Goal: Task Accomplishment & Management: Manage account settings

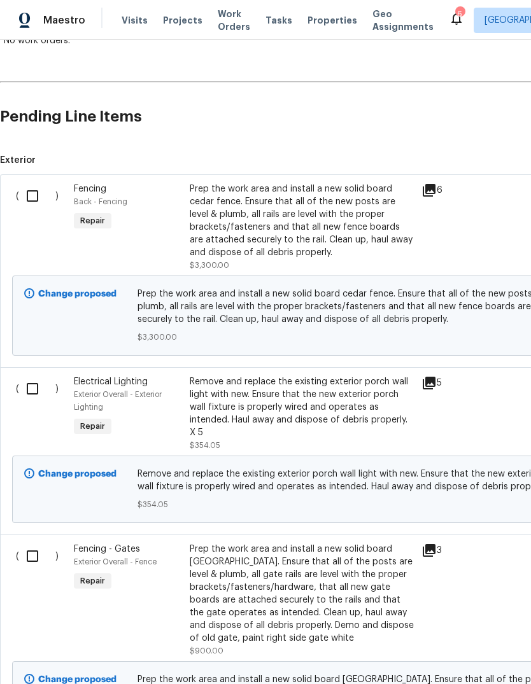
scroll to position [250, 0]
click at [24, 195] on input "checkbox" at bounding box center [37, 196] width 36 height 27
checkbox input "true"
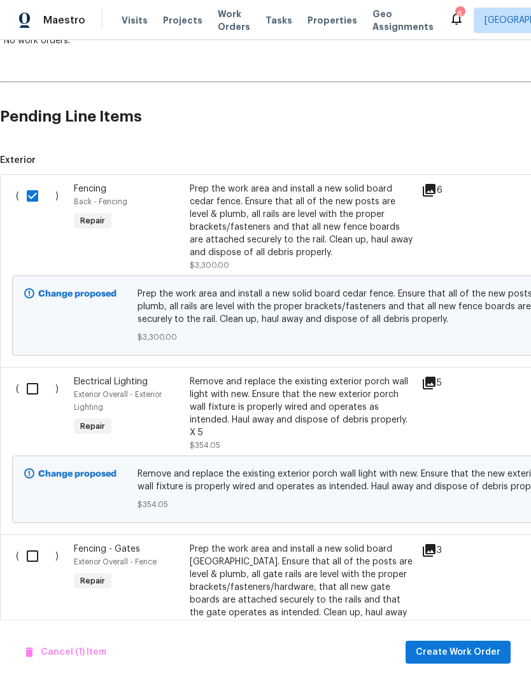
click at [35, 393] on input "checkbox" at bounding box center [37, 389] width 36 height 27
checkbox input "true"
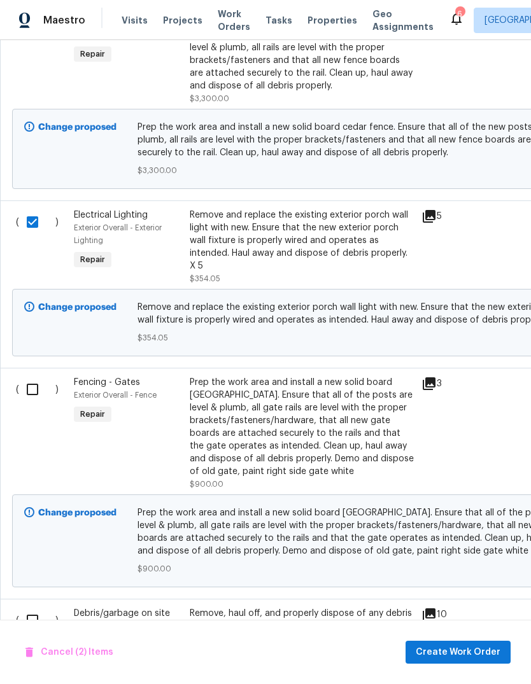
scroll to position [418, 0]
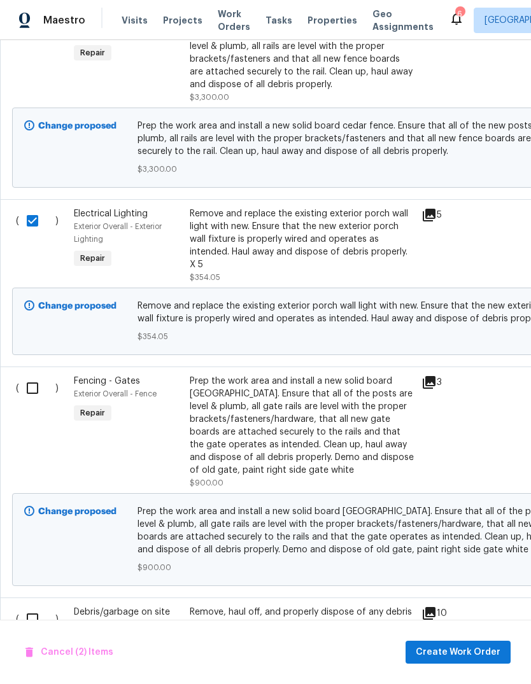
click at [43, 393] on input "checkbox" at bounding box center [37, 388] width 36 height 27
checkbox input "true"
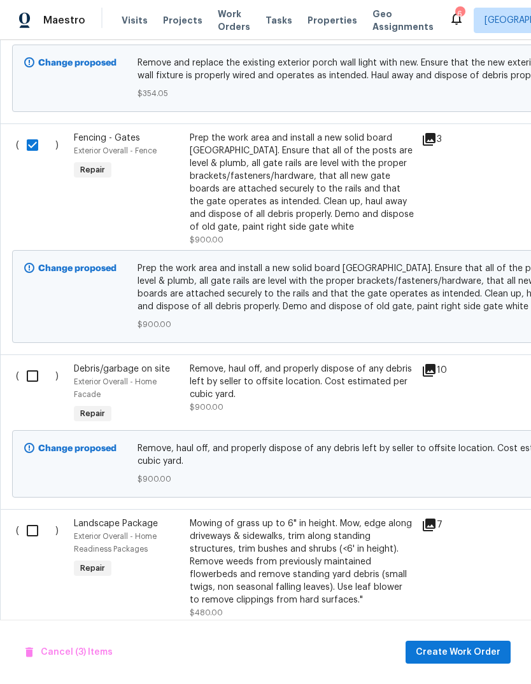
scroll to position [668, 0]
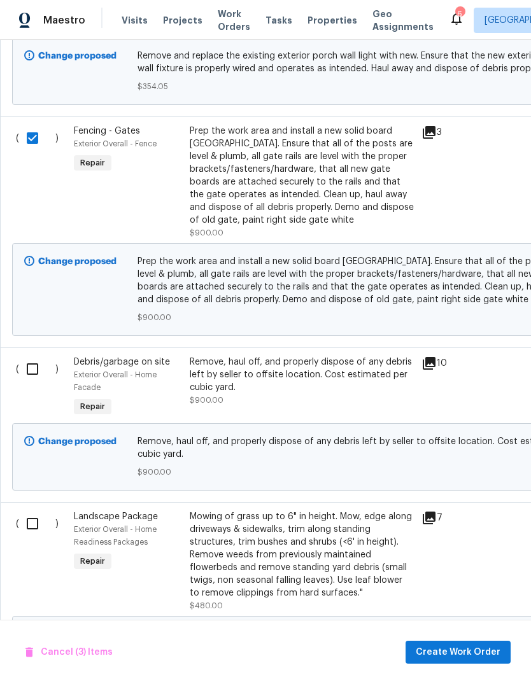
click at [32, 377] on input "checkbox" at bounding box center [37, 369] width 36 height 27
checkbox input "true"
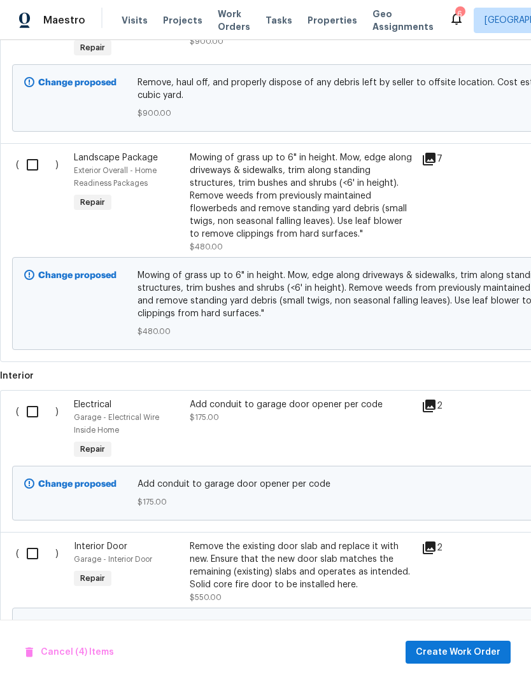
scroll to position [1033, 0]
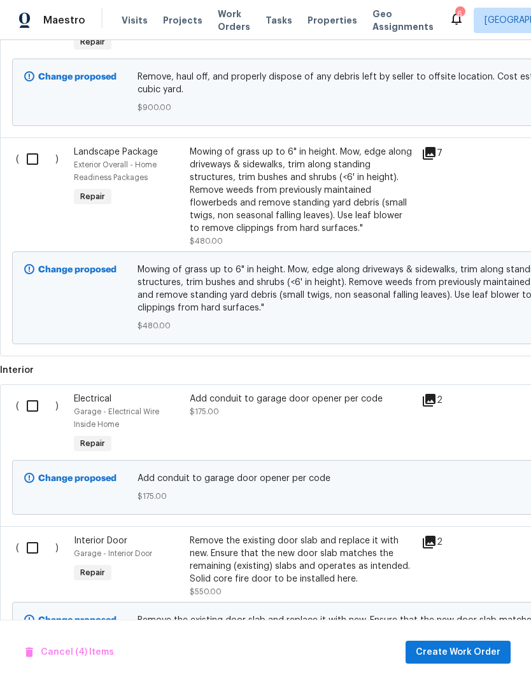
click at [27, 407] on input "checkbox" at bounding box center [37, 406] width 36 height 27
checkbox input "true"
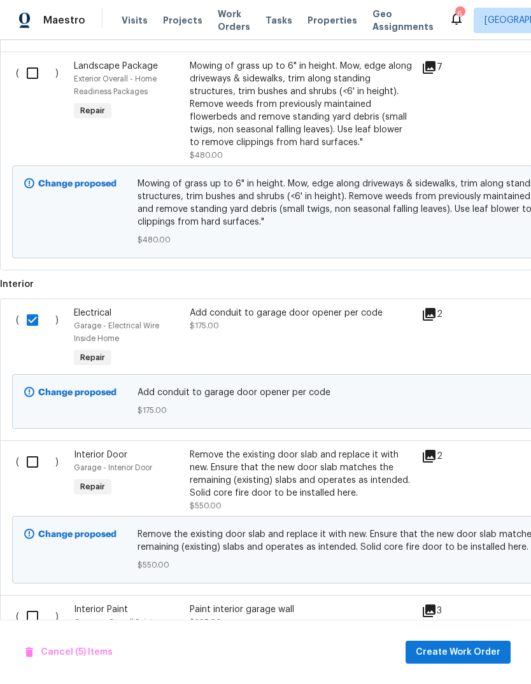
scroll to position [1119, 0]
click at [36, 466] on input "checkbox" at bounding box center [37, 462] width 36 height 27
checkbox input "true"
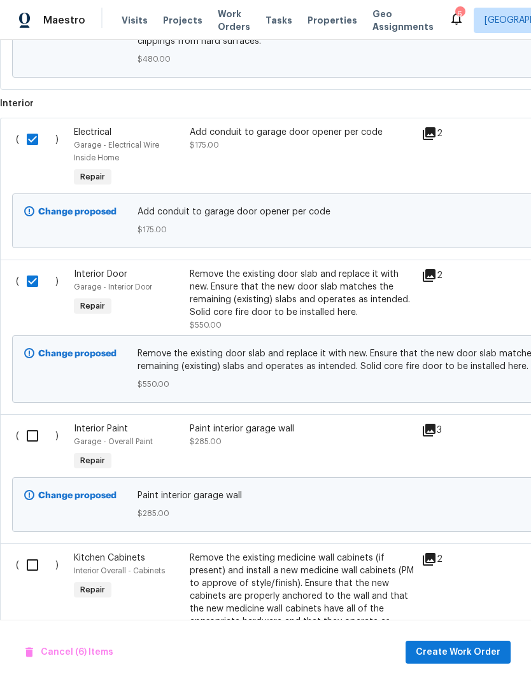
scroll to position [1303, 0]
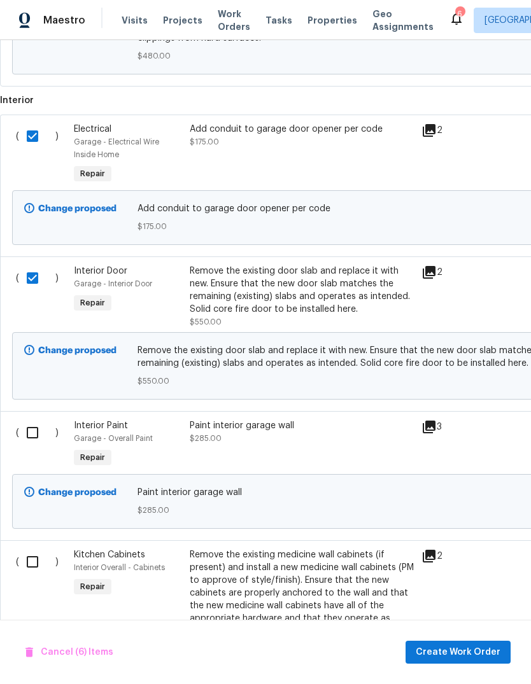
click at [31, 436] on input "checkbox" at bounding box center [37, 433] width 36 height 27
checkbox input "true"
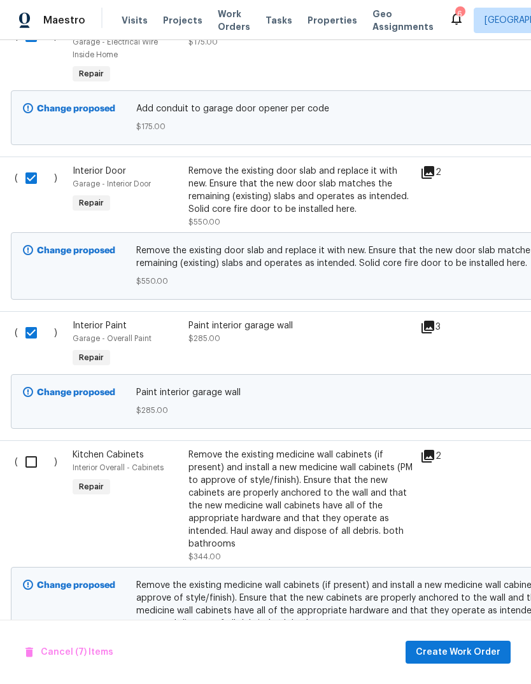
click at [28, 461] on input "checkbox" at bounding box center [36, 462] width 36 height 27
checkbox input "true"
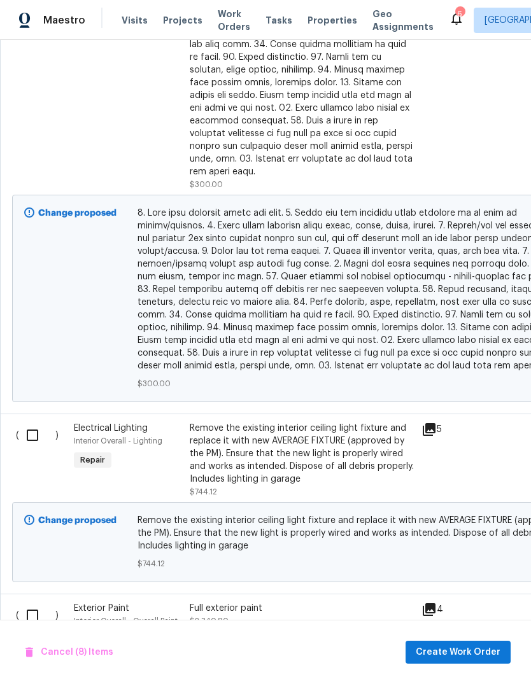
scroll to position [2249, 0]
click at [41, 429] on input "checkbox" at bounding box center [37, 435] width 36 height 27
checkbox input "true"
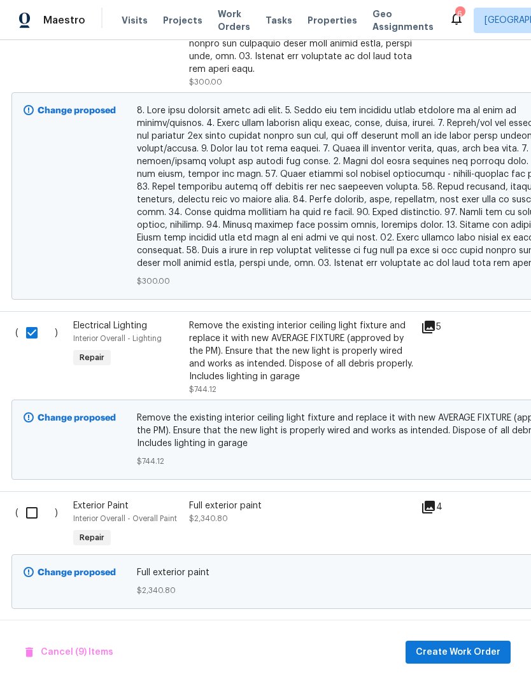
click at [37, 519] on input "checkbox" at bounding box center [36, 513] width 36 height 27
checkbox input "true"
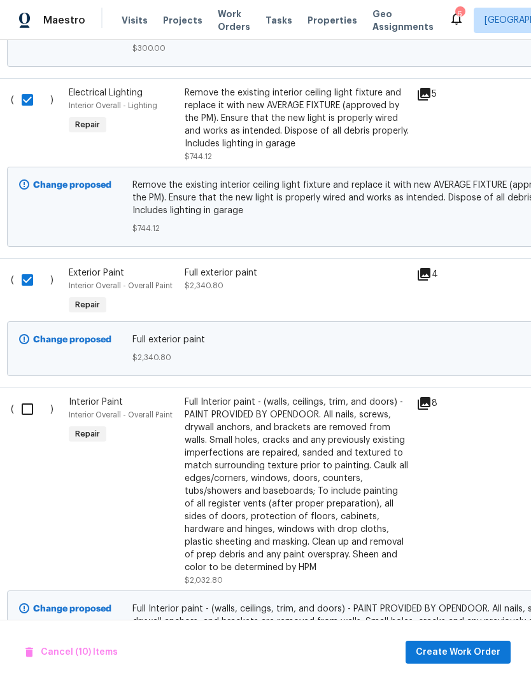
scroll to position [2629, 5]
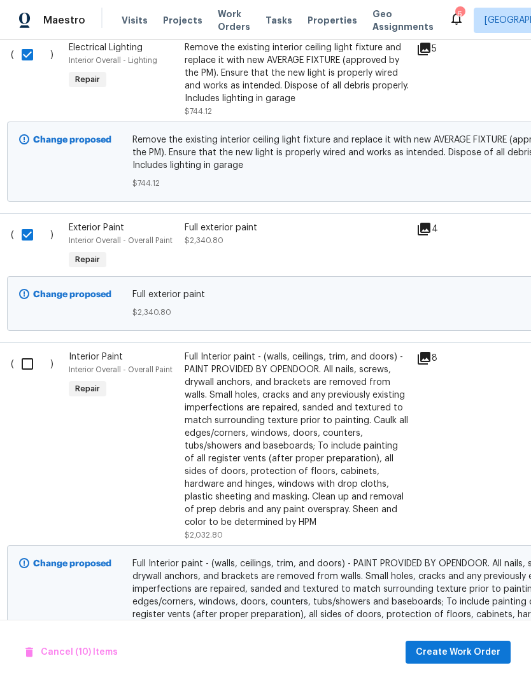
click at [30, 367] on input "checkbox" at bounding box center [32, 364] width 36 height 27
checkbox input "true"
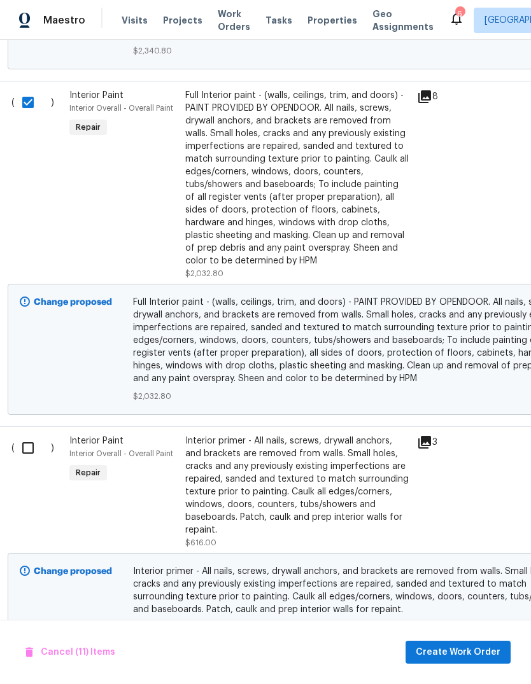
scroll to position [2892, 4]
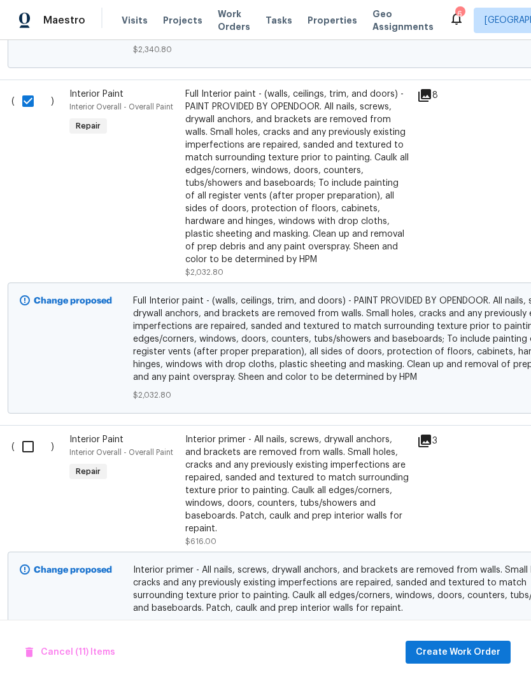
click at [33, 440] on input "checkbox" at bounding box center [33, 447] width 36 height 27
checkbox input "true"
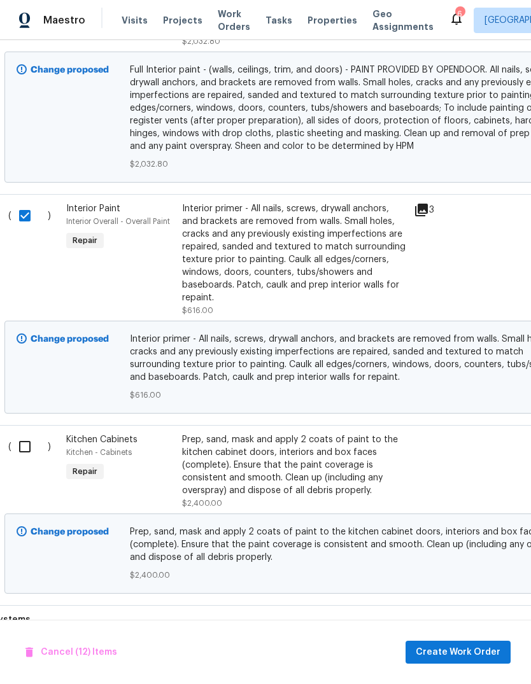
scroll to position [3165, 8]
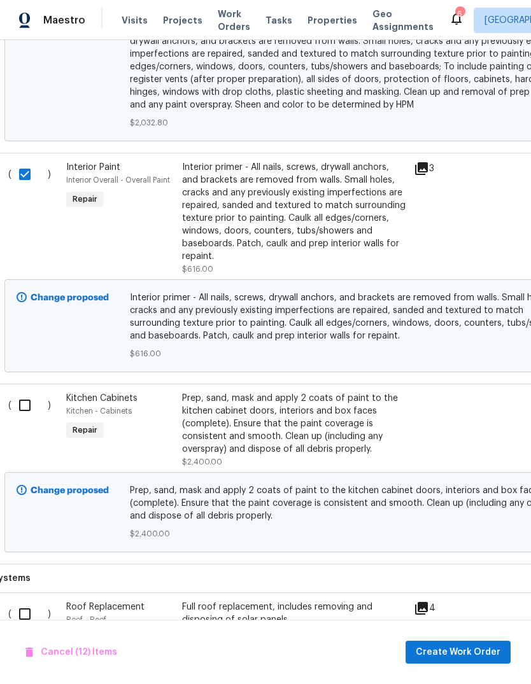
click at [29, 397] on input "checkbox" at bounding box center [29, 405] width 36 height 27
checkbox input "true"
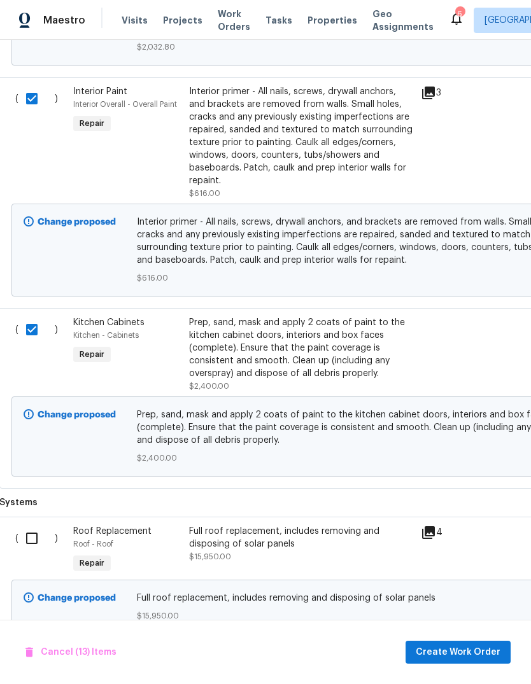
scroll to position [3240, 1]
click at [36, 542] on input "checkbox" at bounding box center [36, 539] width 36 height 27
checkbox input "true"
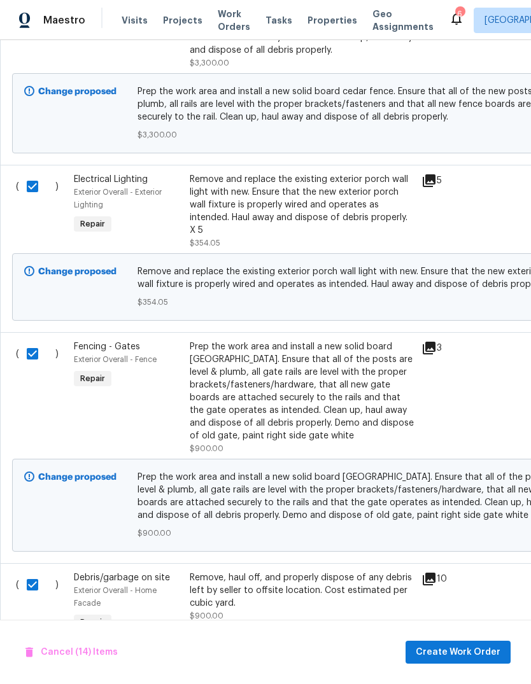
scroll to position [337, -1]
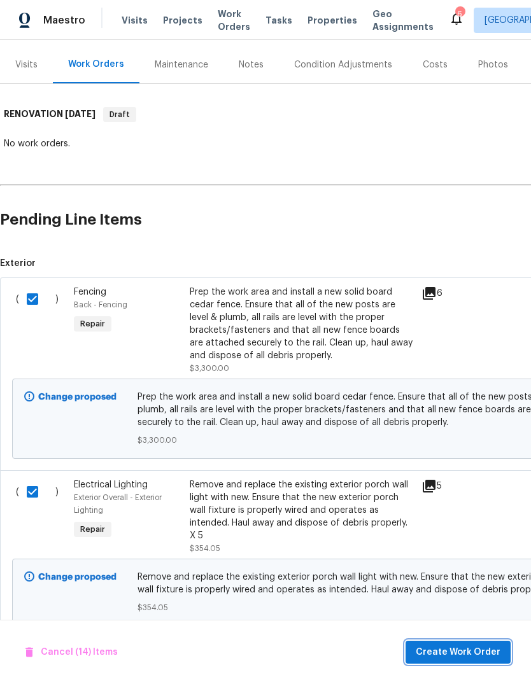
click at [463, 653] on span "Create Work Order" at bounding box center [458, 653] width 85 height 16
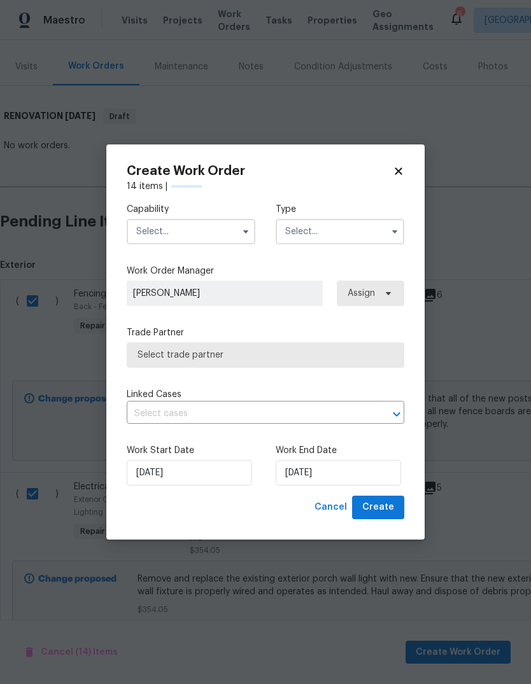
scroll to position [145, 0]
checkbox input "false"
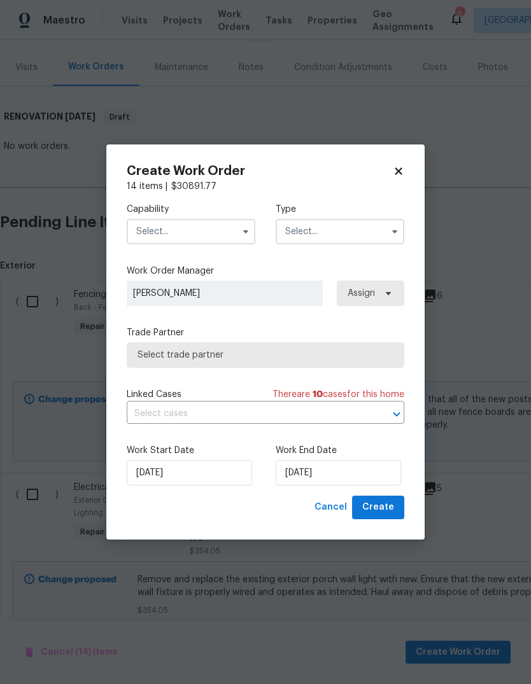
checkbox input "false"
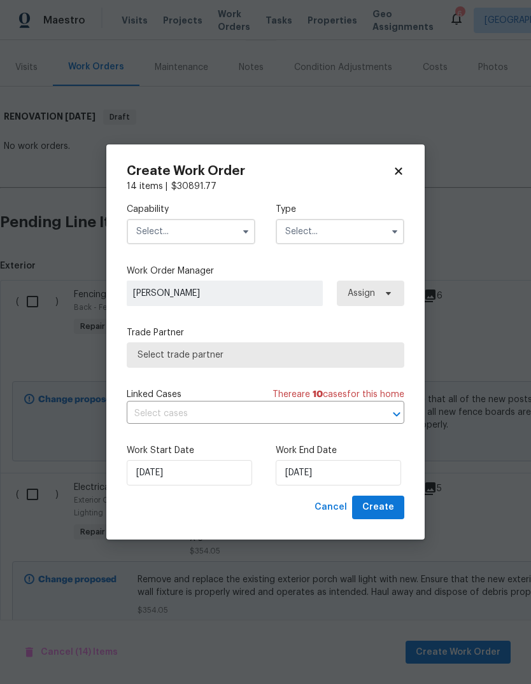
checkbox input "false"
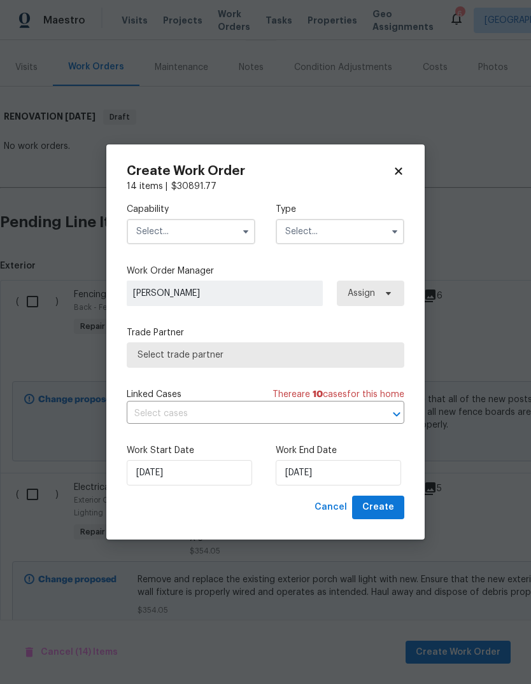
click at [220, 228] on input "text" at bounding box center [191, 231] width 129 height 25
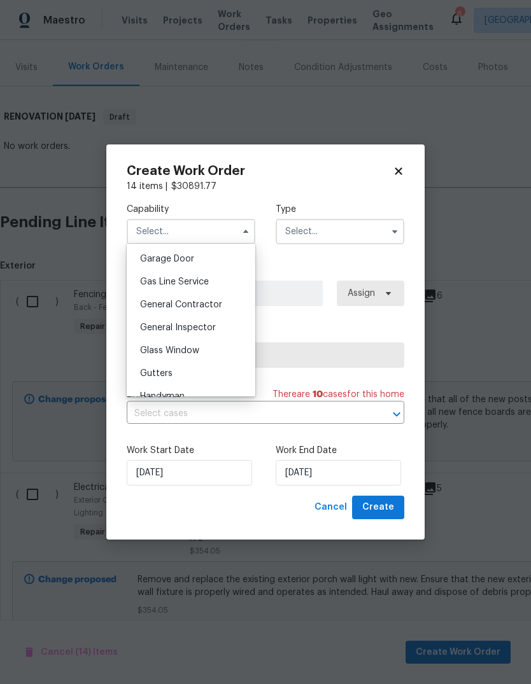
scroll to position [568, 0]
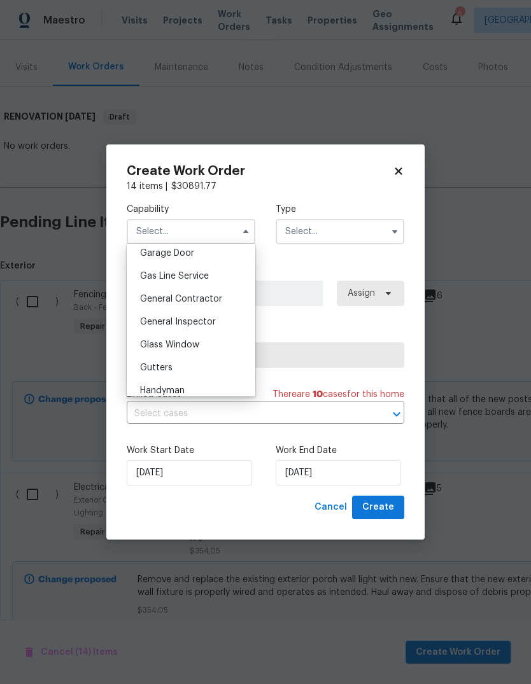
click at [190, 305] on div "General Contractor" at bounding box center [191, 299] width 122 height 23
type input "General Contractor"
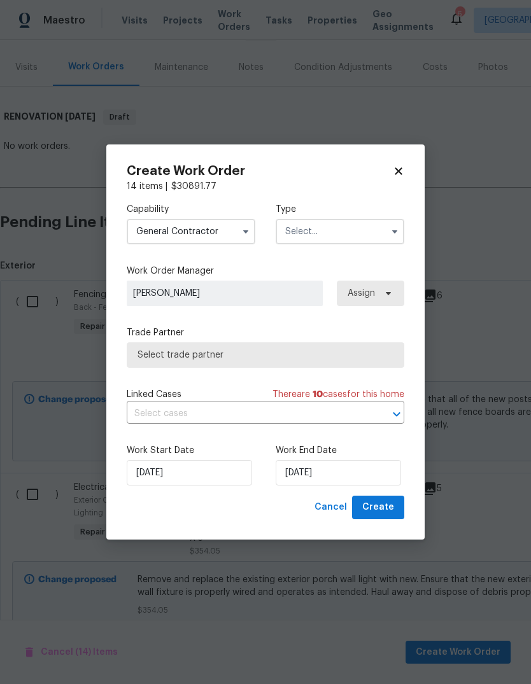
click at [336, 235] on input "text" at bounding box center [340, 231] width 129 height 25
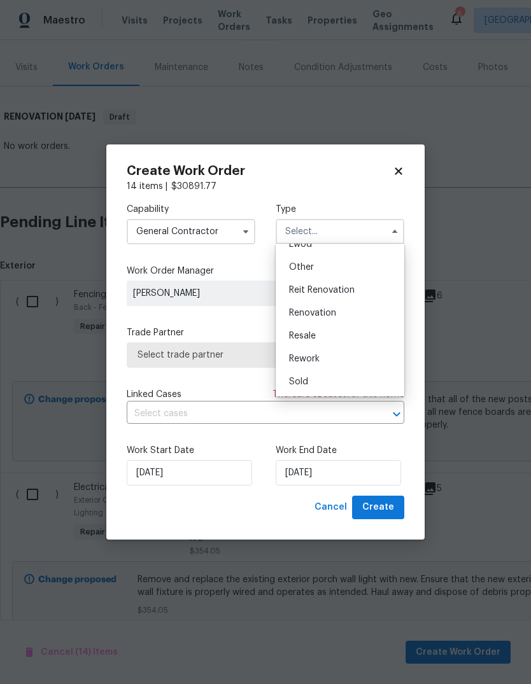
scroll to position [152, 0]
click at [318, 317] on span "Renovation" at bounding box center [312, 313] width 47 height 9
type input "Renovation"
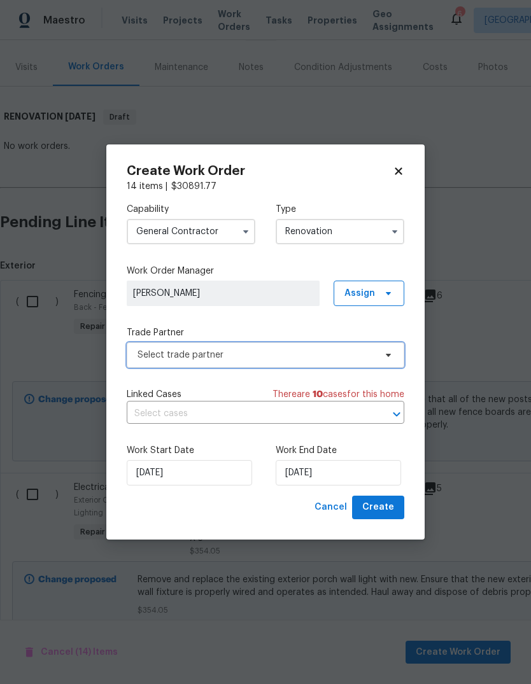
click at [388, 356] on icon at bounding box center [388, 355] width 5 height 3
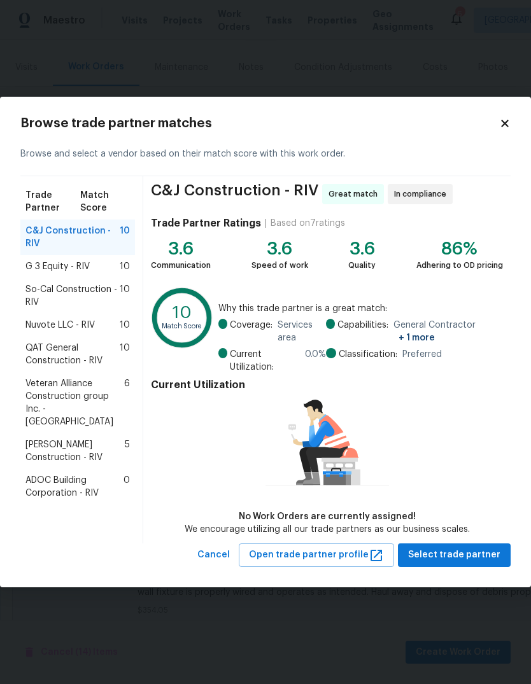
click at [82, 296] on span "So-Cal Construction - RIV" at bounding box center [72, 295] width 94 height 25
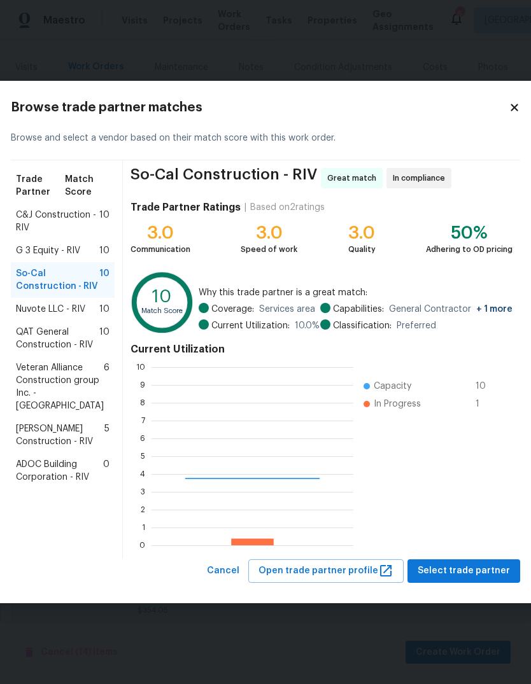
scroll to position [178, 202]
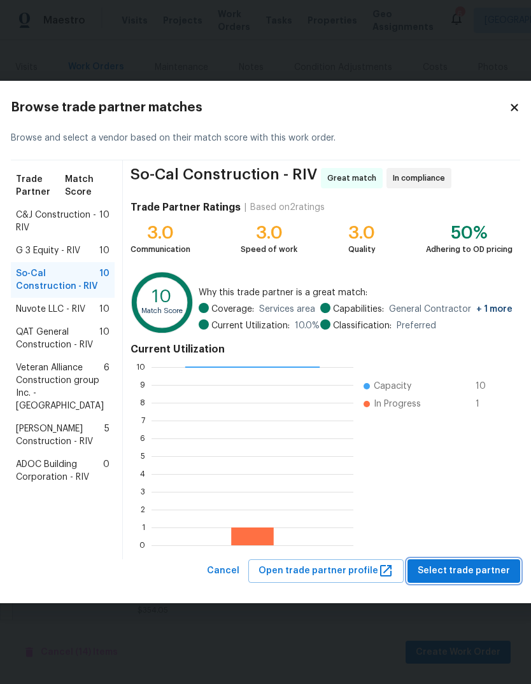
click at [459, 578] on span "Select trade partner" at bounding box center [464, 571] width 92 height 16
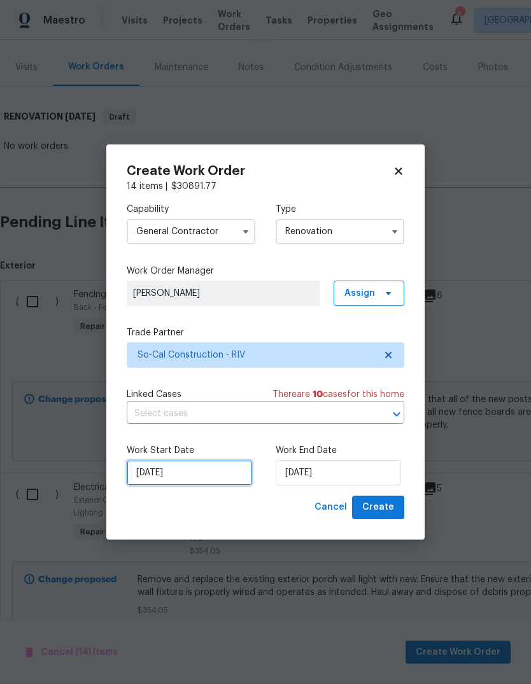
click at [176, 474] on input "[DATE]" at bounding box center [189, 472] width 125 height 25
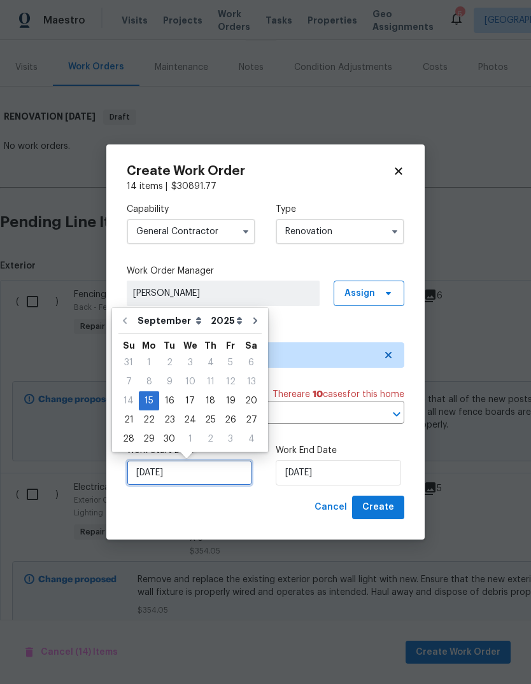
scroll to position [10, 0]
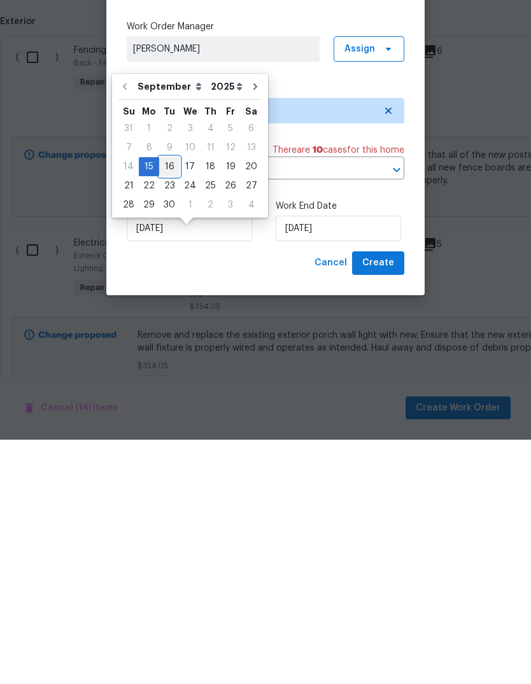
click at [174, 402] on div "16" at bounding box center [169, 411] width 20 height 18
type input "9/16/2025"
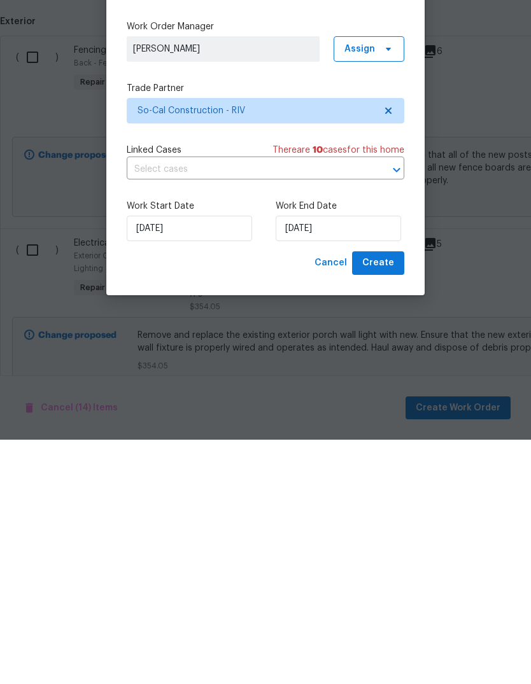
scroll to position [48, 0]
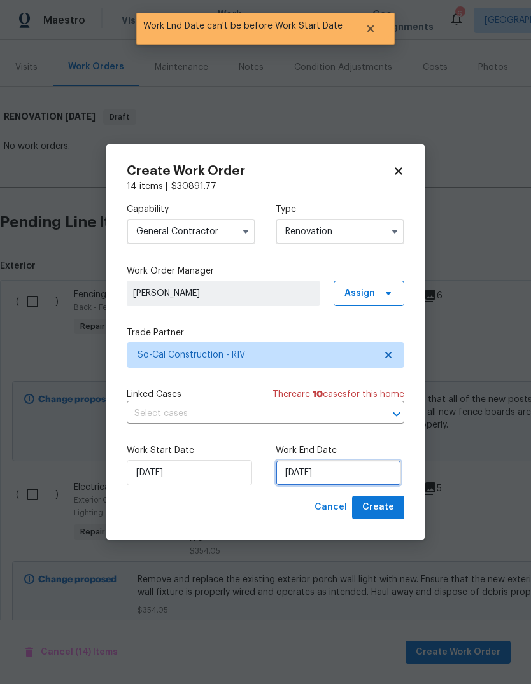
click at [317, 474] on input "9/16/2025" at bounding box center [338, 472] width 125 height 25
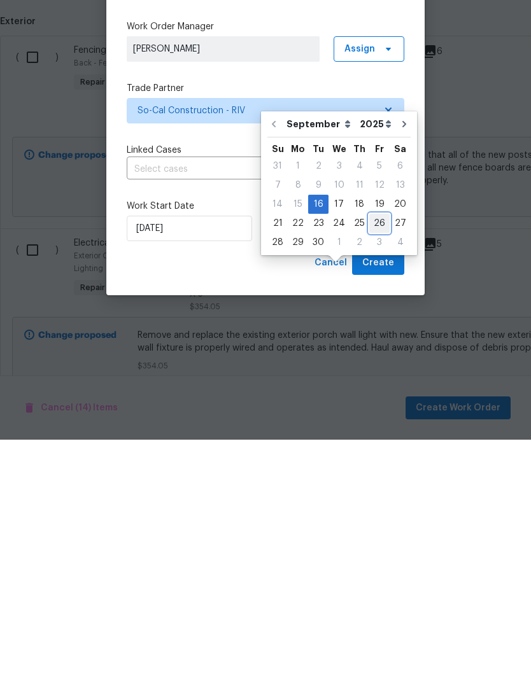
click at [375, 459] on div "26" at bounding box center [379, 468] width 20 height 18
type input "9/26/2025"
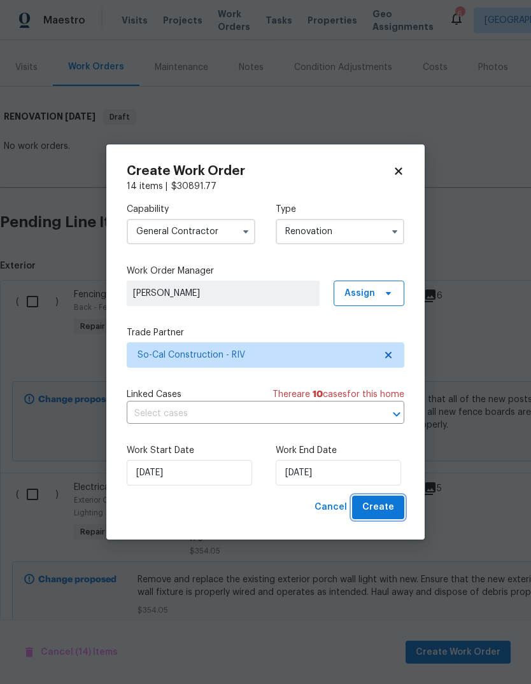
click at [392, 514] on span "Create" at bounding box center [378, 508] width 32 height 16
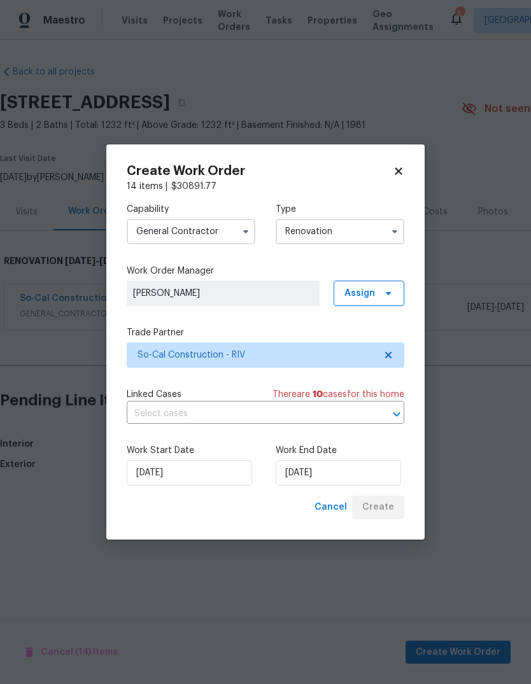
scroll to position [0, 0]
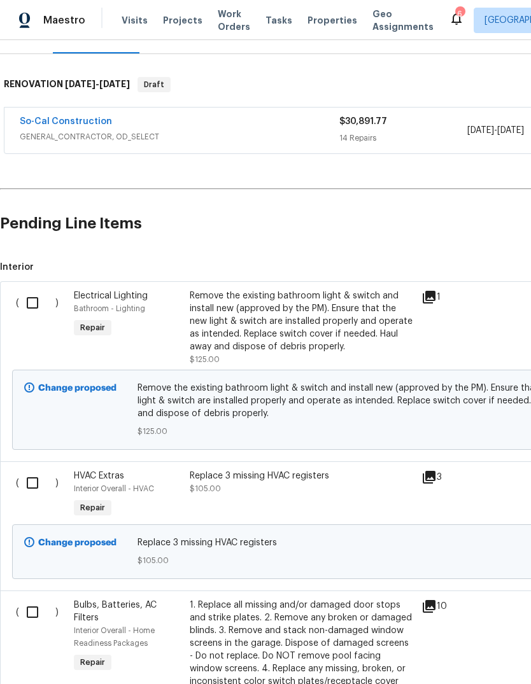
scroll to position [178, 0]
click at [34, 309] on input "checkbox" at bounding box center [37, 302] width 36 height 27
checkbox input "true"
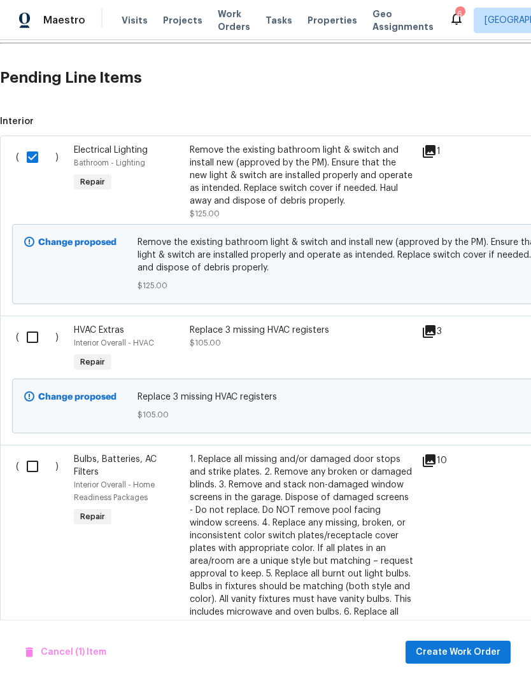
scroll to position [323, 0]
click at [43, 345] on input "checkbox" at bounding box center [37, 337] width 36 height 27
checkbox input "true"
click at [38, 474] on input "checkbox" at bounding box center [37, 466] width 36 height 27
checkbox input "true"
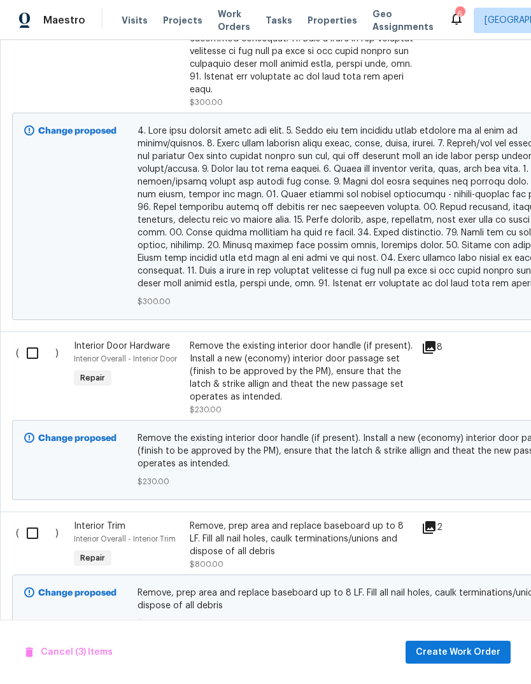
scroll to position [1473, 0]
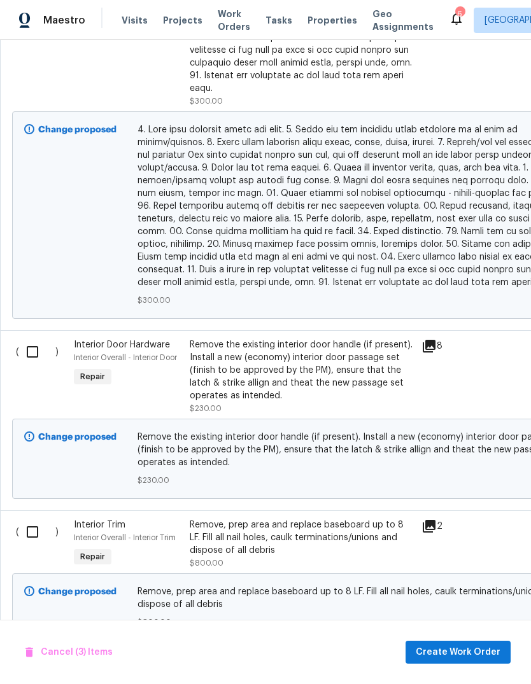
click at [33, 346] on input "checkbox" at bounding box center [37, 352] width 36 height 27
checkbox input "true"
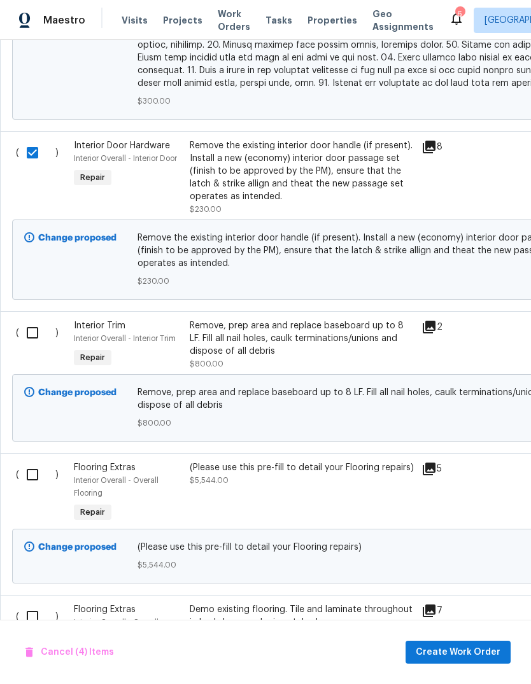
scroll to position [1674, 0]
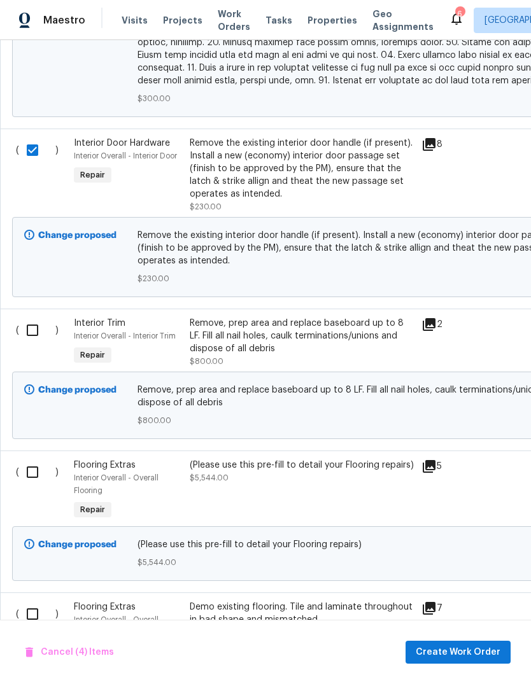
click at [36, 329] on input "checkbox" at bounding box center [37, 330] width 36 height 27
checkbox input "true"
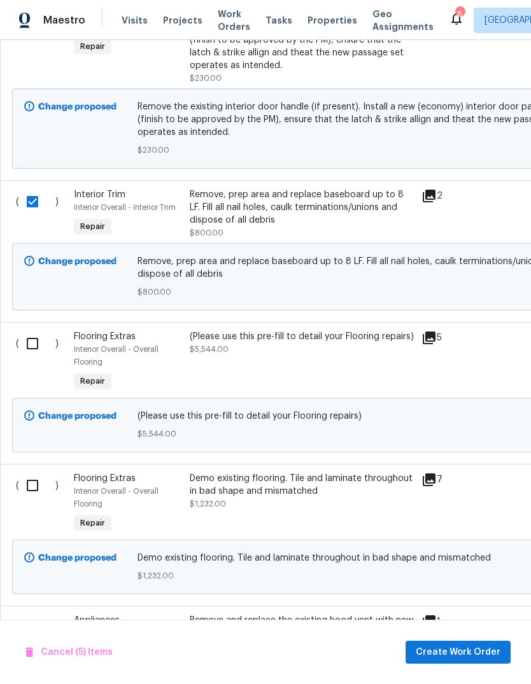
scroll to position [1804, 0]
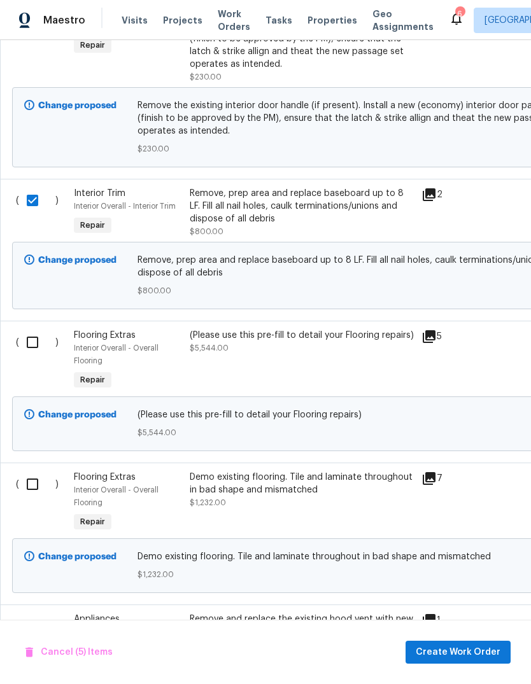
click at [31, 481] on input "checkbox" at bounding box center [37, 484] width 36 height 27
checkbox input "true"
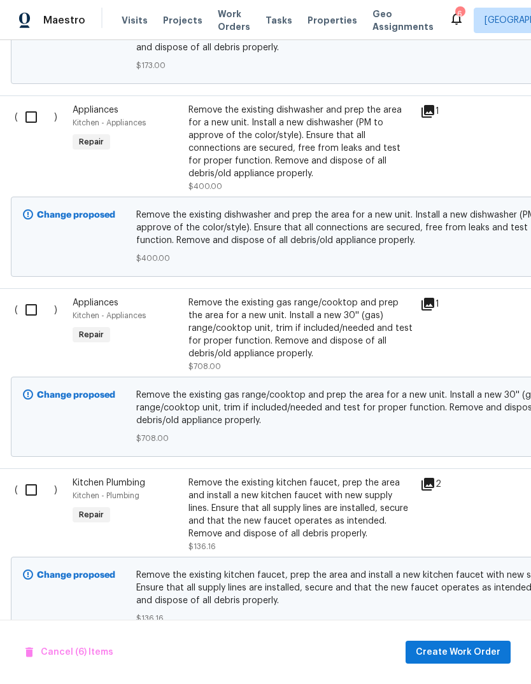
scroll to position [2494, 1]
click at [38, 486] on input "checkbox" at bounding box center [36, 489] width 36 height 27
checkbox input "true"
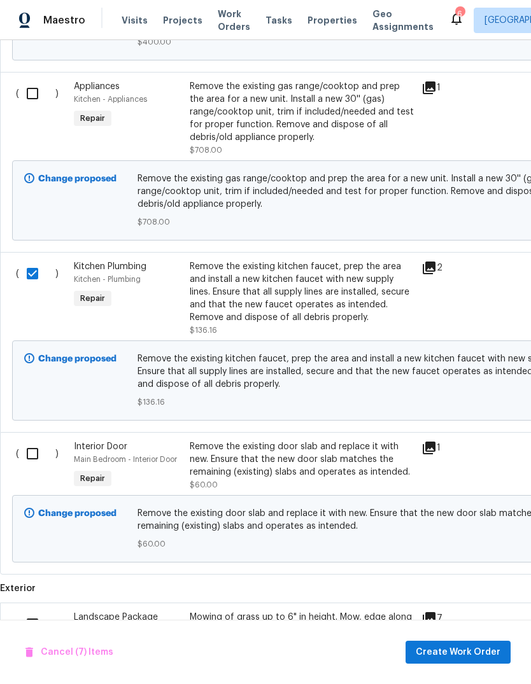
scroll to position [2711, 0]
click at [38, 446] on input "checkbox" at bounding box center [37, 453] width 36 height 27
checkbox input "true"
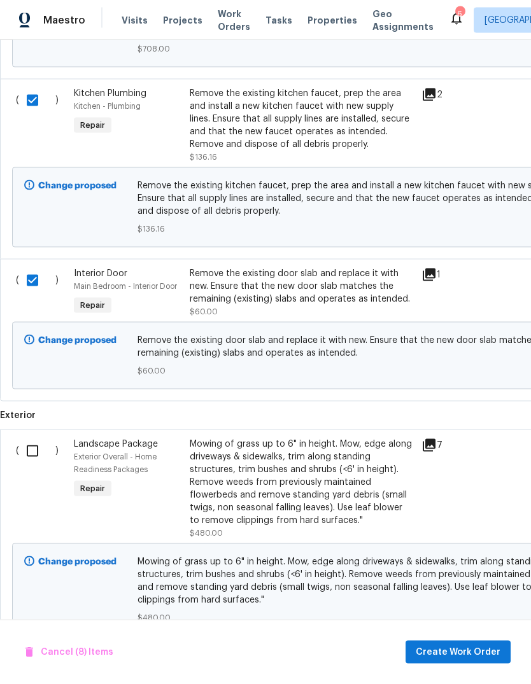
scroll to position [0, 0]
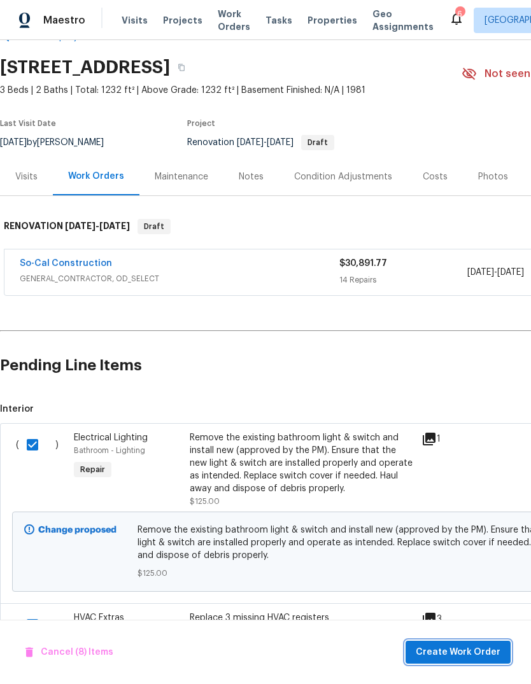
click at [442, 648] on span "Create Work Order" at bounding box center [458, 653] width 85 height 16
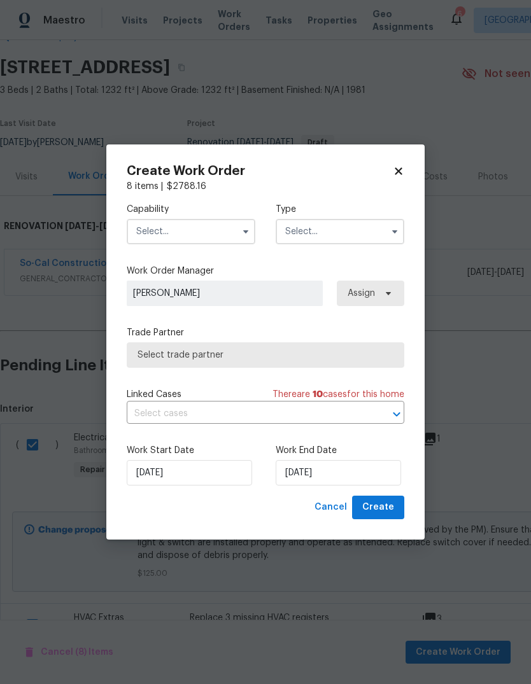
click at [227, 232] on input "text" at bounding box center [191, 231] width 129 height 25
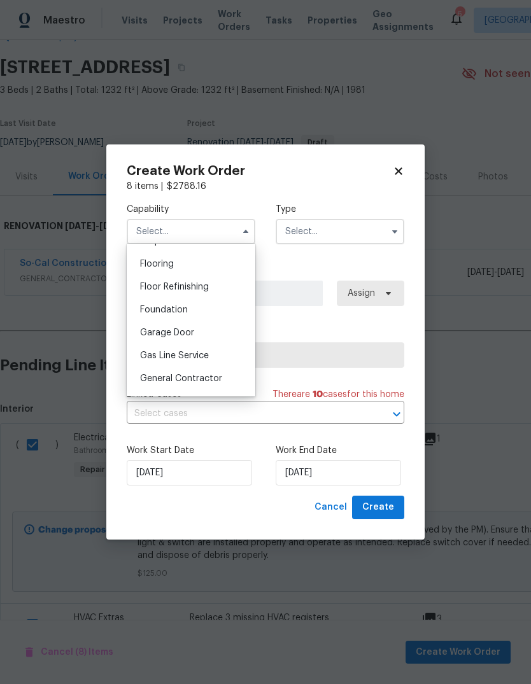
click at [201, 378] on span "General Contractor" at bounding box center [181, 378] width 82 height 9
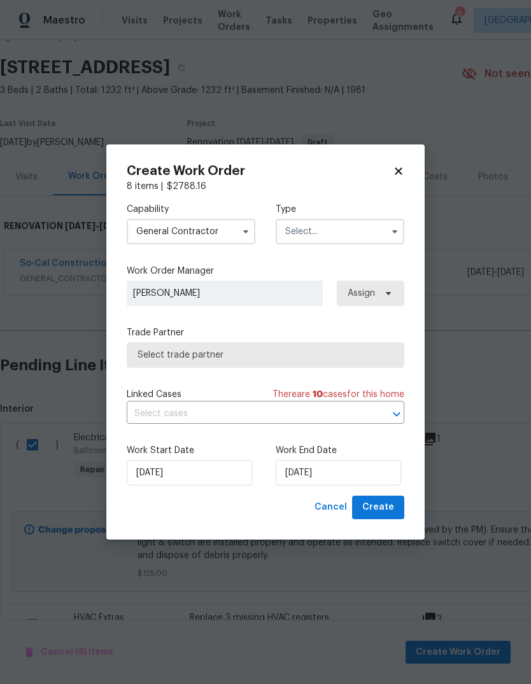
type input "General Contractor"
click at [361, 237] on input "text" at bounding box center [340, 231] width 129 height 25
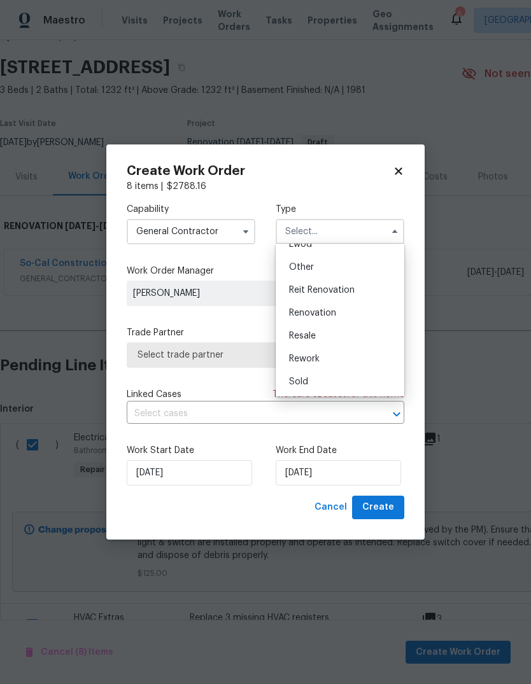
click at [326, 312] on span "Renovation" at bounding box center [312, 313] width 47 height 9
type input "Renovation"
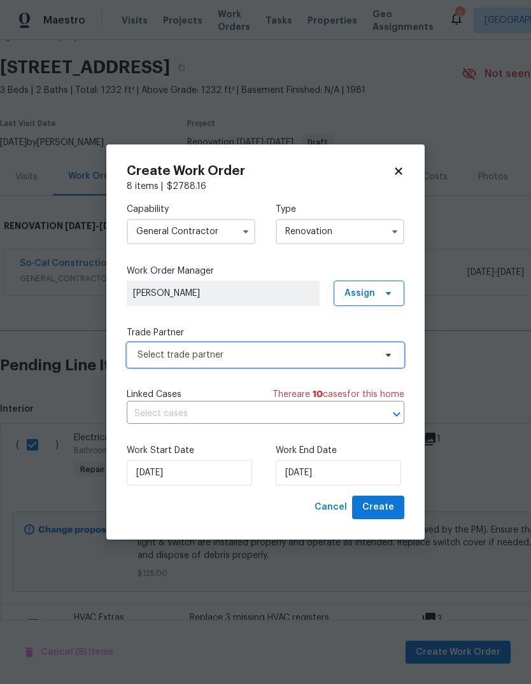
click at [394, 357] on span "Select trade partner" at bounding box center [266, 355] width 278 height 25
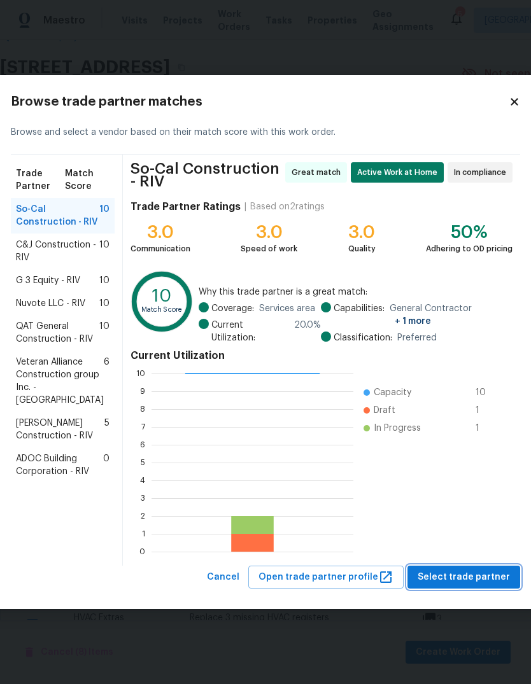
click at [437, 570] on span "Select trade partner" at bounding box center [464, 578] width 92 height 16
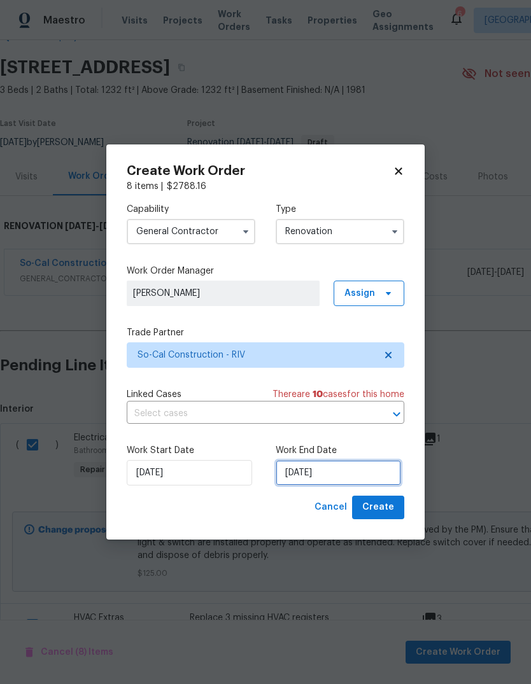
click at [315, 474] on input "[DATE]" at bounding box center [338, 472] width 125 height 25
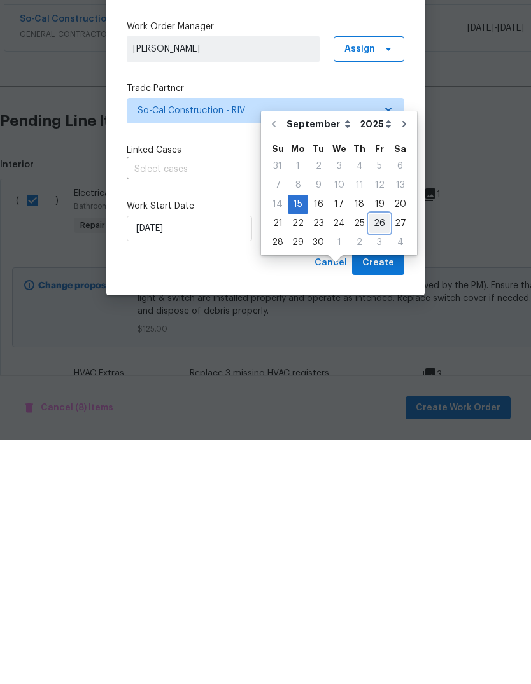
click at [381, 459] on div "26" at bounding box center [379, 468] width 20 height 18
type input "9/26/2025"
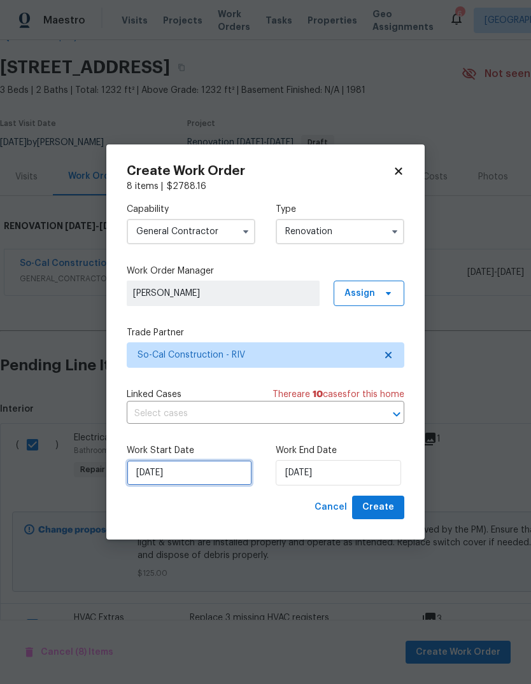
click at [180, 479] on input "[DATE]" at bounding box center [189, 472] width 125 height 25
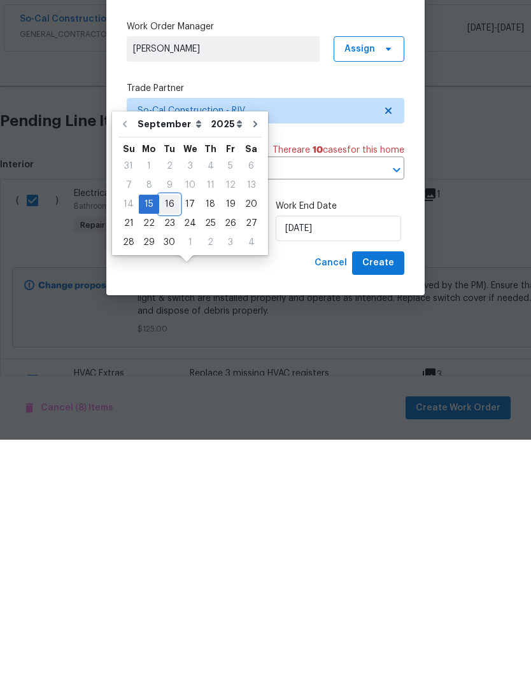
click at [173, 440] on div "16" at bounding box center [169, 449] width 20 height 18
type input "[DATE]"
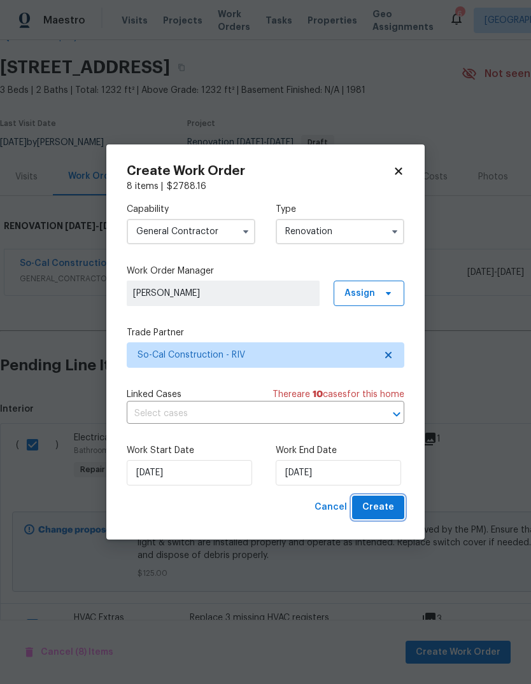
click at [397, 511] on button "Create" at bounding box center [378, 508] width 52 height 24
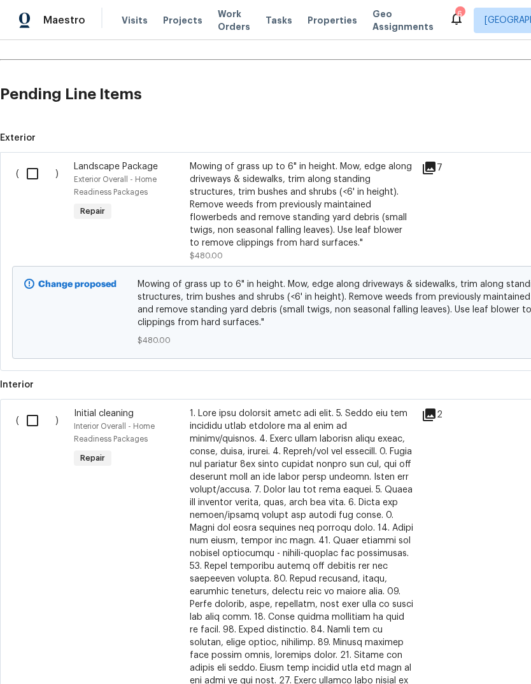
scroll to position [351, 0]
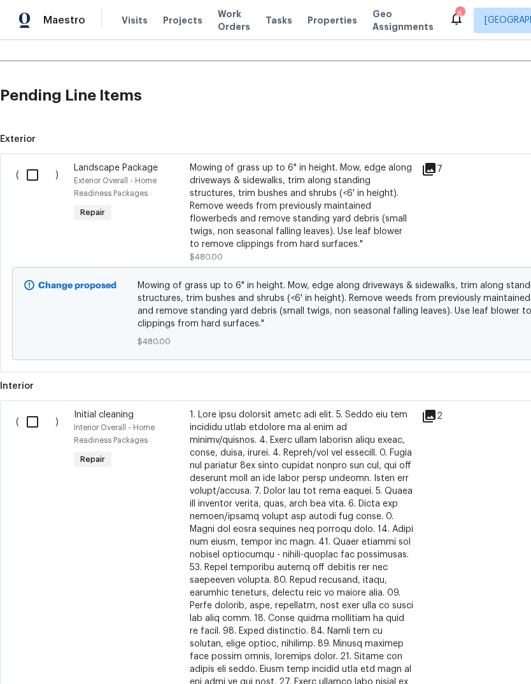
click at [35, 180] on input "checkbox" at bounding box center [37, 175] width 36 height 27
checkbox input "true"
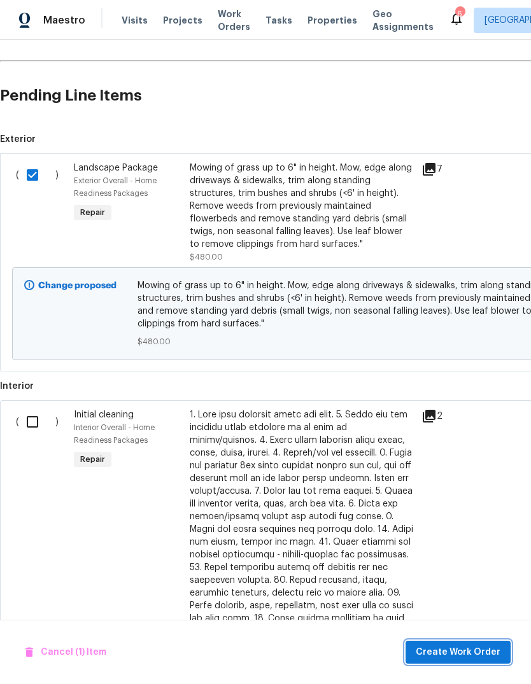
click at [460, 661] on button "Create Work Order" at bounding box center [458, 653] width 105 height 24
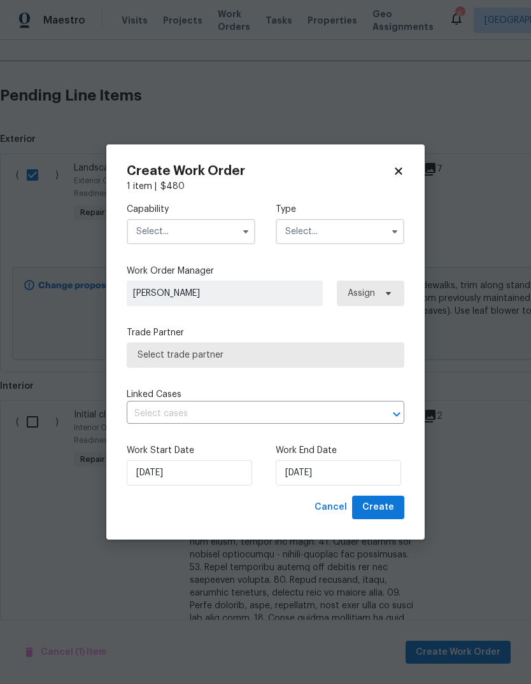
click at [220, 232] on input "text" at bounding box center [191, 231] width 129 height 25
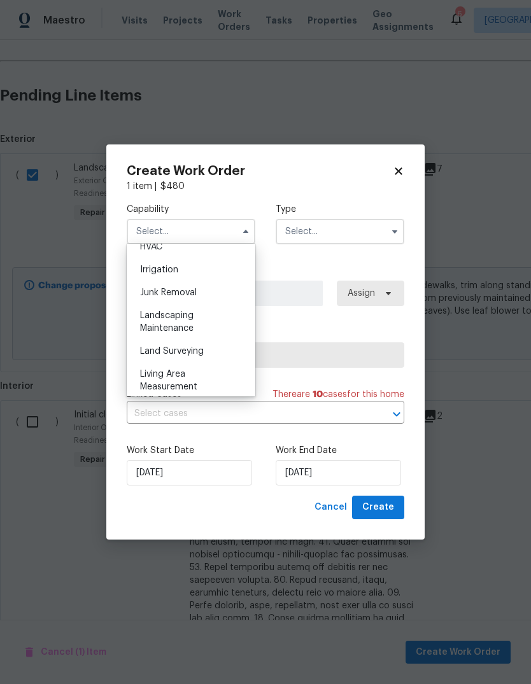
scroll to position [780, 0]
click at [186, 317] on span "Landscaping Maintenance" at bounding box center [166, 323] width 53 height 22
type input "Landscaping Maintenance"
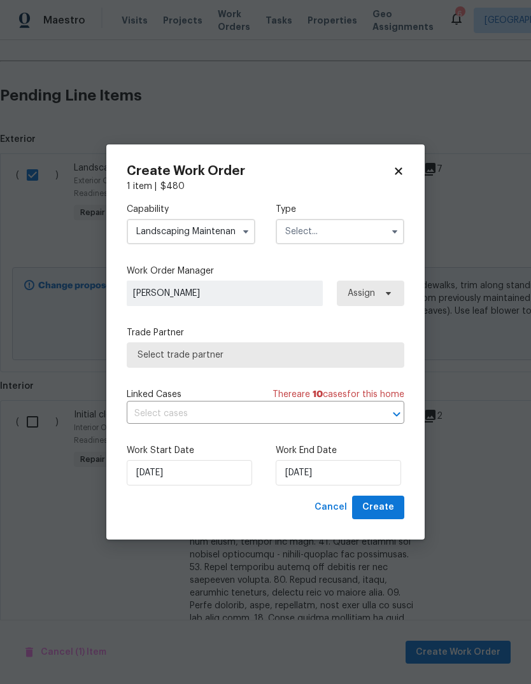
click at [341, 234] on input "text" at bounding box center [340, 231] width 129 height 25
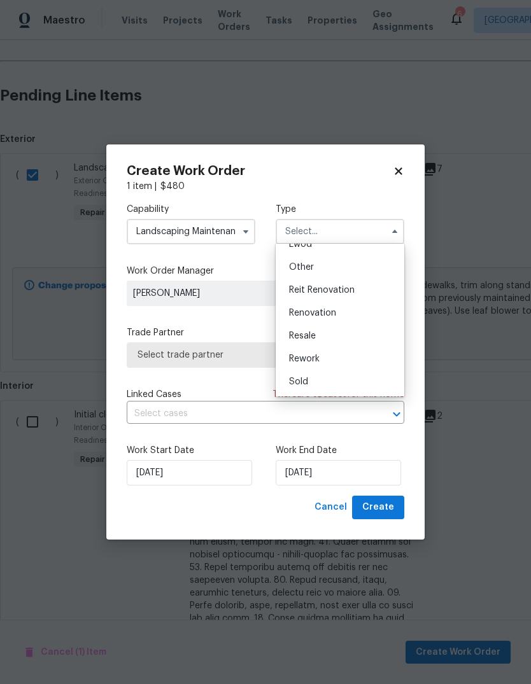
scroll to position [152, 0]
click at [330, 313] on span "Renovation" at bounding box center [312, 313] width 47 height 9
type input "Renovation"
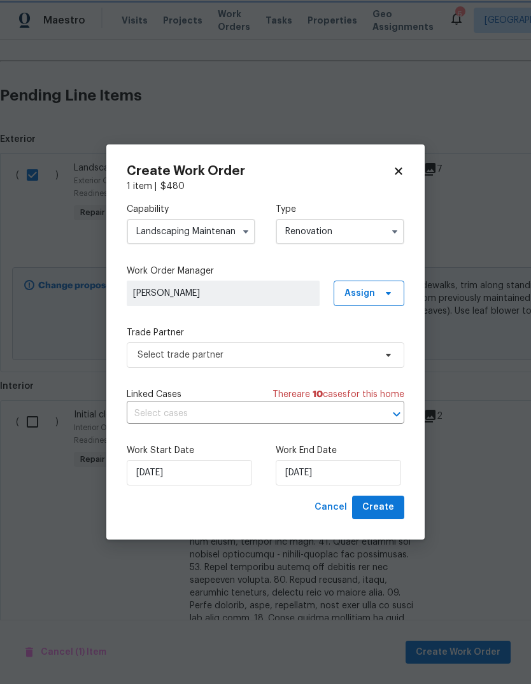
scroll to position [0, 0]
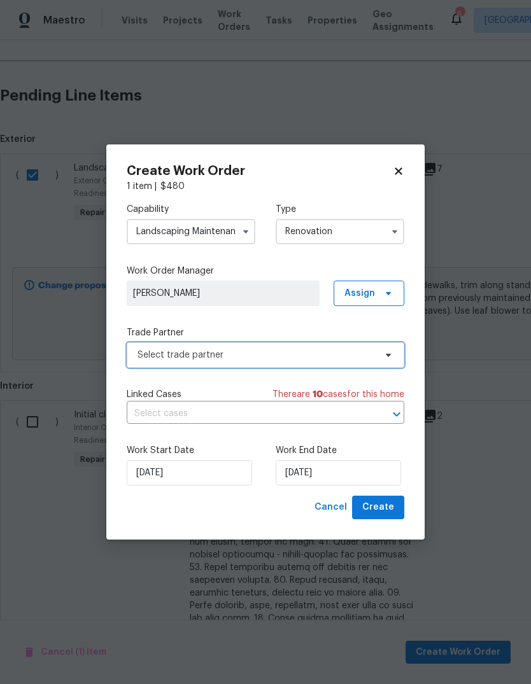
click at [269, 357] on span "Select trade partner" at bounding box center [256, 355] width 237 height 13
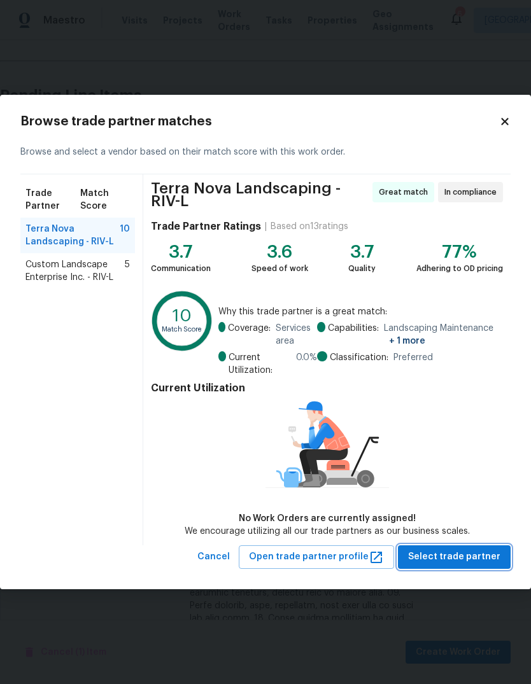
click at [455, 560] on span "Select trade partner" at bounding box center [454, 557] width 92 height 16
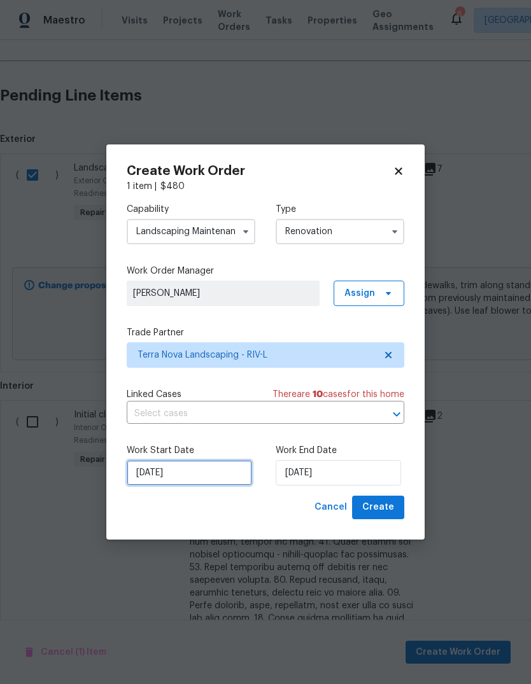
click at [201, 475] on input "[DATE]" at bounding box center [189, 472] width 125 height 25
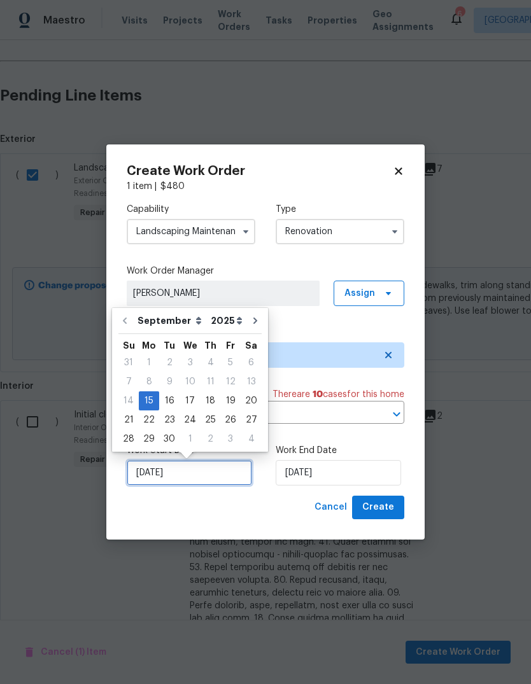
scroll to position [10, 0]
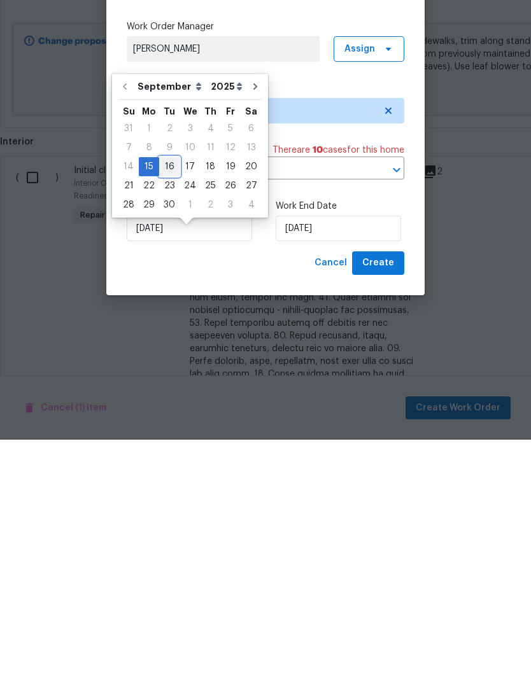
click at [171, 402] on div "16" at bounding box center [169, 411] width 20 height 18
type input "[DATE]"
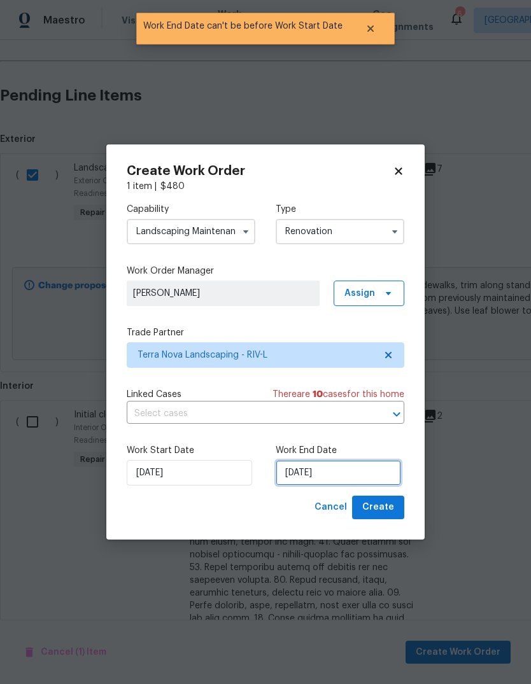
click at [332, 472] on input "[DATE]" at bounding box center [338, 472] width 125 height 25
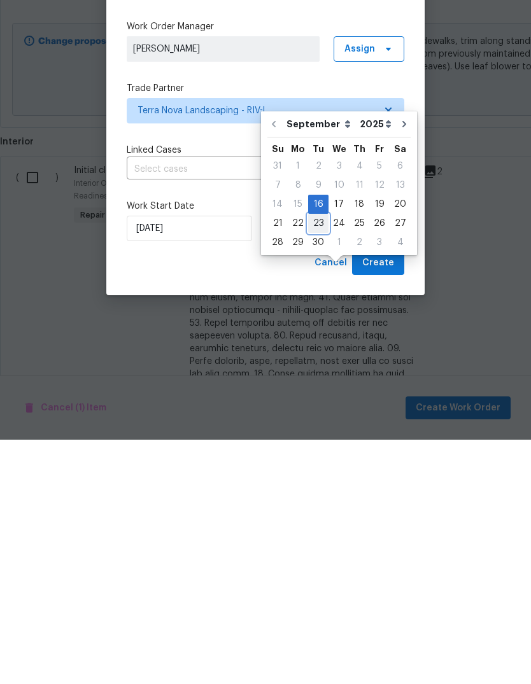
click at [318, 459] on div "23" at bounding box center [318, 468] width 20 height 18
type input "[DATE]"
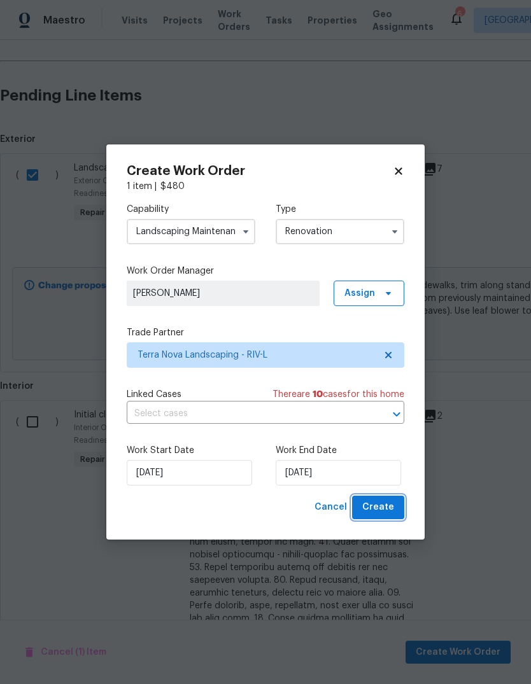
click at [382, 519] on button "Create" at bounding box center [378, 508] width 52 height 24
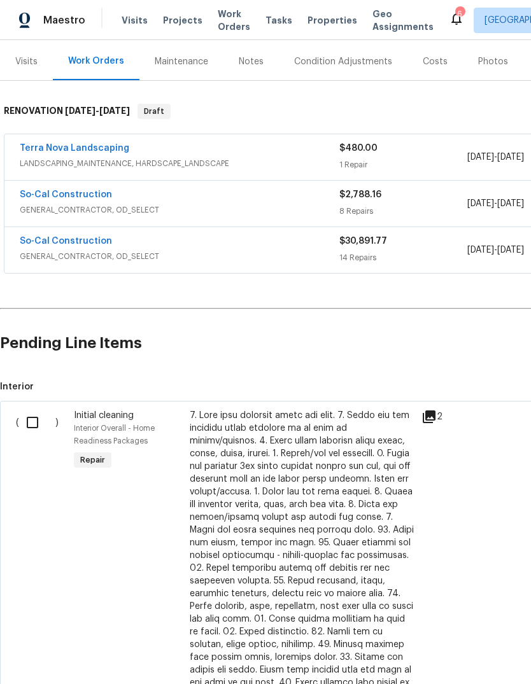
scroll to position [150, 0]
click at [40, 427] on input "checkbox" at bounding box center [37, 422] width 36 height 27
checkbox input "true"
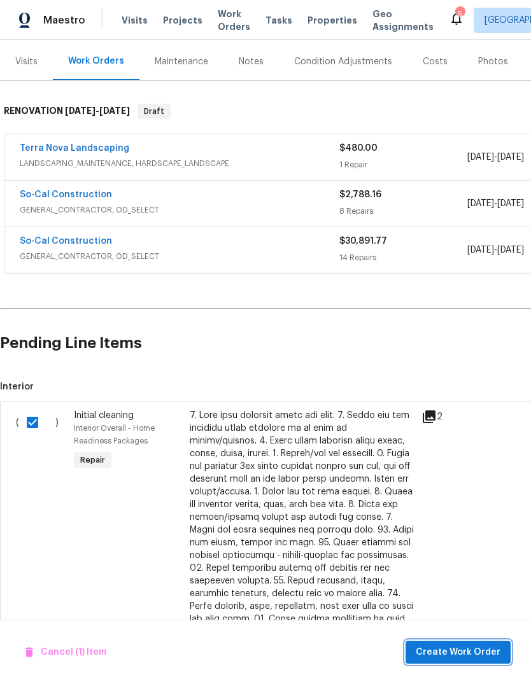
click at [463, 656] on span "Create Work Order" at bounding box center [458, 653] width 85 height 16
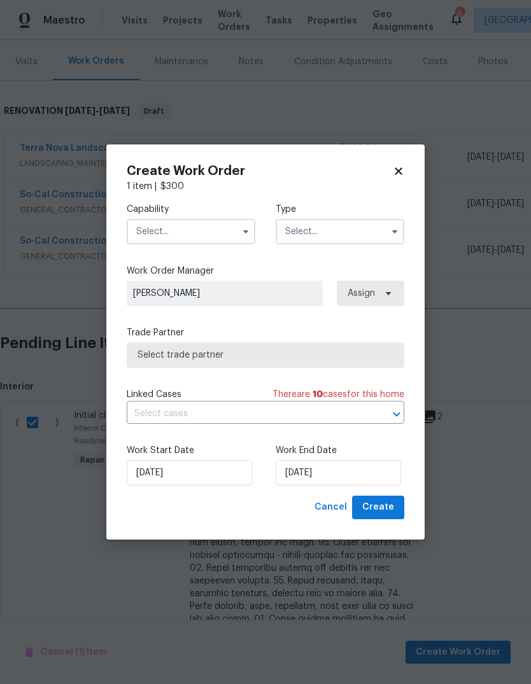
click at [227, 237] on input "text" at bounding box center [191, 231] width 129 height 25
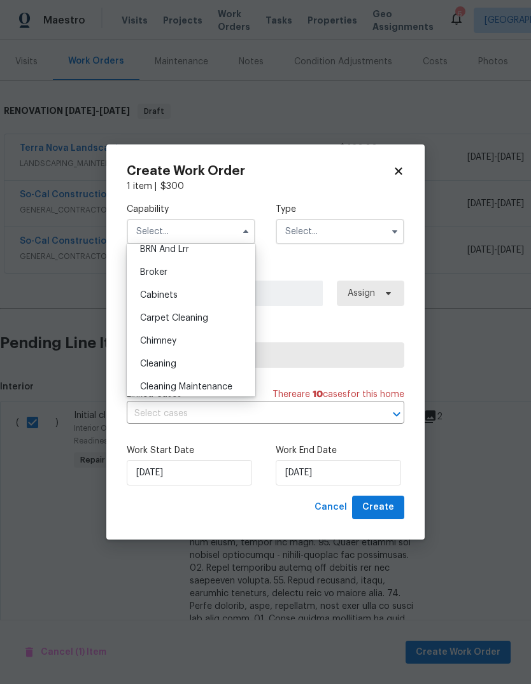
scroll to position [96, 0]
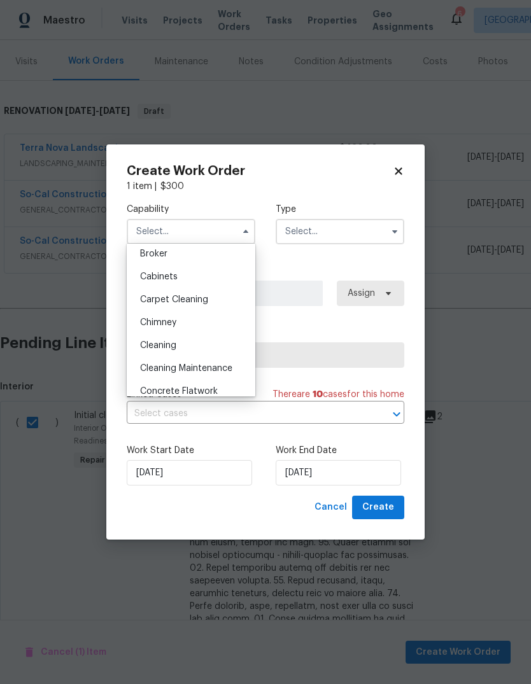
click at [176, 344] on span "Cleaning" at bounding box center [158, 345] width 36 height 9
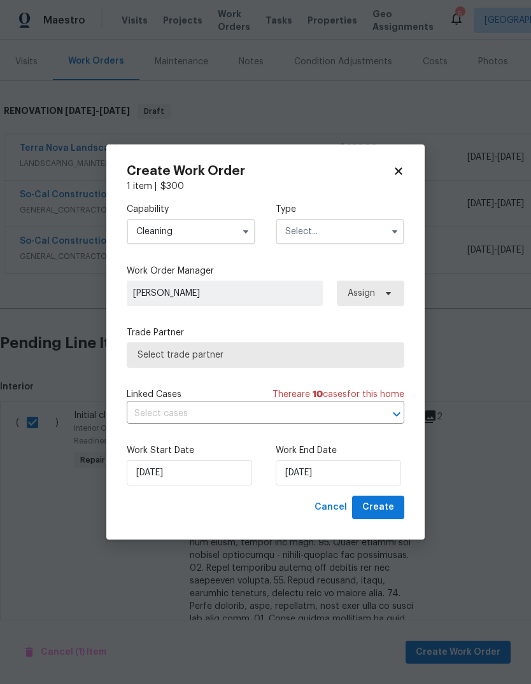
type input "Cleaning"
click at [355, 237] on input "text" at bounding box center [340, 231] width 129 height 25
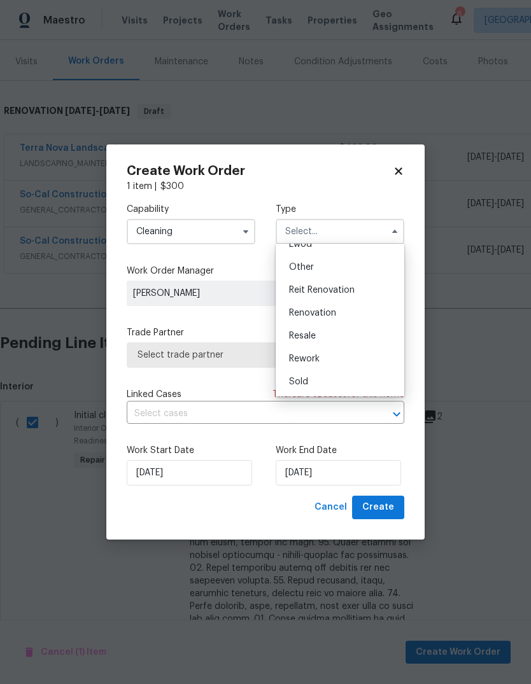
scroll to position [152, 0]
click at [327, 314] on span "Renovation" at bounding box center [312, 313] width 47 height 9
type input "Renovation"
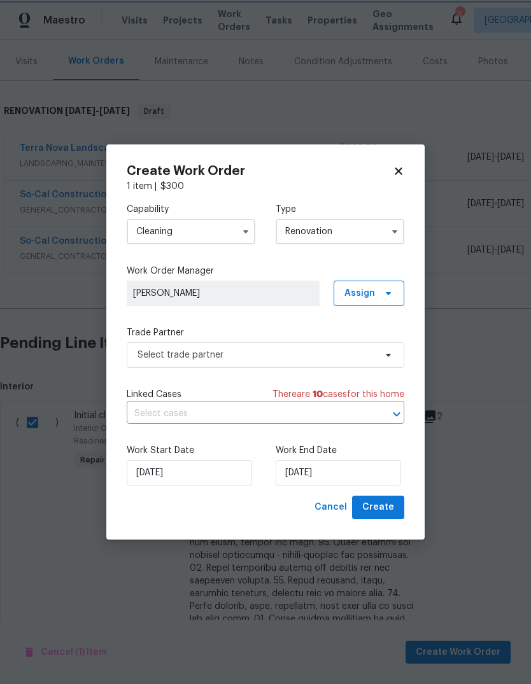
scroll to position [0, 0]
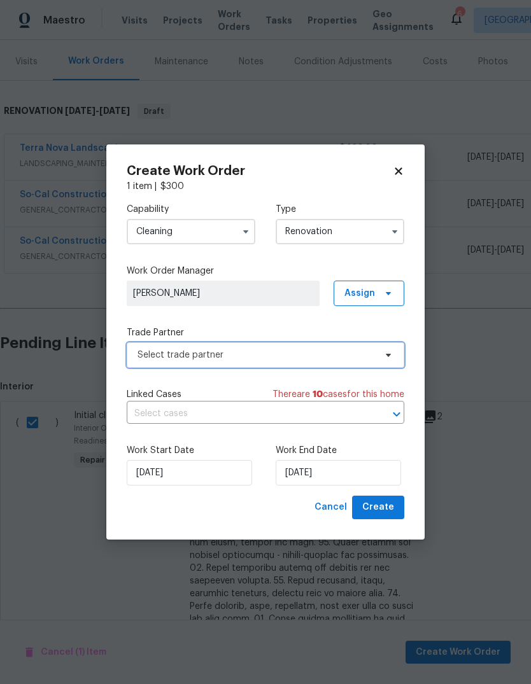
click at [383, 361] on span "Select trade partner" at bounding box center [266, 355] width 278 height 25
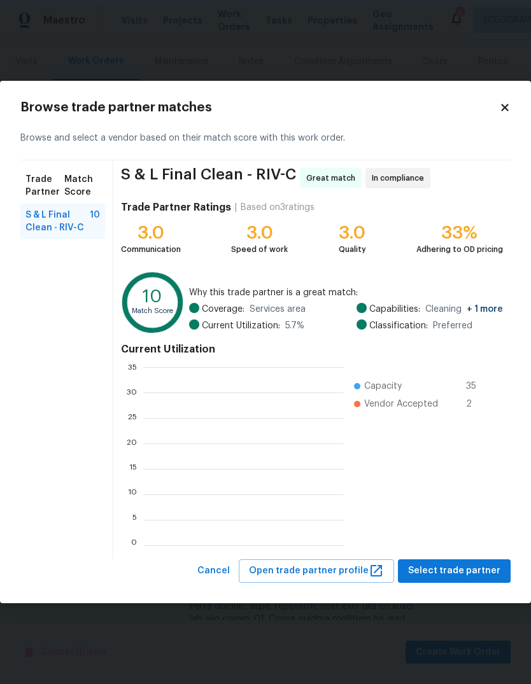
scroll to position [1, 1]
click at [455, 575] on span "Select trade partner" at bounding box center [454, 571] width 92 height 16
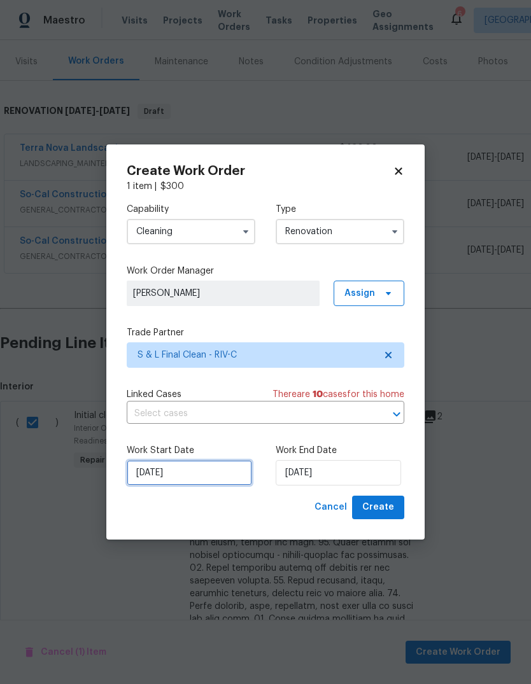
click at [195, 472] on input "[DATE]" at bounding box center [189, 472] width 125 height 25
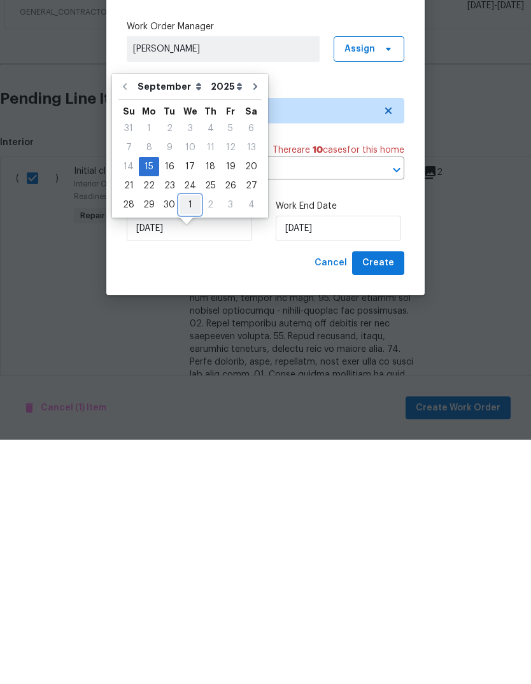
click at [192, 441] on div "1" at bounding box center [190, 450] width 21 height 18
type input "10/1/2025"
select select "9"
type input "10/1/2025"
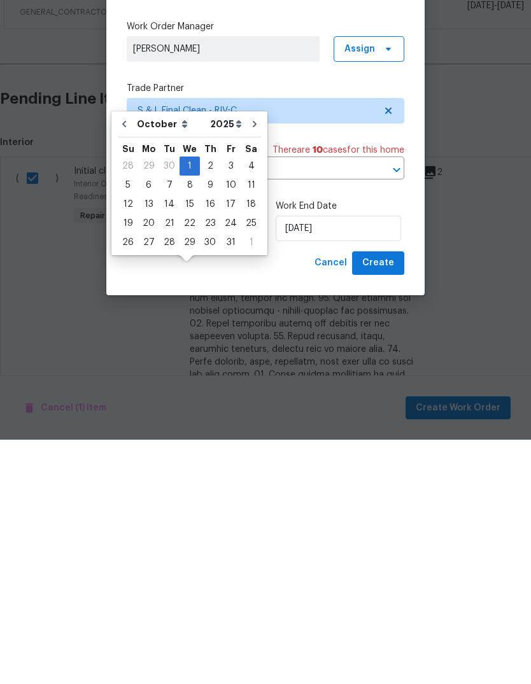
scroll to position [48, 0]
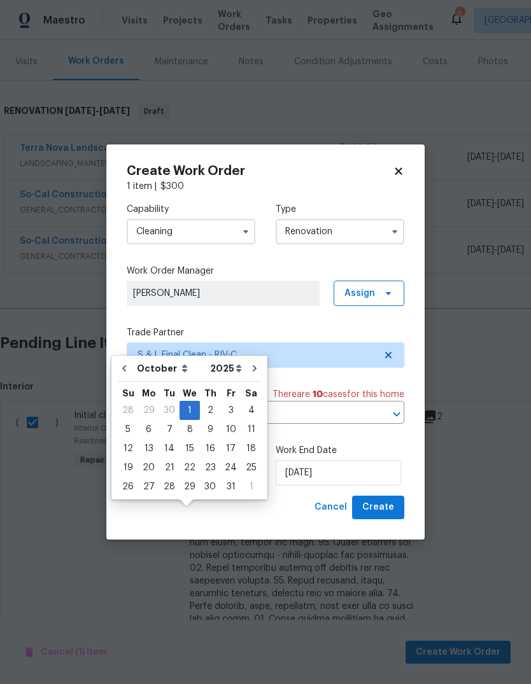
click at [169, 474] on input "10/1/2025" at bounding box center [189, 472] width 125 height 25
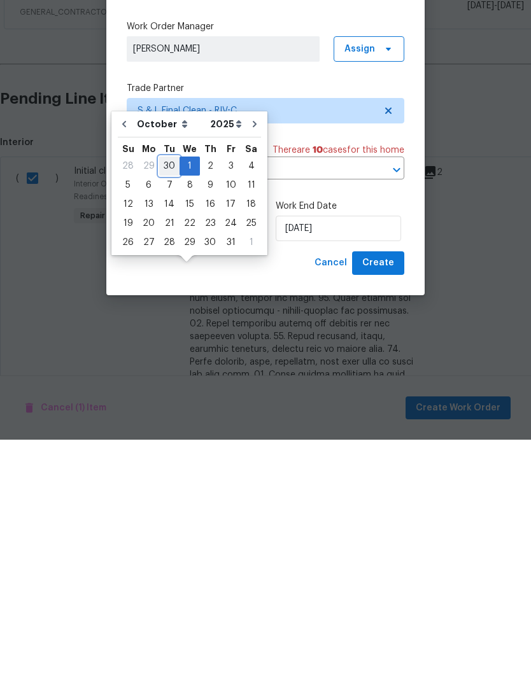
click at [166, 402] on div "30" at bounding box center [169, 411] width 20 height 18
type input "9/30/2025"
select select "8"
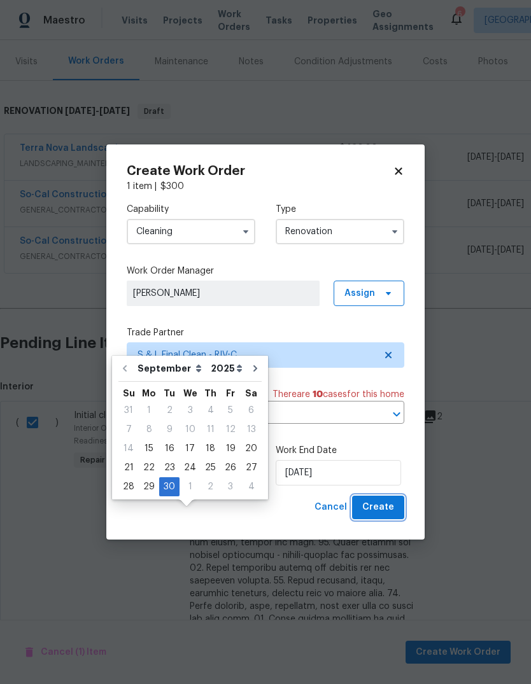
click at [383, 508] on span "Create" at bounding box center [378, 508] width 32 height 16
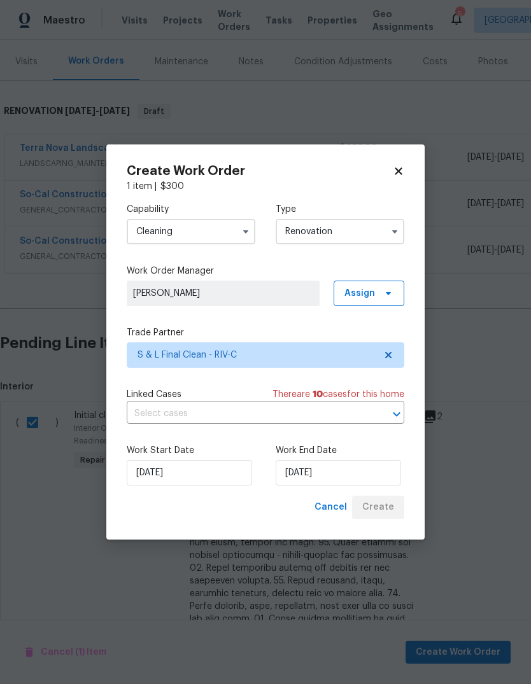
scroll to position [0, 0]
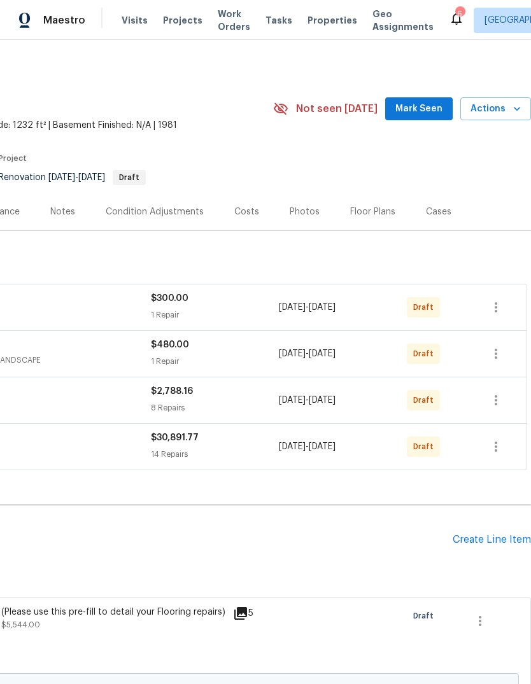
scroll to position [0, 188]
click at [425, 117] on button "Mark Seen" at bounding box center [418, 109] width 67 height 24
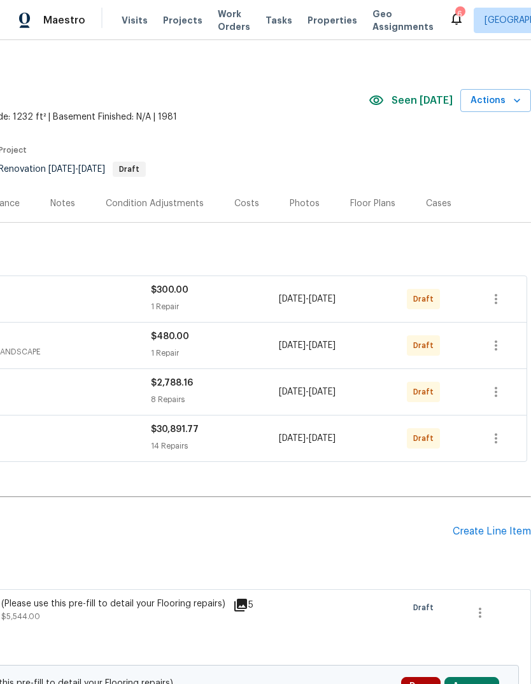
scroll to position [9, 188]
click at [498, 301] on icon "button" at bounding box center [495, 298] width 15 height 15
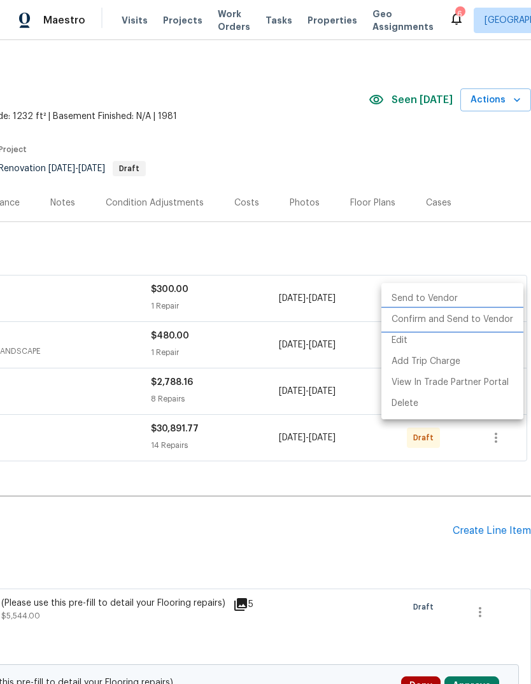
click at [449, 318] on li "Confirm and Send to Vendor" at bounding box center [452, 319] width 142 height 21
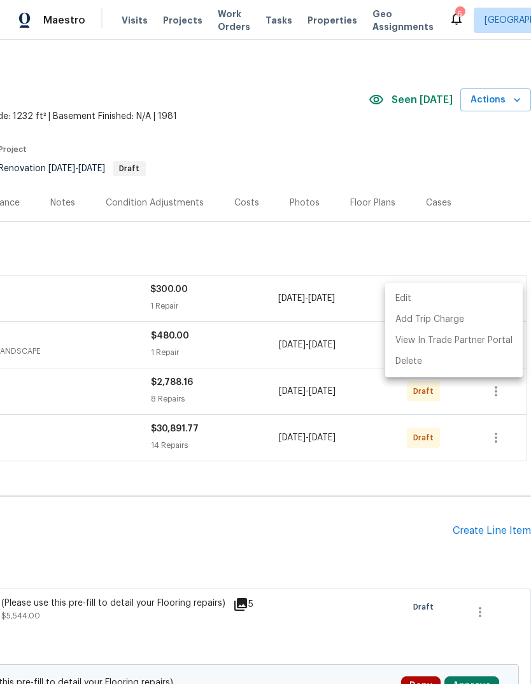
click at [499, 239] on div at bounding box center [265, 342] width 531 height 684
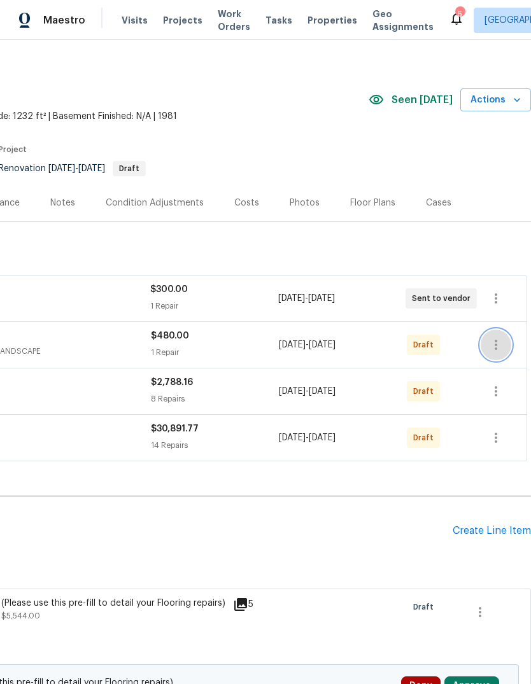
click at [500, 346] on icon "button" at bounding box center [495, 344] width 15 height 15
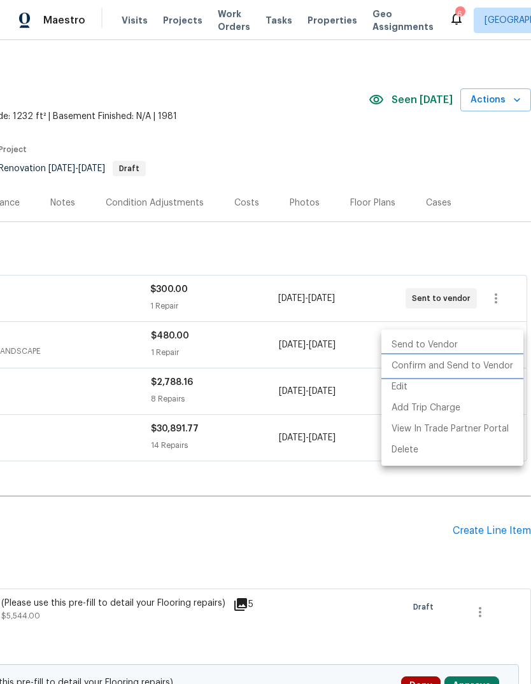
click at [441, 370] on li "Confirm and Send to Vendor" at bounding box center [452, 366] width 142 height 21
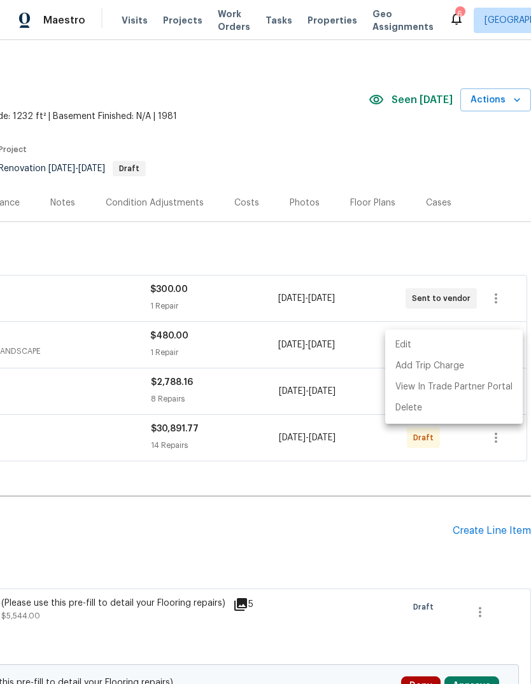
click at [504, 241] on div at bounding box center [265, 342] width 531 height 684
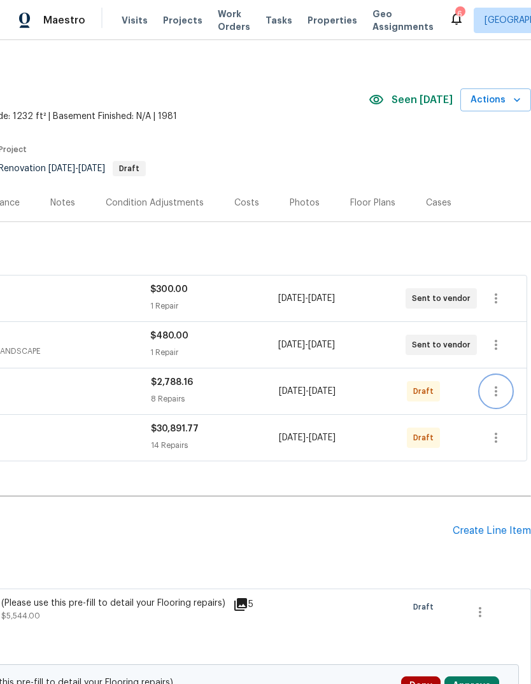
click at [497, 394] on icon "button" at bounding box center [495, 391] width 15 height 15
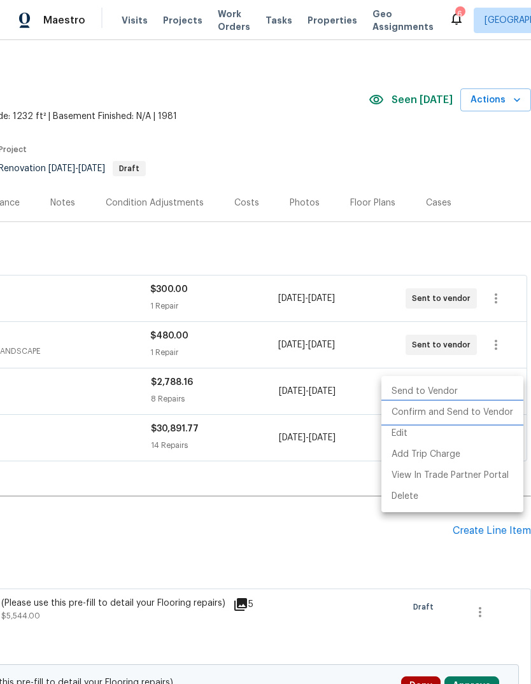
click at [438, 414] on li "Confirm and Send to Vendor" at bounding box center [452, 412] width 142 height 21
click at [505, 237] on div at bounding box center [265, 342] width 531 height 684
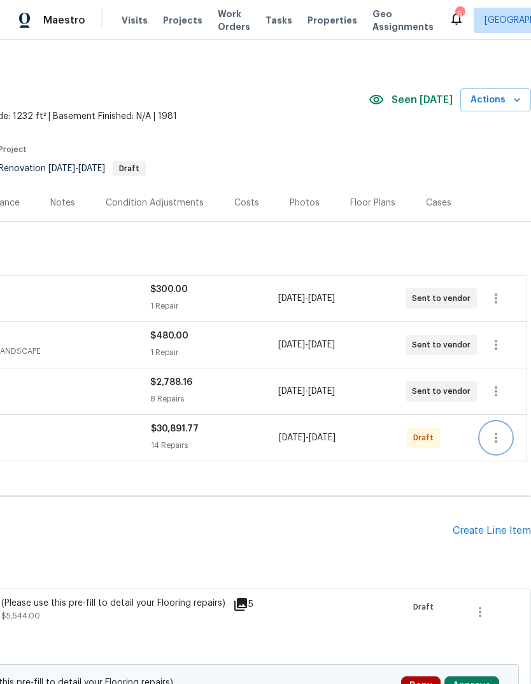
click at [509, 445] on button "button" at bounding box center [496, 438] width 31 height 31
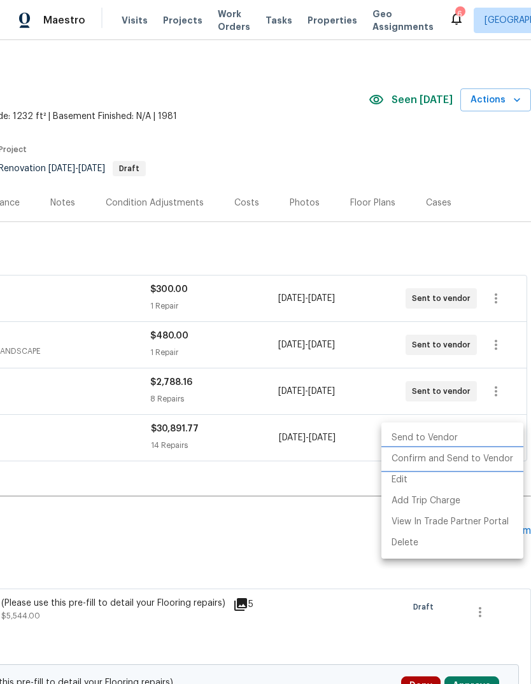
click at [442, 455] on li "Confirm and Send to Vendor" at bounding box center [452, 459] width 142 height 21
click at [499, 246] on div at bounding box center [265, 342] width 531 height 684
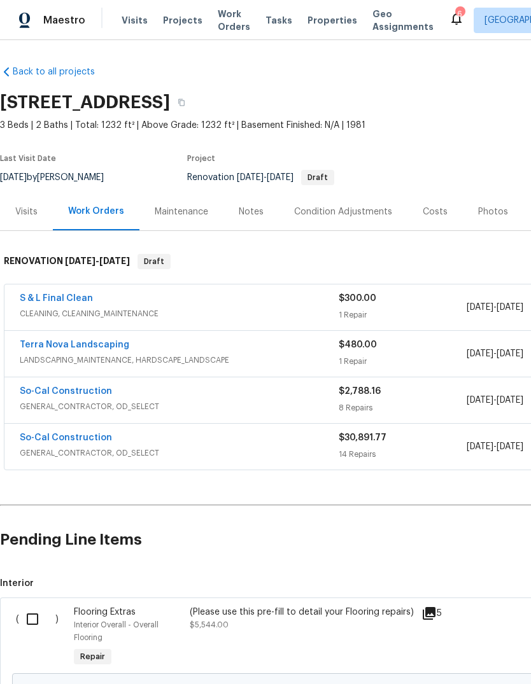
scroll to position [0, 0]
click at [79, 395] on link "So-Cal Construction" at bounding box center [66, 391] width 92 height 9
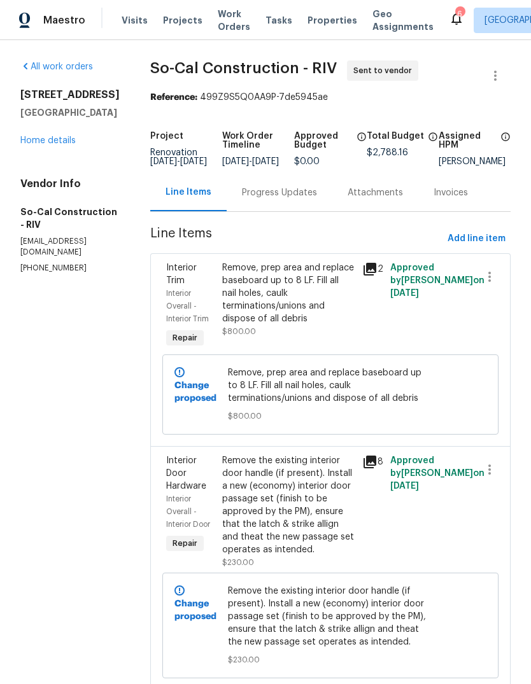
click at [67, 144] on link "Home details" at bounding box center [47, 140] width 55 height 9
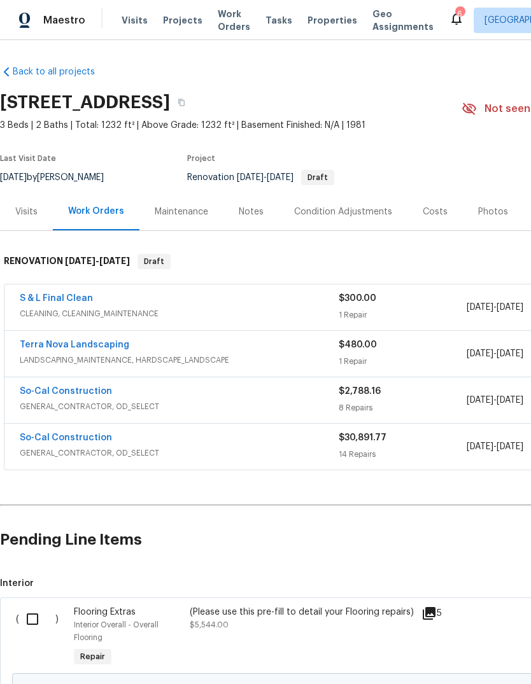
click at [75, 440] on link "So-Cal Construction" at bounding box center [66, 438] width 92 height 9
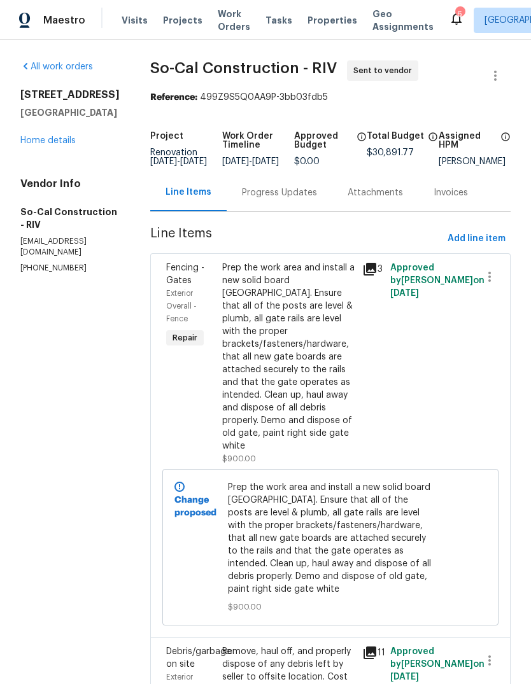
click at [65, 143] on link "Home details" at bounding box center [47, 140] width 55 height 9
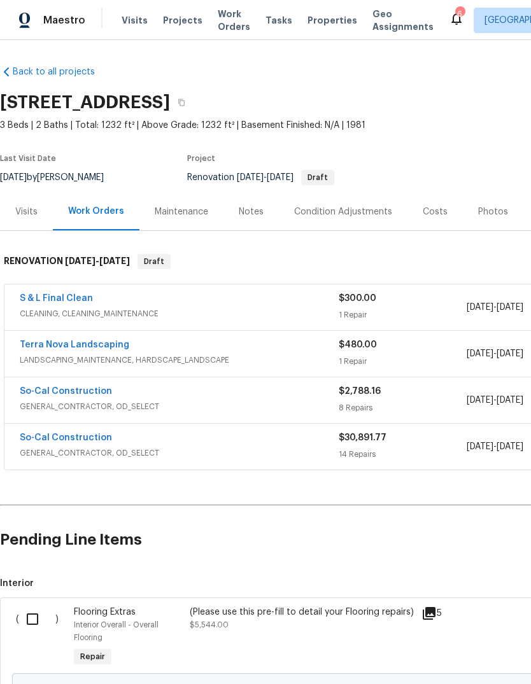
click at [253, 218] on div "Notes" at bounding box center [250, 212] width 55 height 38
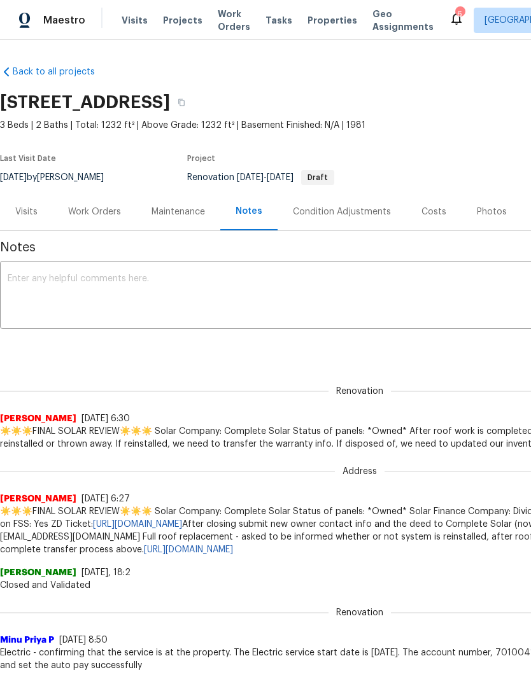
click at [102, 292] on textarea at bounding box center [360, 296] width 704 height 45
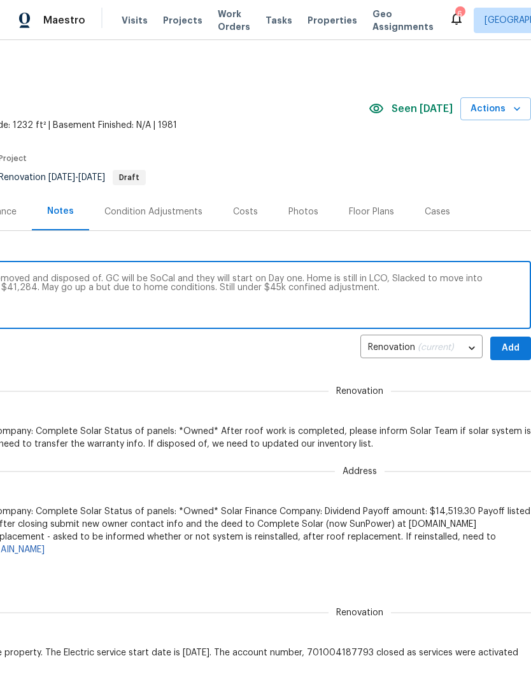
scroll to position [0, 188]
type textarea "Day one is complete. Solar panels will be removed and disposed of. GC will be S…"
click at [522, 353] on button "Add" at bounding box center [510, 349] width 41 height 24
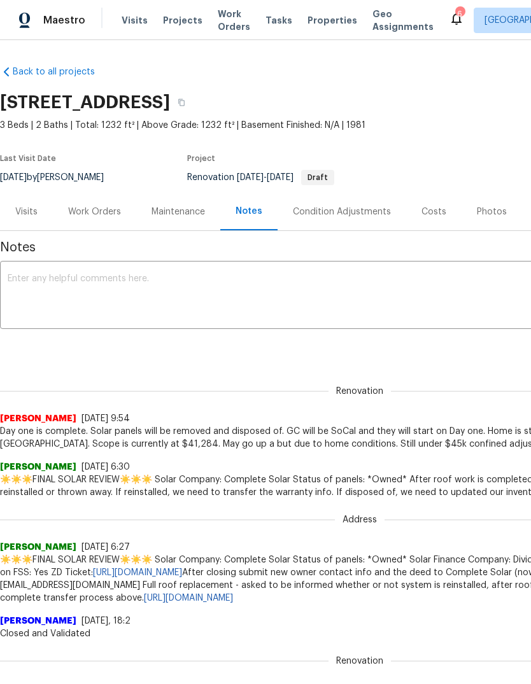
scroll to position [0, 0]
click at [100, 215] on div "Work Orders" at bounding box center [94, 212] width 53 height 13
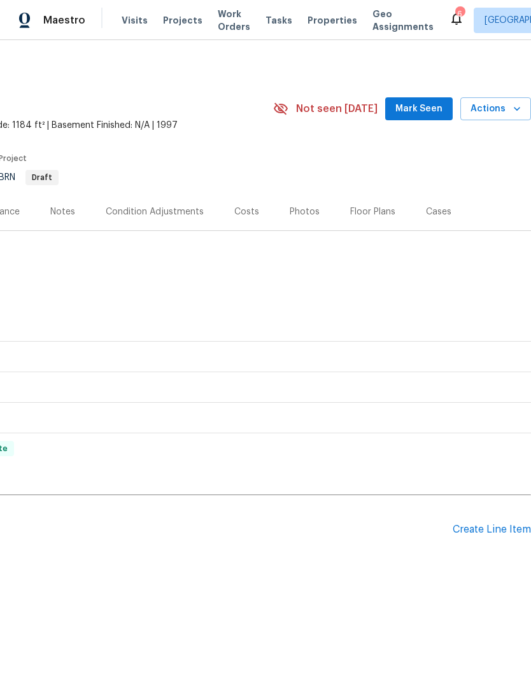
scroll to position [0, 188]
click at [431, 103] on span "Mark Seen" at bounding box center [418, 109] width 47 height 16
click at [479, 528] on div "Create Line Item" at bounding box center [492, 530] width 78 height 12
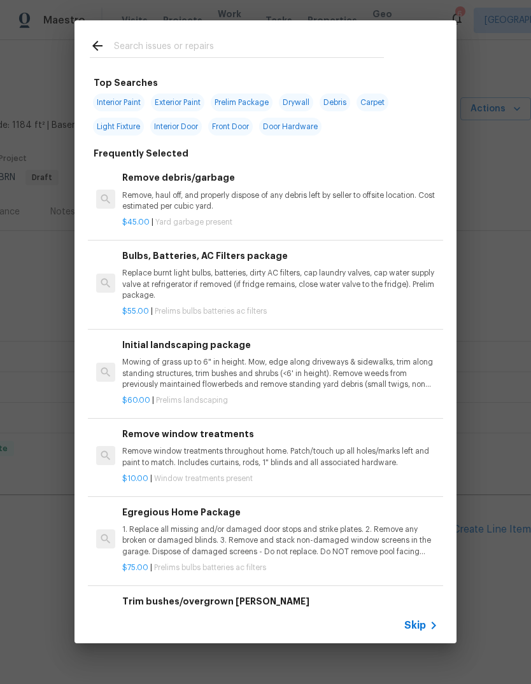
click at [171, 45] on input "text" at bounding box center [249, 47] width 270 height 19
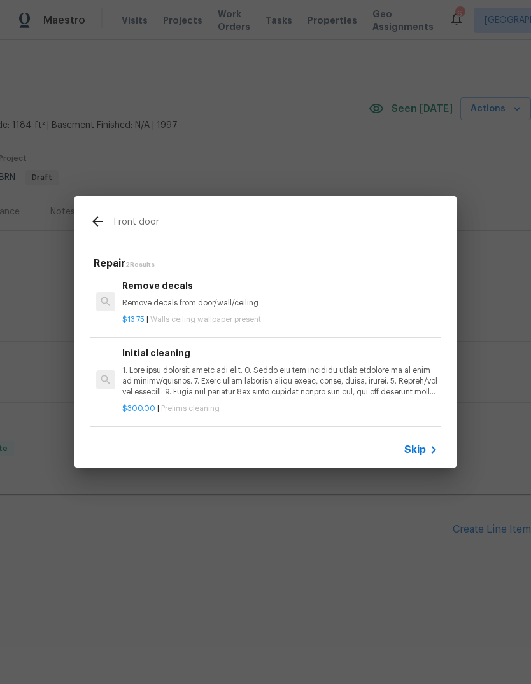
scroll to position [2, 0]
type input "F"
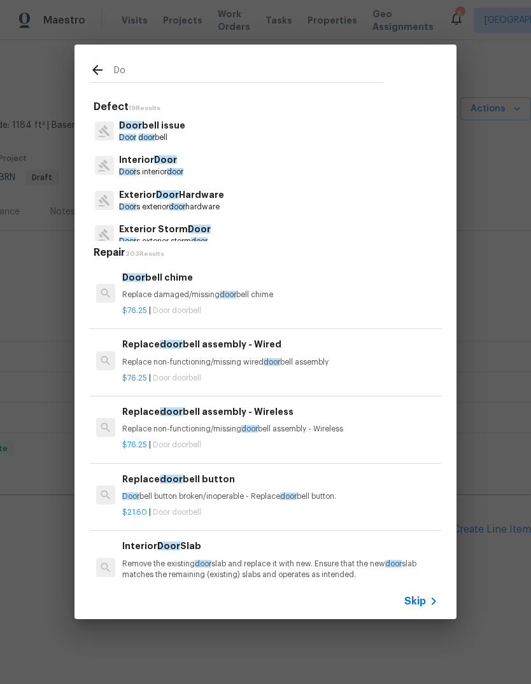
type input "D"
type input "Door"
click at [218, 164] on div "Interior Door Door s interior door" at bounding box center [265, 165] width 351 height 34
click at [217, 163] on div "Interior Door Door s interior door" at bounding box center [265, 165] width 351 height 34
click at [148, 163] on p "Interior Door" at bounding box center [151, 159] width 64 height 13
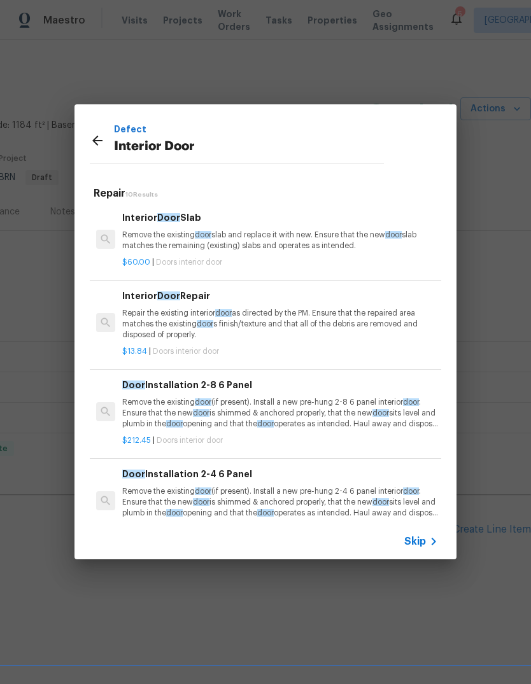
click at [197, 314] on p "Repair the existing interior door as directed by the PM. Ensure that the repair…" at bounding box center [280, 324] width 316 height 32
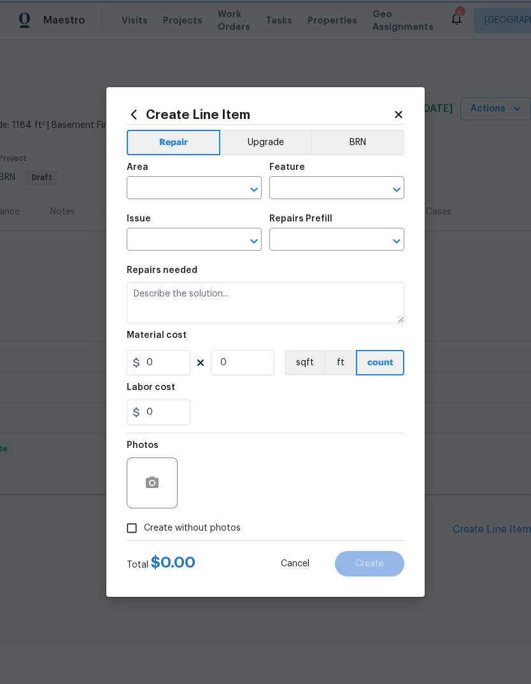
type input "Interior Door"
type input "Interior Door Repair $13.84"
type textarea "Repair the existing interior door as directed by the PM. Ensure that the repair…"
type input "13.84"
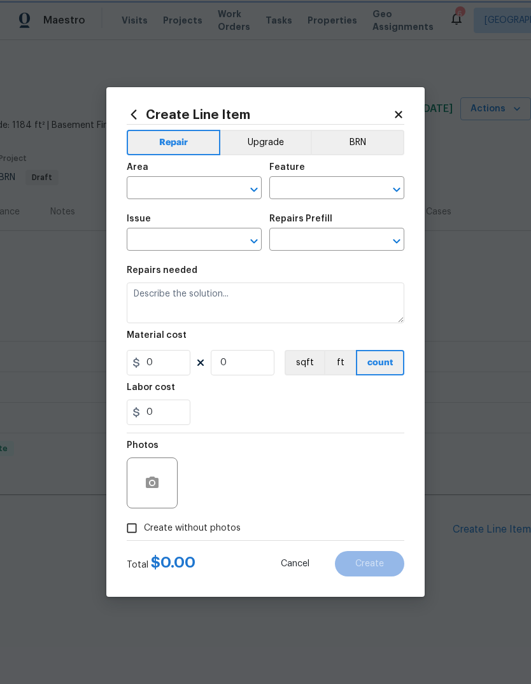
type input "1"
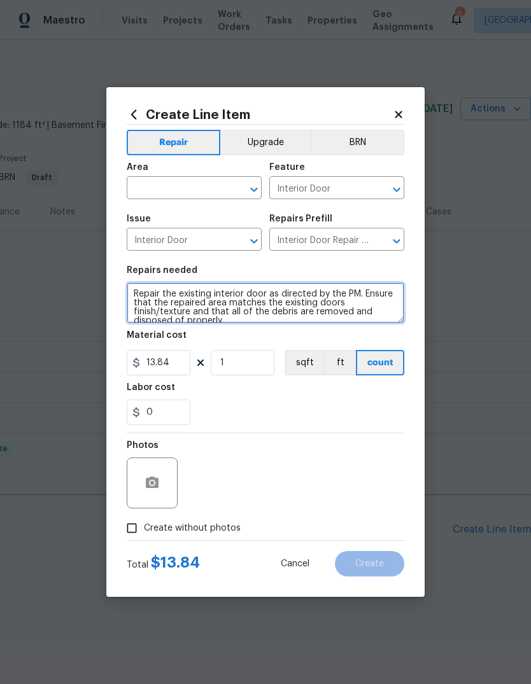
click at [199, 322] on textarea "Repair the existing interior door as directed by the PM. Ensure that the repair…" at bounding box center [266, 303] width 278 height 41
click at [198, 322] on textarea "Repair the existing interior door as directed by the PM. Ensure that the repair…" at bounding box center [266, 303] width 278 height 41
click at [196, 322] on textarea "Repair the existing interior door as directed by the PM. Ensure that the repair…" at bounding box center [266, 303] width 278 height 41
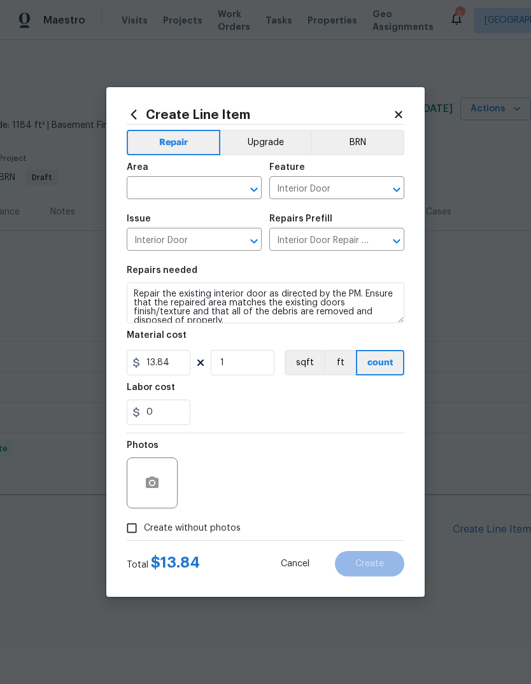
click at [201, 327] on section "Repairs needed Repair the existing interior door as directed by the PM. Ensure …" at bounding box center [266, 345] width 278 height 174
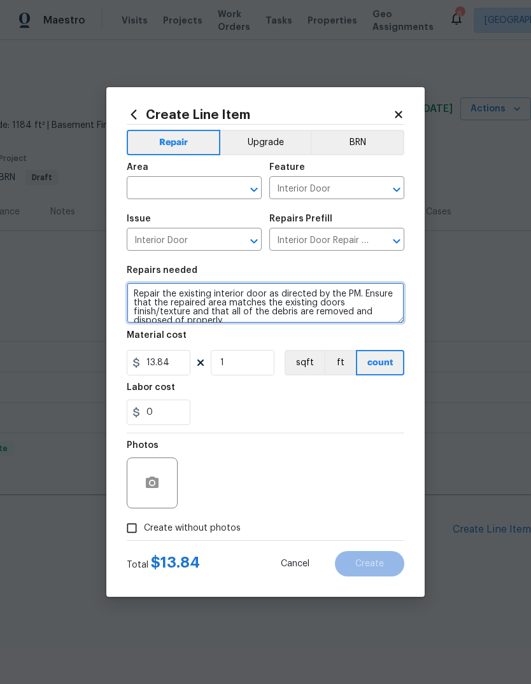
click at [187, 320] on textarea "Repair the existing interior door as directed by the PM. Ensure that the repair…" at bounding box center [266, 303] width 278 height 41
click at [190, 317] on textarea "Repair the existing interior door as directed by the PM. Ensure that the repair…" at bounding box center [266, 303] width 278 height 41
click at [193, 318] on textarea "Repair the existing interior door as directed by the PM. Ensure that the repair…" at bounding box center [266, 303] width 278 height 41
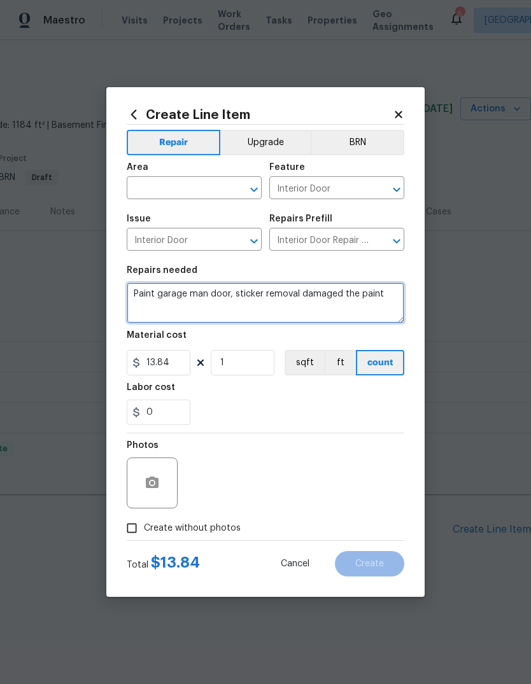
type textarea "Paint garage man door, sticker removal damaged the paint"
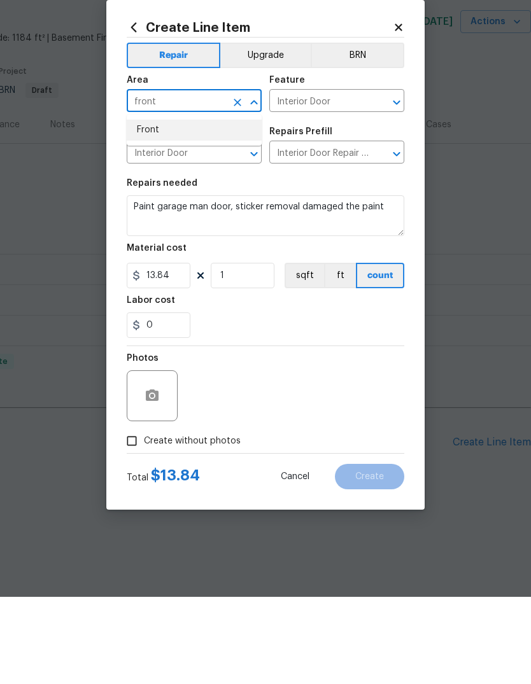
type input "front"
type input "fr"
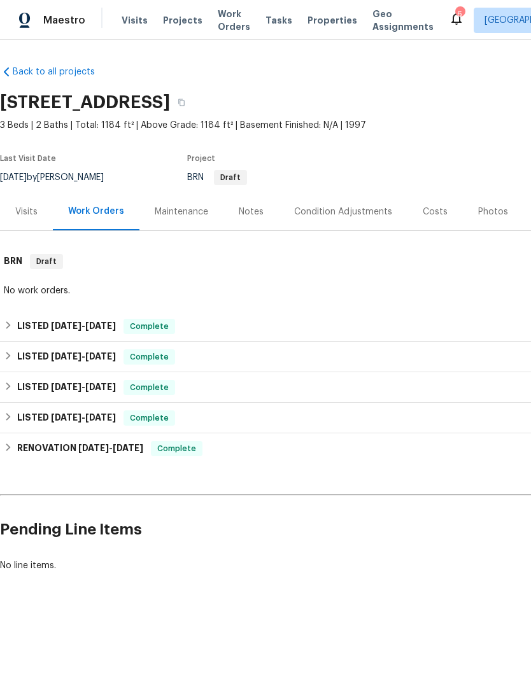
scroll to position [0, 0]
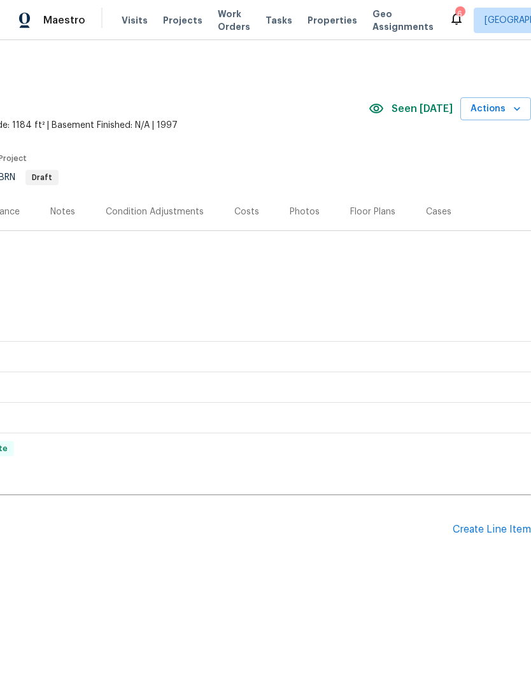
scroll to position [0, 188]
click at [480, 535] on div "Create Line Item" at bounding box center [492, 530] width 78 height 12
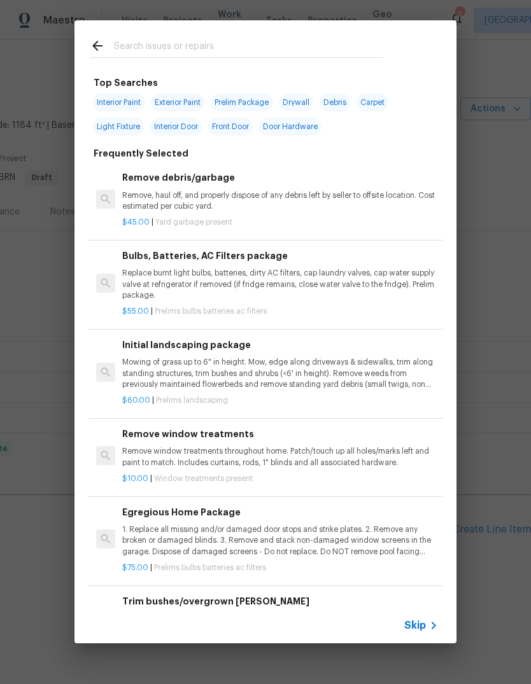
click at [137, 49] on input "text" at bounding box center [249, 47] width 270 height 19
type input "Door"
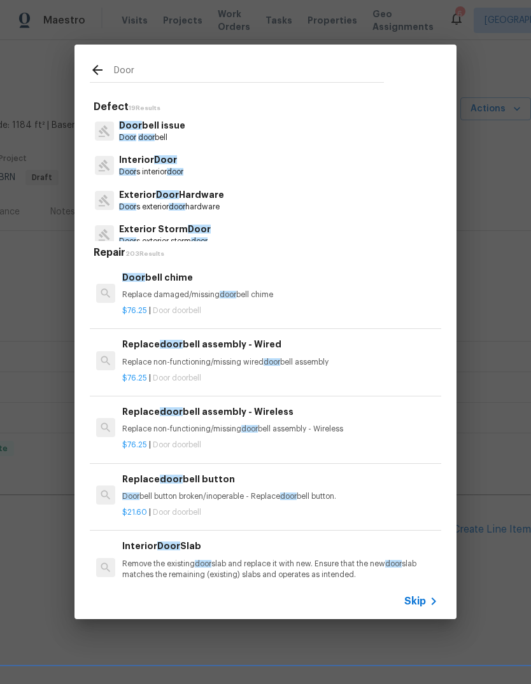
click at [183, 164] on p "Interior Door" at bounding box center [151, 159] width 64 height 13
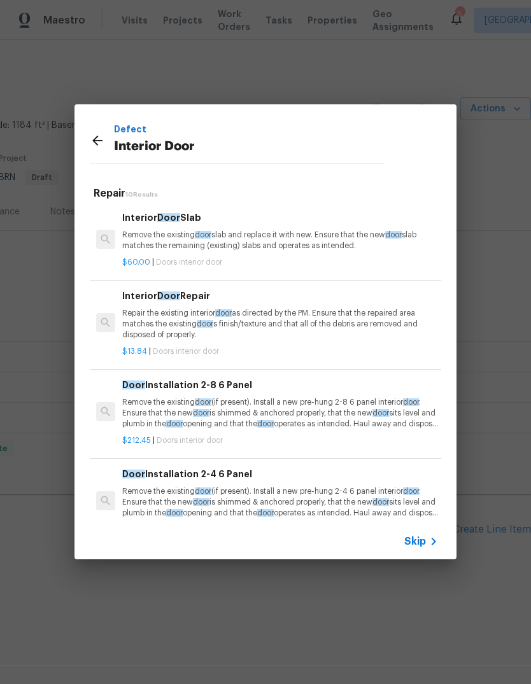
click at [218, 240] on p "Remove the existing door slab and replace it with new. Ensure that the new door…" at bounding box center [280, 241] width 316 height 22
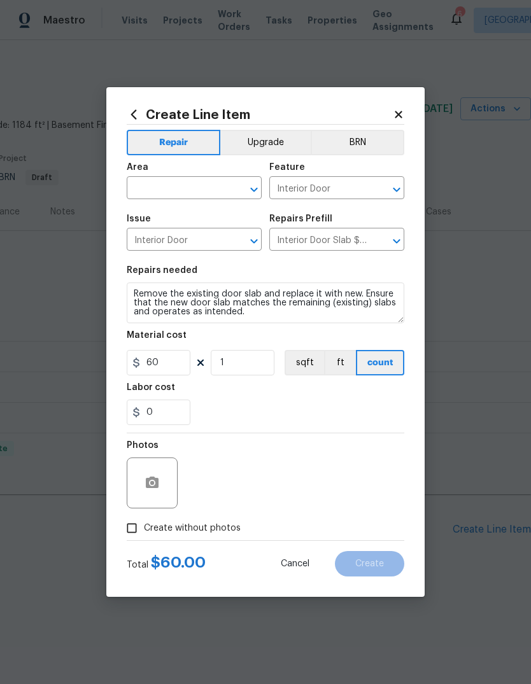
click at [180, 184] on input "text" at bounding box center [176, 190] width 99 height 20
type input "d"
click at [161, 220] on li "Front" at bounding box center [194, 217] width 135 height 21
type input "Front"
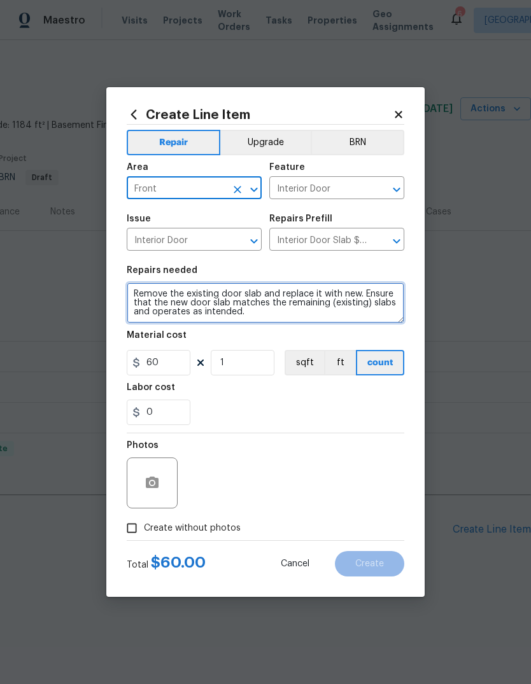
click at [268, 313] on textarea "Remove the existing door slab and replace it with new. Ensure that the new door…" at bounding box center [266, 303] width 278 height 41
click at [244, 309] on textarea "Remove the existing door slab and replace it with new. Ensure that the new door…" at bounding box center [266, 303] width 278 height 41
click at [229, 311] on textarea "Remove the existing door slab and replace it with new. Ensure that the new door…" at bounding box center [266, 303] width 278 height 41
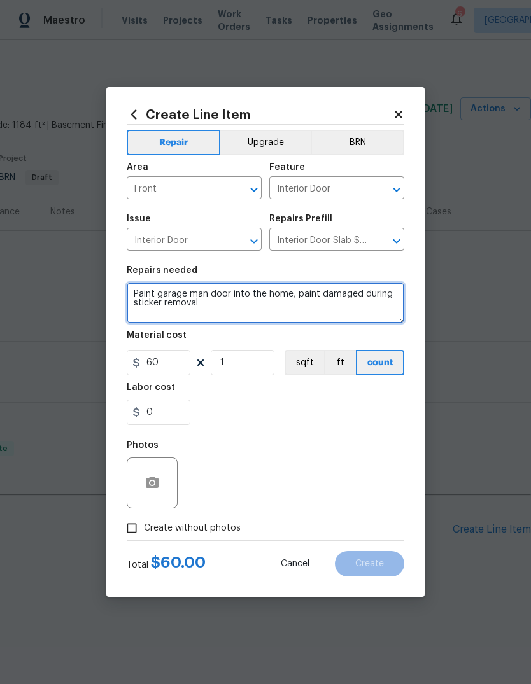
type textarea "Paint garage man door into the home, paint damaged during sticker removal"
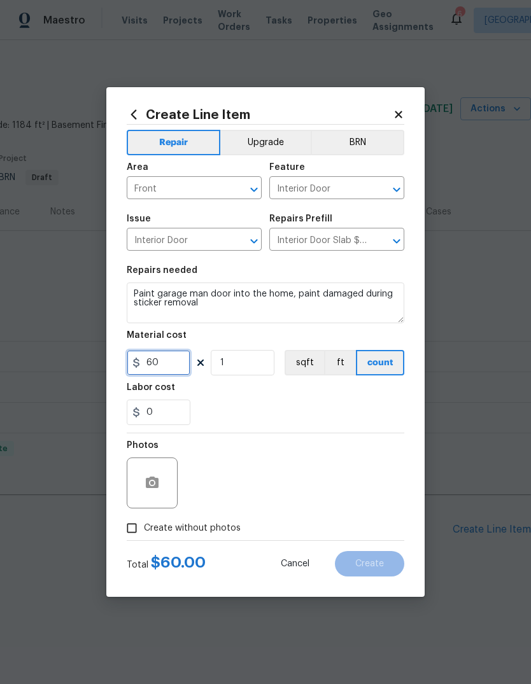
click at [168, 376] on input "60" at bounding box center [159, 362] width 64 height 25
click at [167, 376] on input "60" at bounding box center [159, 362] width 64 height 25
click at [184, 369] on input "60" at bounding box center [159, 362] width 64 height 25
click at [171, 370] on input "60" at bounding box center [159, 362] width 64 height 25
click at [171, 369] on input "60" at bounding box center [159, 362] width 64 height 25
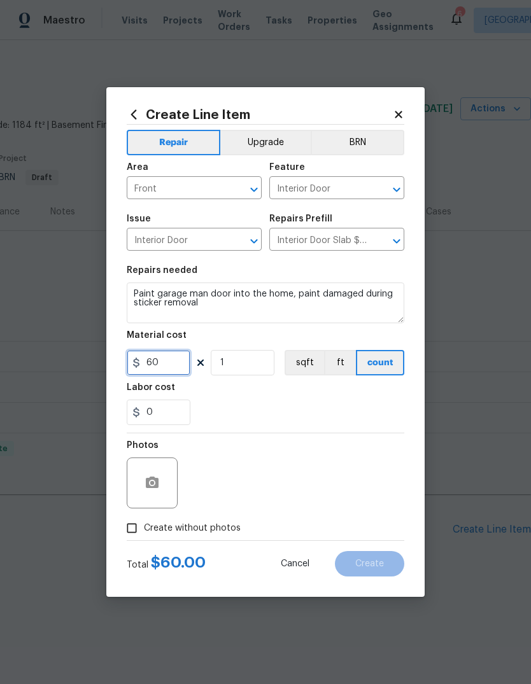
click at [169, 371] on input "60" at bounding box center [159, 362] width 64 height 25
type input "75"
click at [281, 406] on div "0" at bounding box center [266, 412] width 278 height 25
click at [143, 534] on input "Create without photos" at bounding box center [132, 528] width 24 height 24
checkbox input "true"
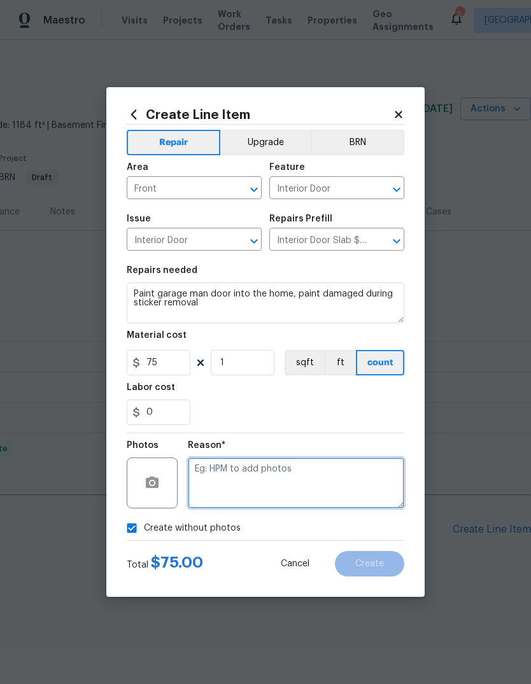
click at [250, 481] on textarea at bounding box center [296, 483] width 216 height 51
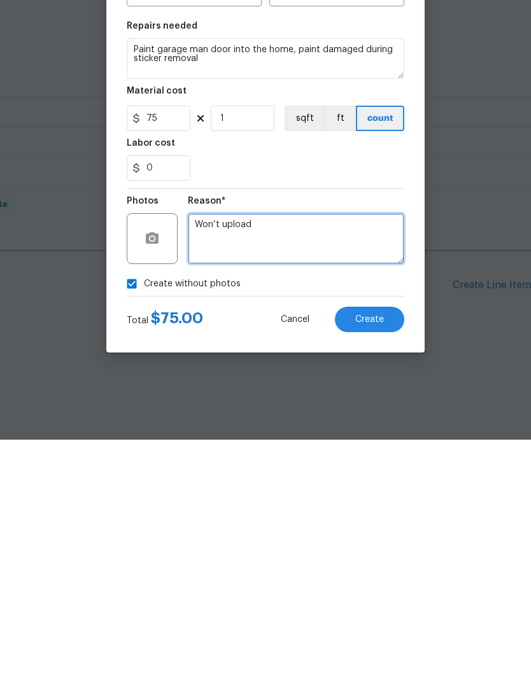
type textarea "Won’t upload"
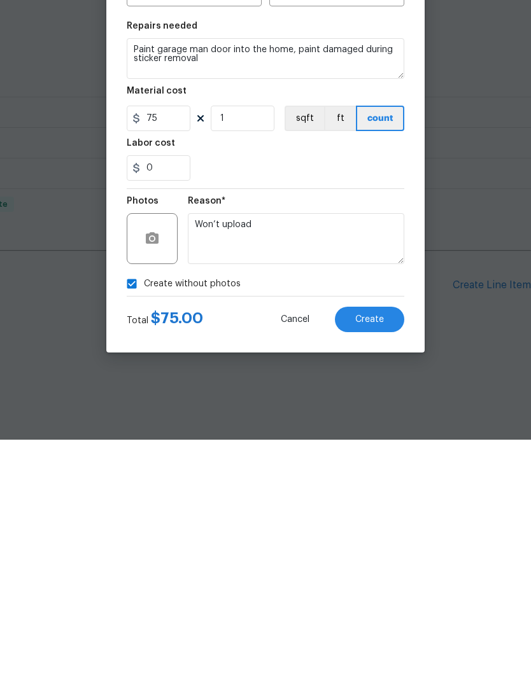
click at [367, 560] on span "Create" at bounding box center [369, 565] width 29 height 10
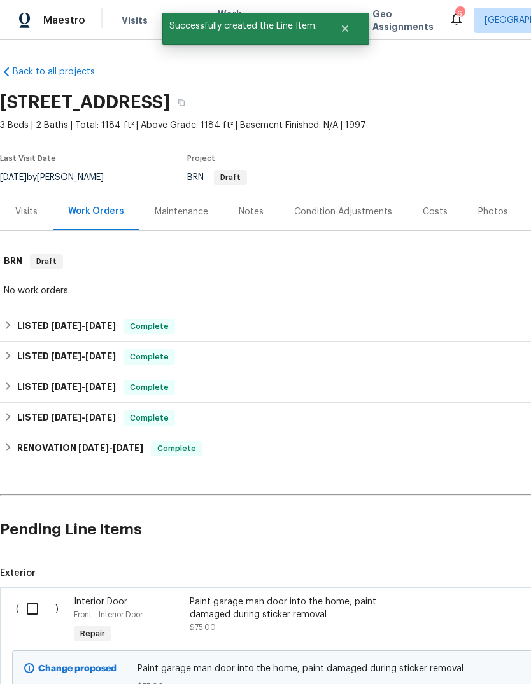
scroll to position [0, 0]
click at [36, 614] on input "checkbox" at bounding box center [37, 609] width 36 height 27
checkbox input "true"
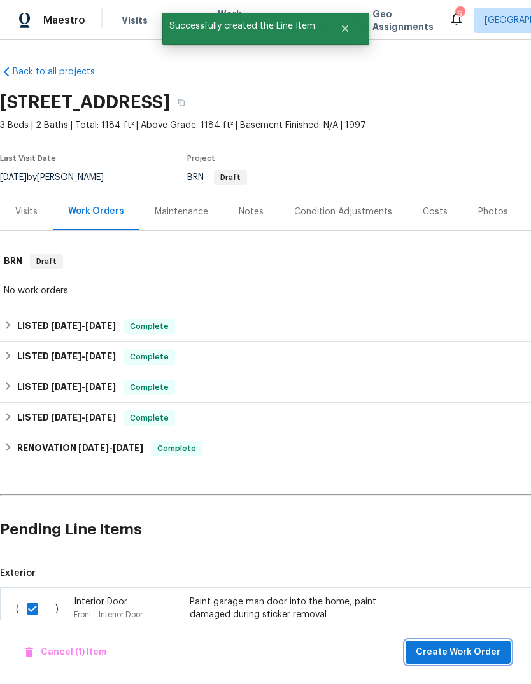
click at [444, 652] on span "Create Work Order" at bounding box center [458, 653] width 85 height 16
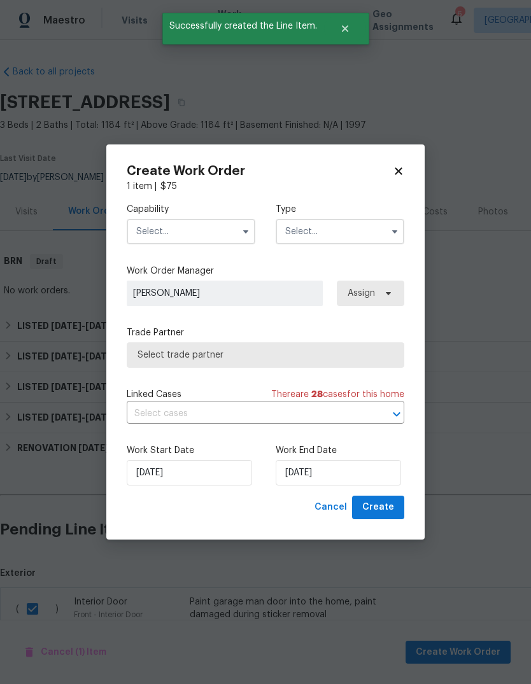
click at [213, 233] on input "text" at bounding box center [191, 231] width 129 height 25
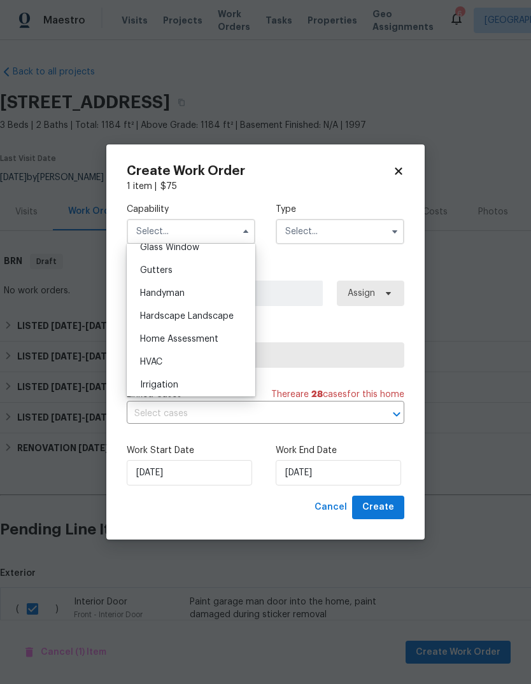
scroll to position [665, 0]
click at [169, 297] on span "Handyman" at bounding box center [162, 294] width 45 height 9
type input "Handyman"
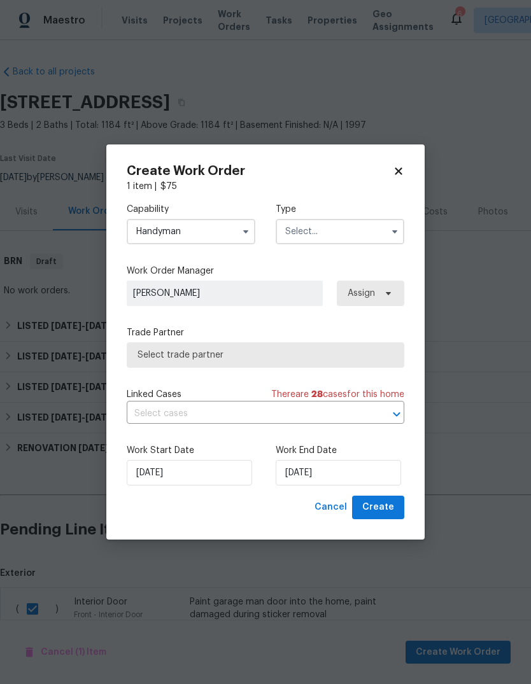
click at [349, 236] on input "text" at bounding box center [340, 231] width 129 height 25
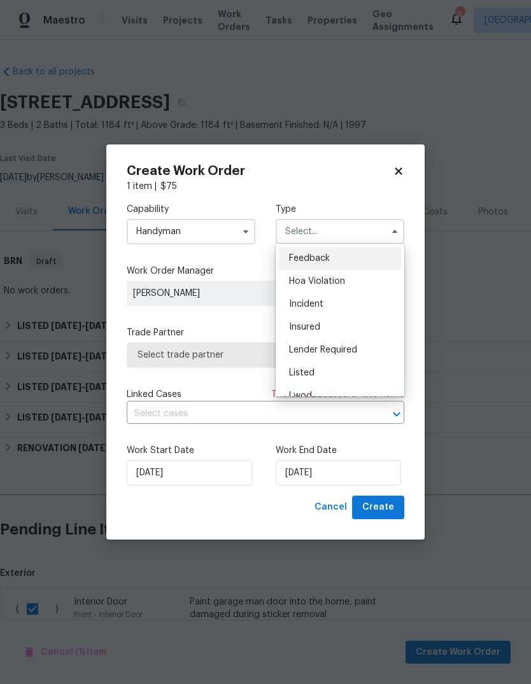
scroll to position [67, 0]
click at [304, 311] on div "Listed" at bounding box center [340, 306] width 122 height 23
type input "Listed"
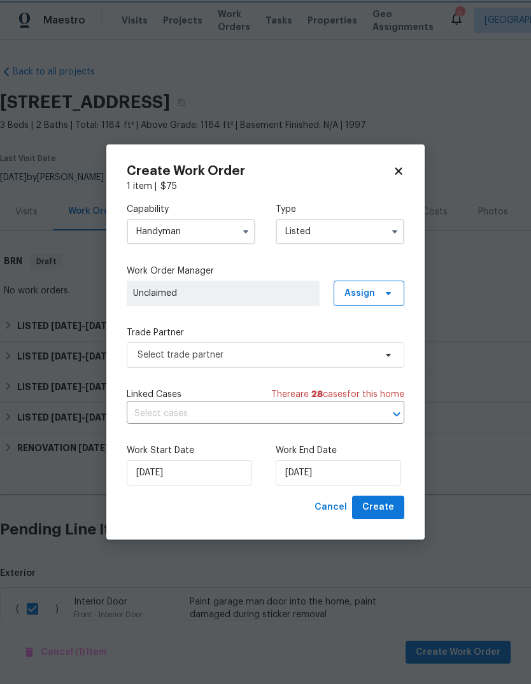
scroll to position [0, 0]
click at [383, 291] on icon at bounding box center [388, 293] width 10 height 10
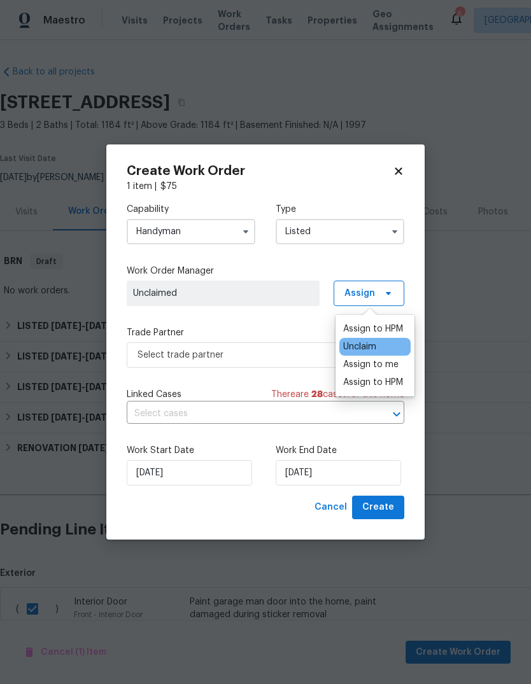
click at [376, 325] on div "Assign to HPM" at bounding box center [373, 329] width 60 height 13
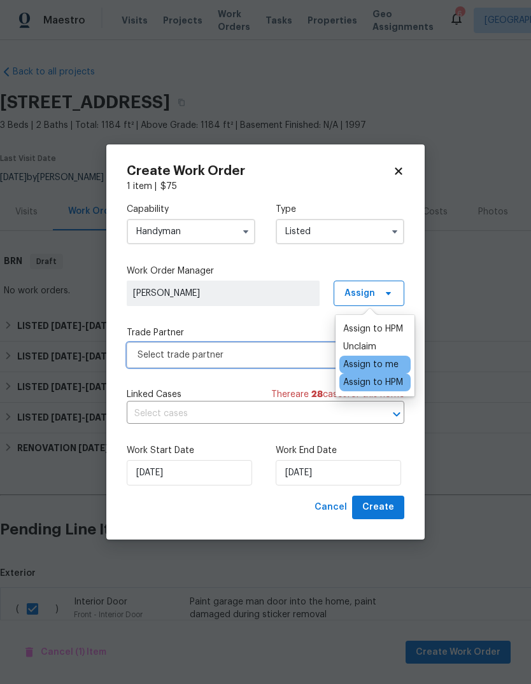
click at [285, 356] on span "Select trade partner" at bounding box center [256, 355] width 237 height 13
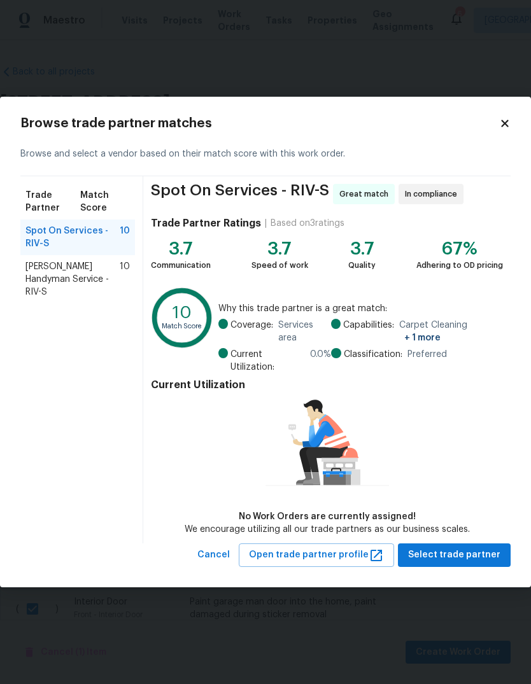
click at [61, 277] on span "[PERSON_NAME] Handyman Service - RIV-S" at bounding box center [72, 279] width 94 height 38
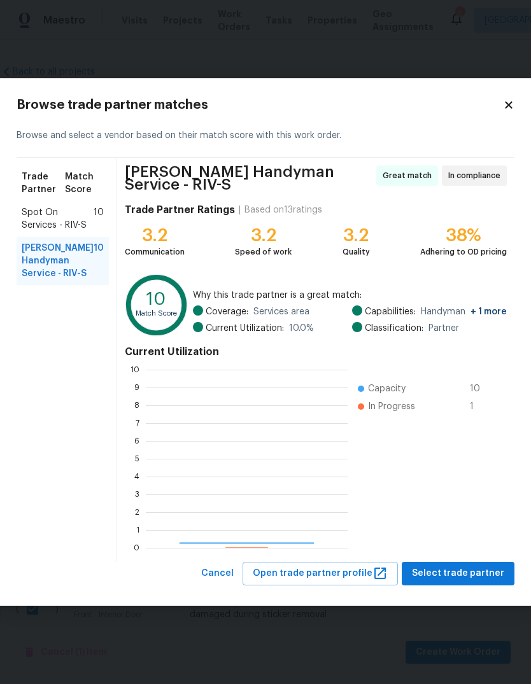
scroll to position [178, 202]
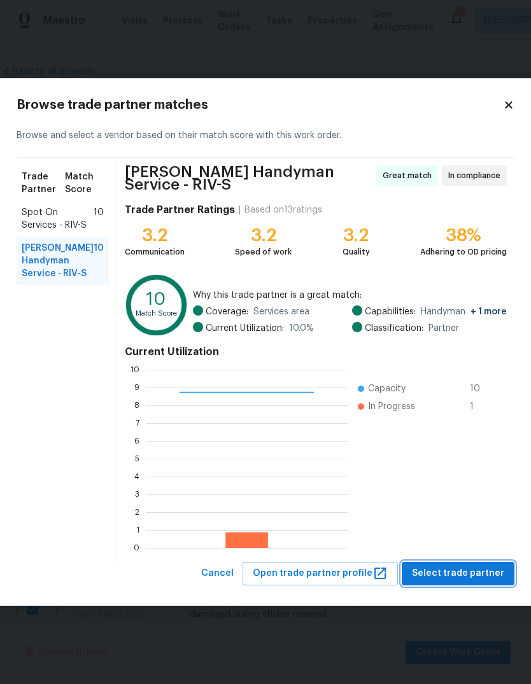
click at [446, 570] on span "Select trade partner" at bounding box center [458, 574] width 92 height 16
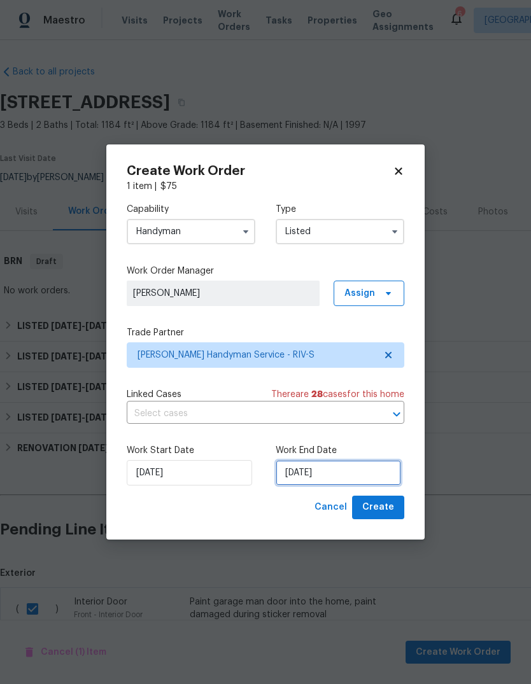
click at [322, 467] on input "[DATE]" at bounding box center [338, 472] width 125 height 25
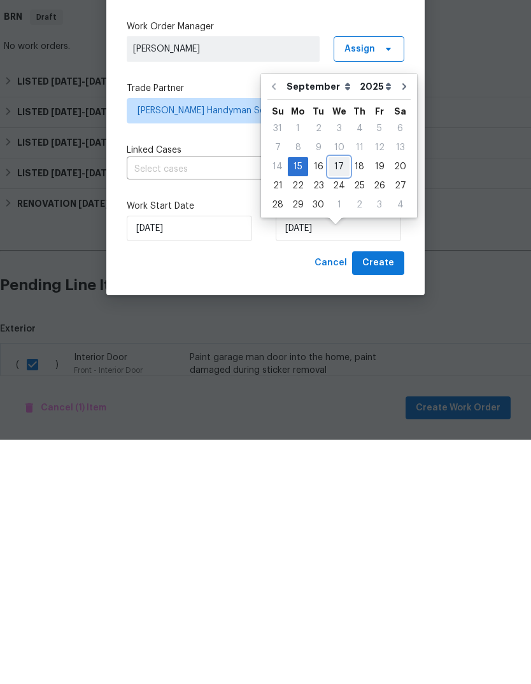
click at [336, 402] on div "17" at bounding box center [339, 411] width 21 height 18
type input "[DATE]"
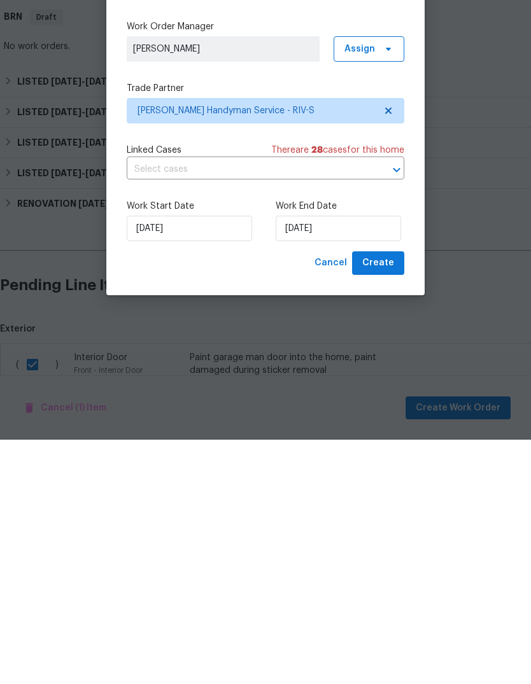
scroll to position [48, 0]
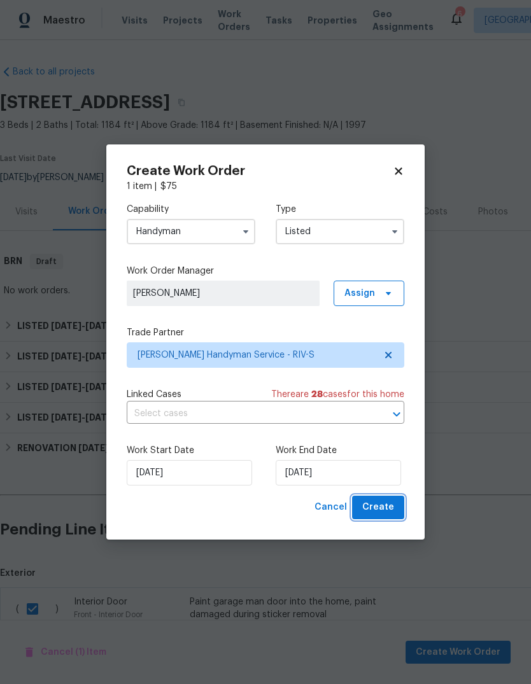
click at [381, 507] on span "Create" at bounding box center [378, 508] width 32 height 16
checkbox input "false"
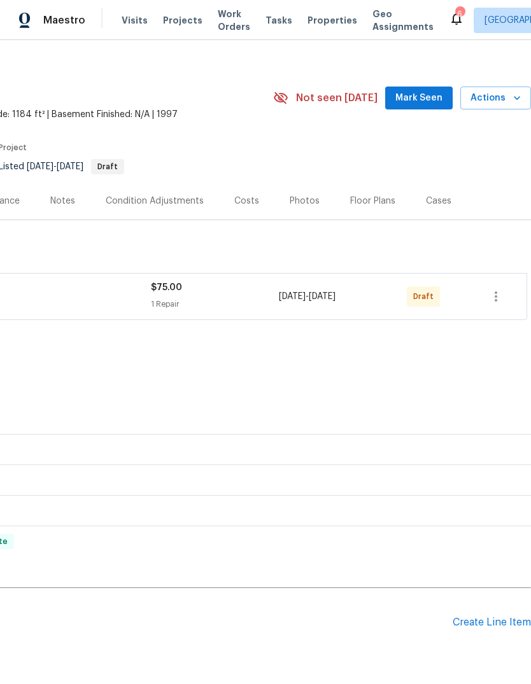
scroll to position [11, 188]
click at [501, 294] on icon "button" at bounding box center [495, 295] width 15 height 15
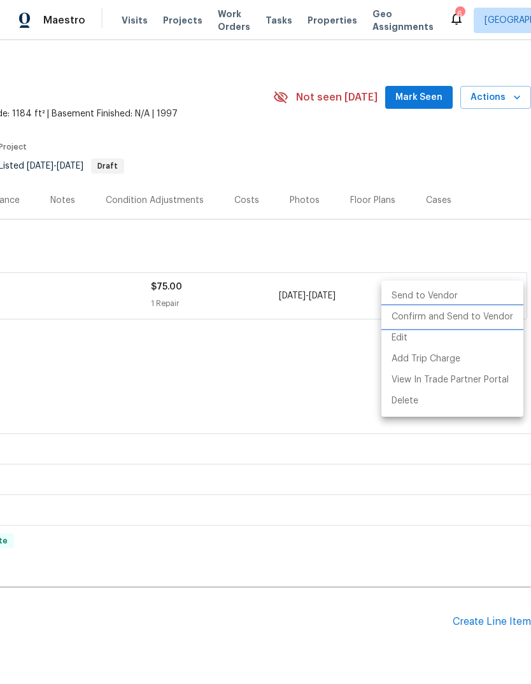
click at [432, 317] on li "Confirm and Send to Vendor" at bounding box center [452, 317] width 142 height 21
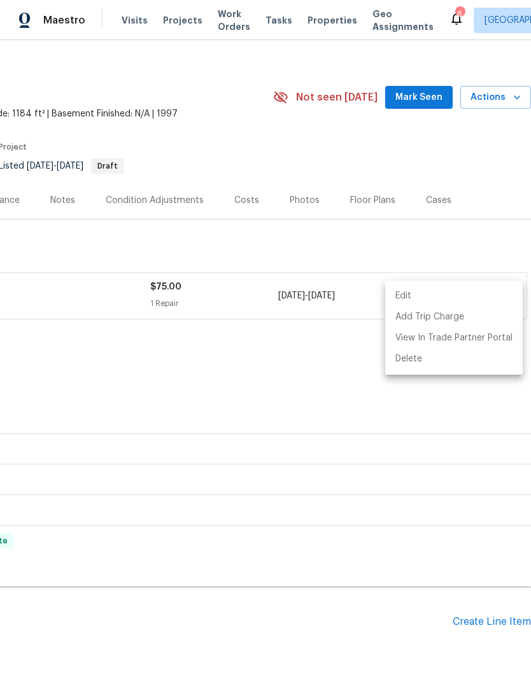
click at [252, 364] on div at bounding box center [265, 342] width 531 height 684
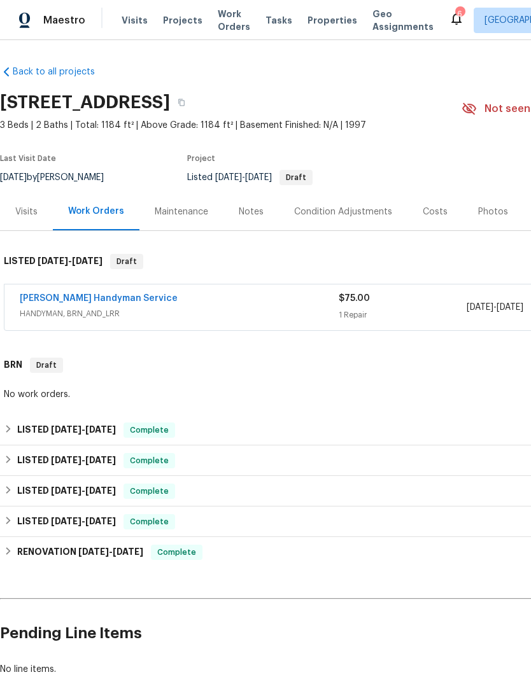
scroll to position [0, 0]
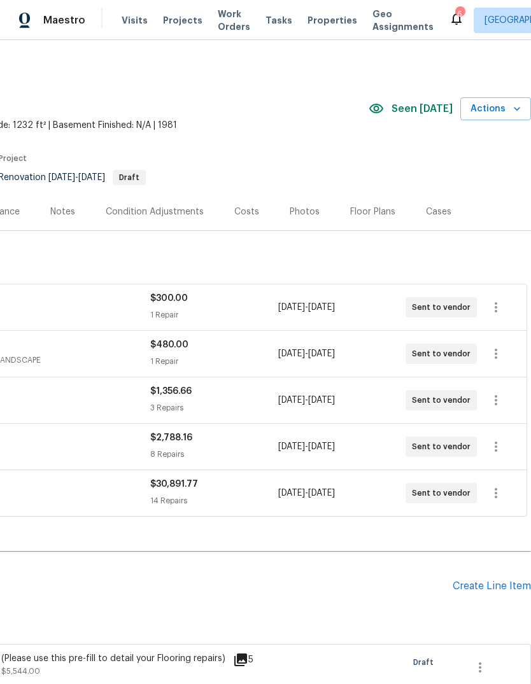
scroll to position [0, 188]
click at [500, 400] on icon "button" at bounding box center [495, 400] width 15 height 15
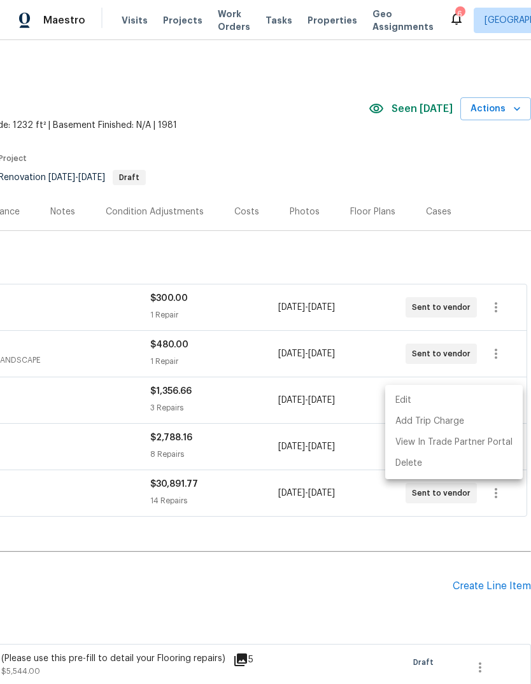
click at [335, 585] on div at bounding box center [265, 342] width 531 height 684
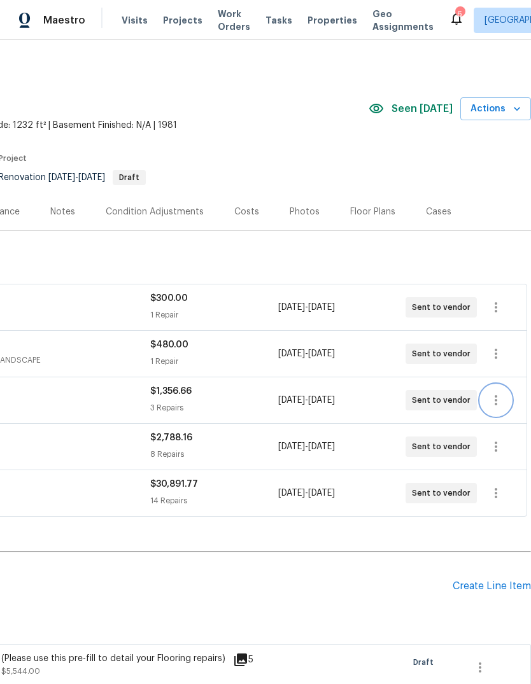
click at [501, 405] on icon "button" at bounding box center [495, 400] width 15 height 15
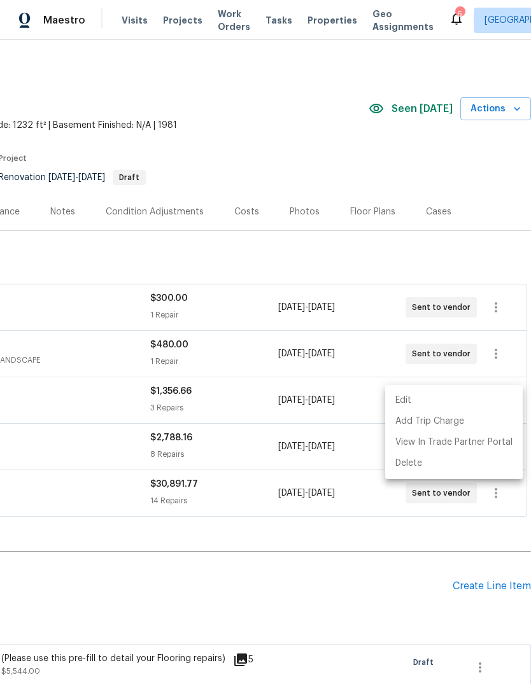
click at [410, 397] on li "Edit" at bounding box center [454, 400] width 138 height 21
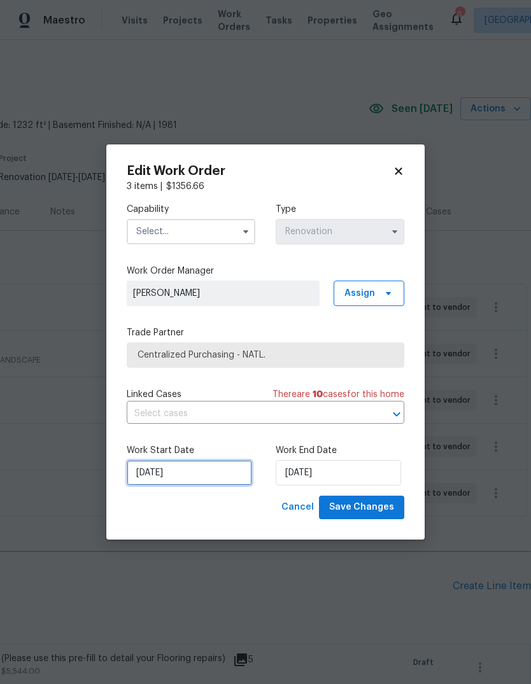
click at [175, 476] on input "[DATE]" at bounding box center [189, 472] width 125 height 25
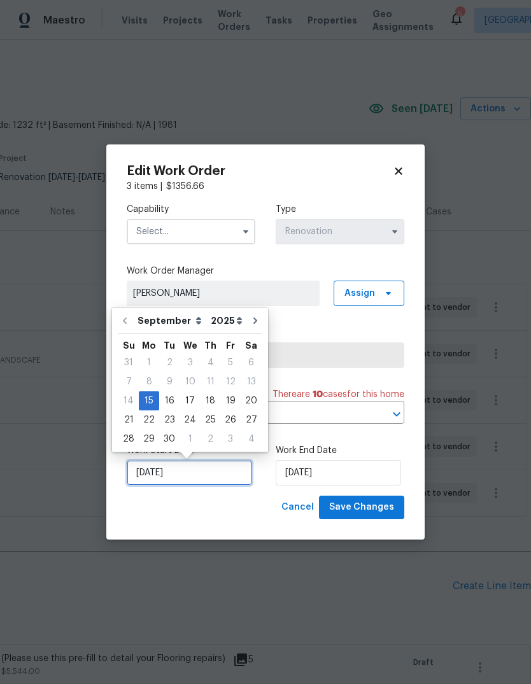
scroll to position [10, 0]
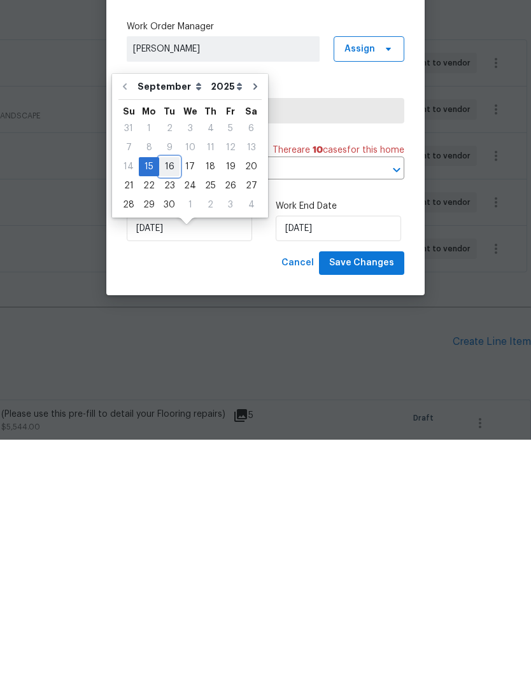
click at [169, 402] on div "16" at bounding box center [169, 411] width 20 height 18
type input "[DATE]"
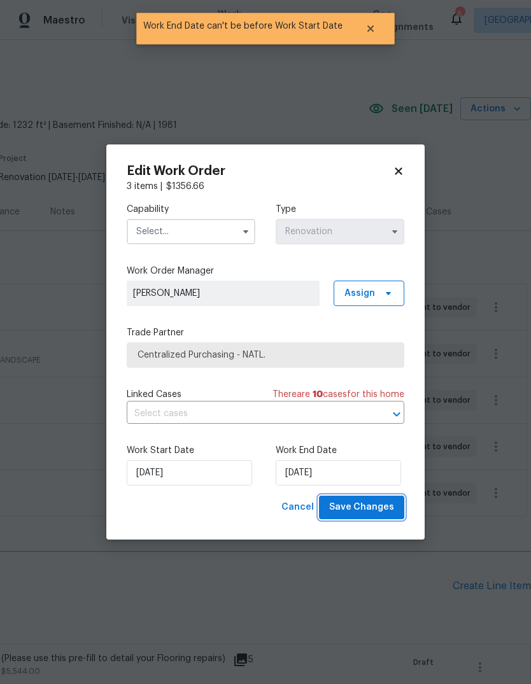
click at [368, 501] on span "Save Changes" at bounding box center [361, 508] width 65 height 16
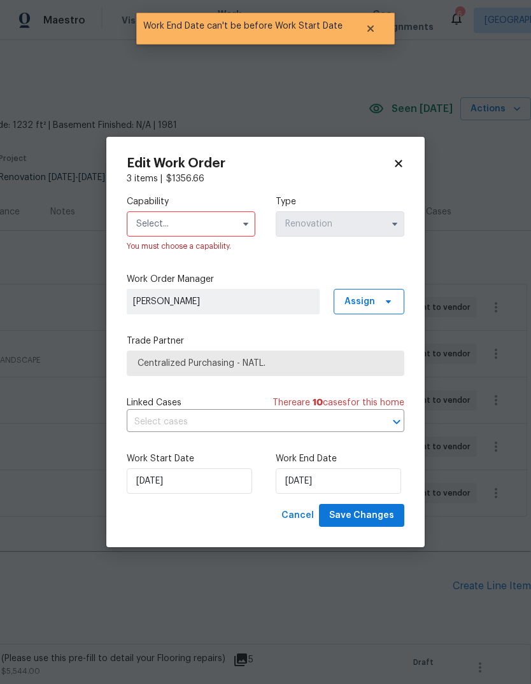
click at [225, 216] on input "text" at bounding box center [191, 223] width 129 height 25
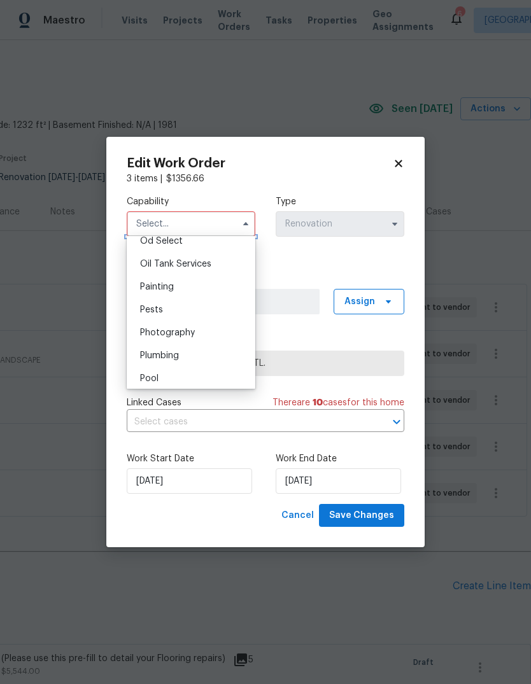
scroll to position [1034, 0]
click at [174, 287] on div "Painting" at bounding box center [191, 286] width 122 height 23
type input "Painting"
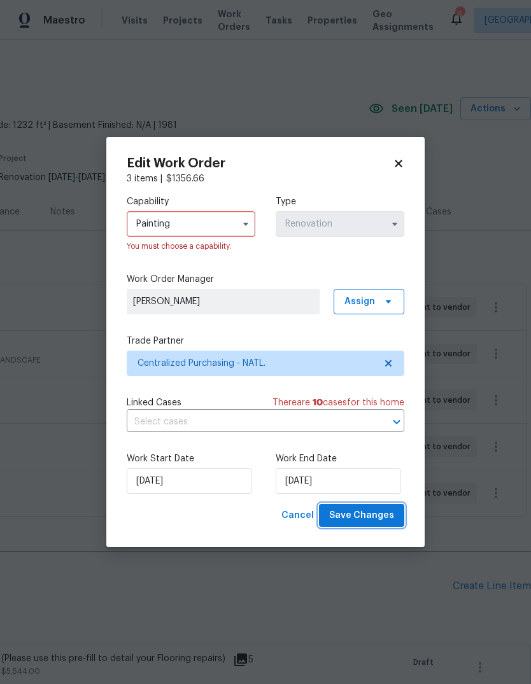
click at [379, 518] on span "Save Changes" at bounding box center [361, 516] width 65 height 16
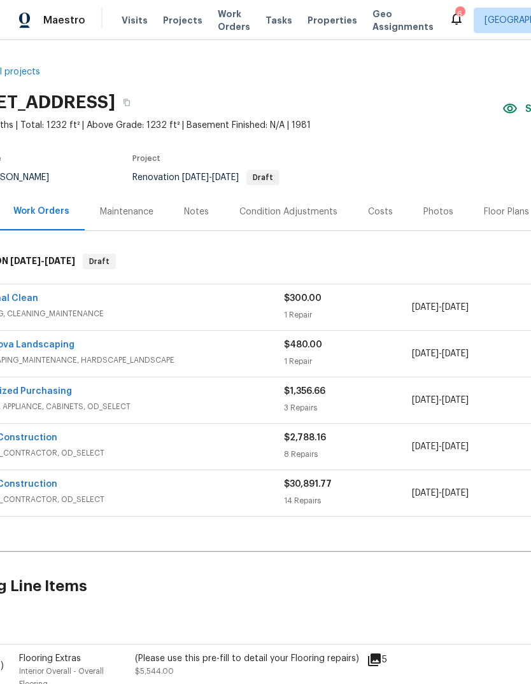
scroll to position [0, 52]
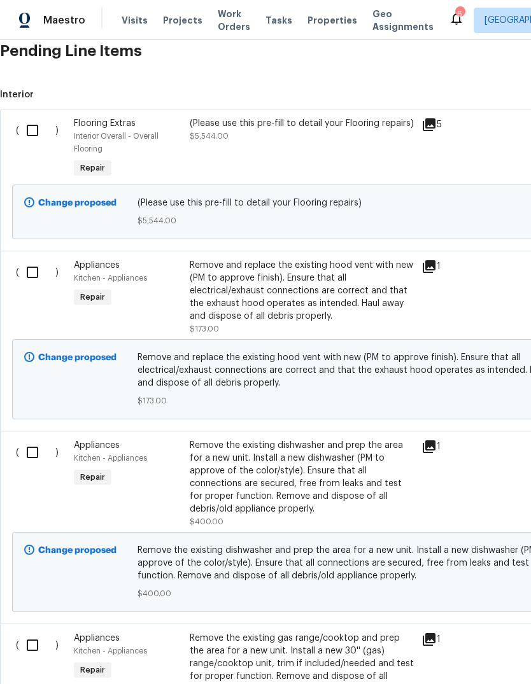
scroll to position [535, 0]
click at [33, 272] on input "checkbox" at bounding box center [37, 272] width 36 height 27
checkbox input "true"
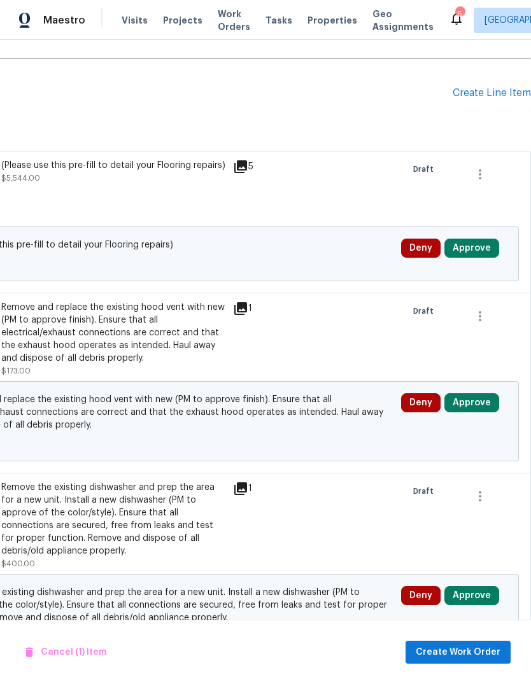
scroll to position [493, 188]
click at [486, 313] on icon "button" at bounding box center [479, 316] width 15 height 15
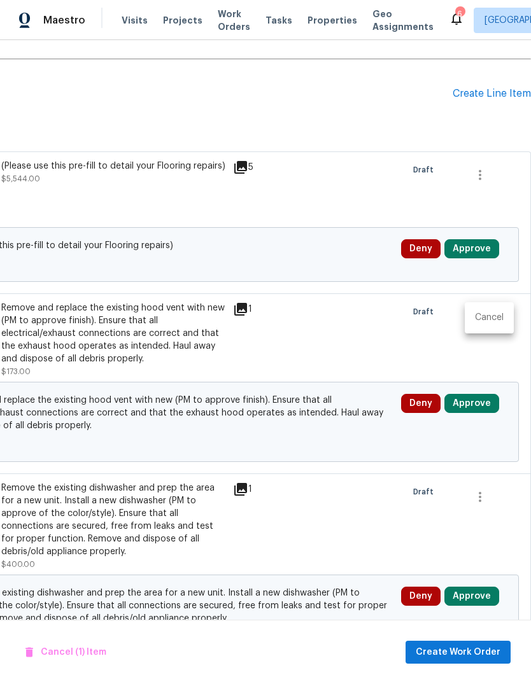
click at [492, 318] on li "Cancel" at bounding box center [489, 318] width 49 height 21
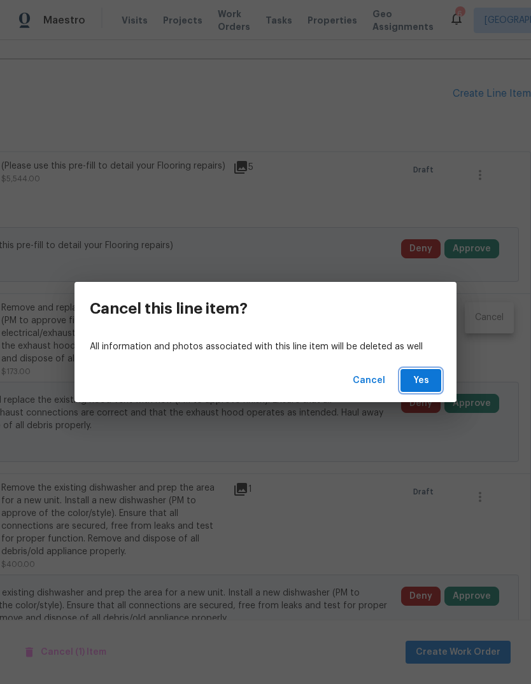
click at [430, 379] on span "Yes" at bounding box center [421, 381] width 20 height 16
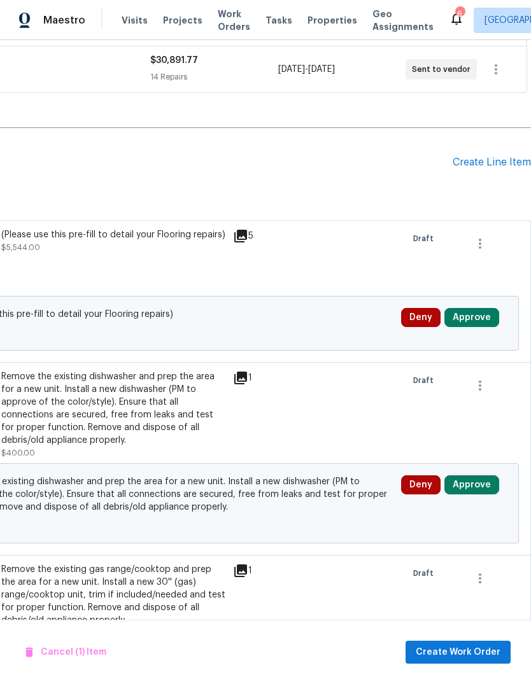
scroll to position [424, 188]
click at [483, 388] on icon "button" at bounding box center [479, 385] width 15 height 15
click at [493, 388] on li "Cancel" at bounding box center [489, 386] width 49 height 21
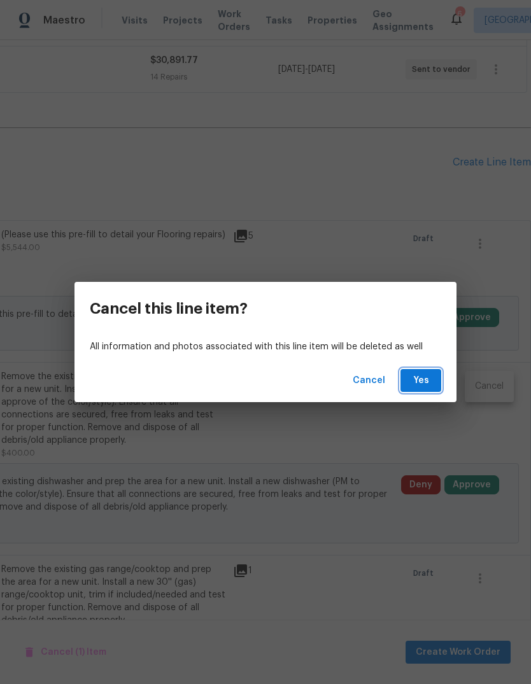
click at [423, 386] on span "Yes" at bounding box center [421, 381] width 20 height 16
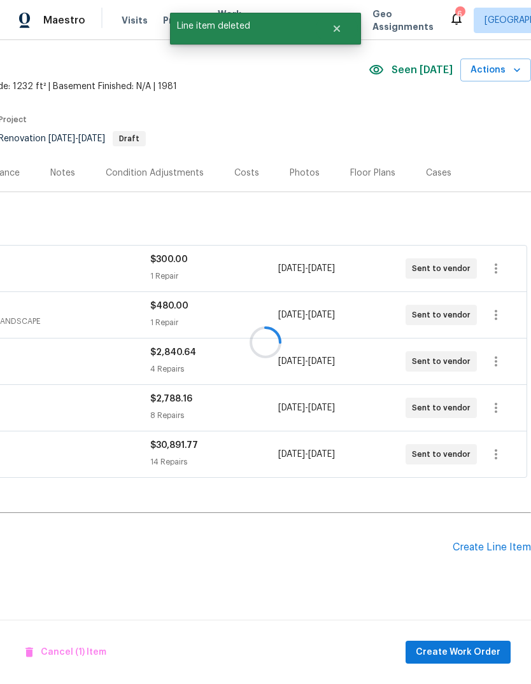
scroll to position [0, 188]
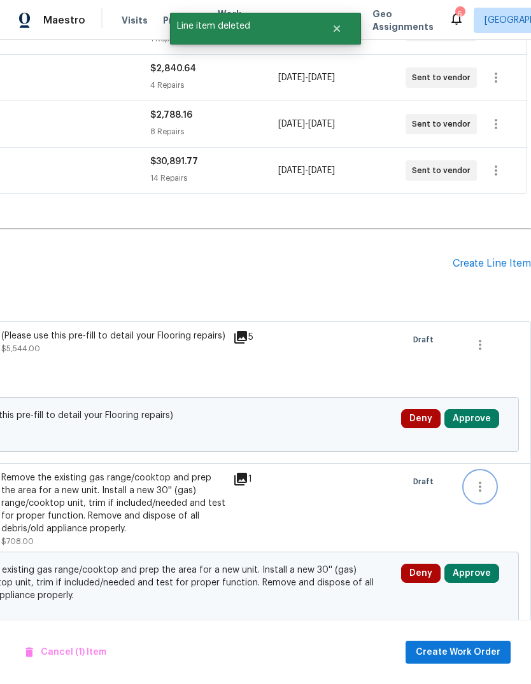
click at [486, 491] on icon "button" at bounding box center [479, 486] width 15 height 15
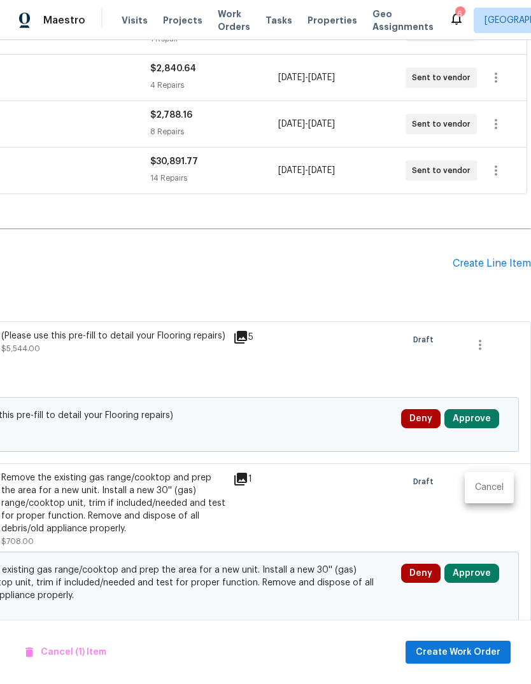
click at [504, 490] on li "Cancel" at bounding box center [489, 487] width 49 height 21
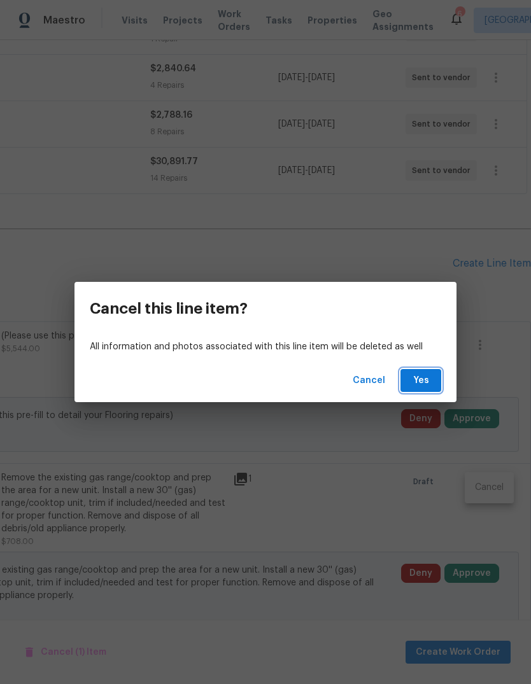
click at [432, 378] on button "Yes" at bounding box center [420, 381] width 41 height 24
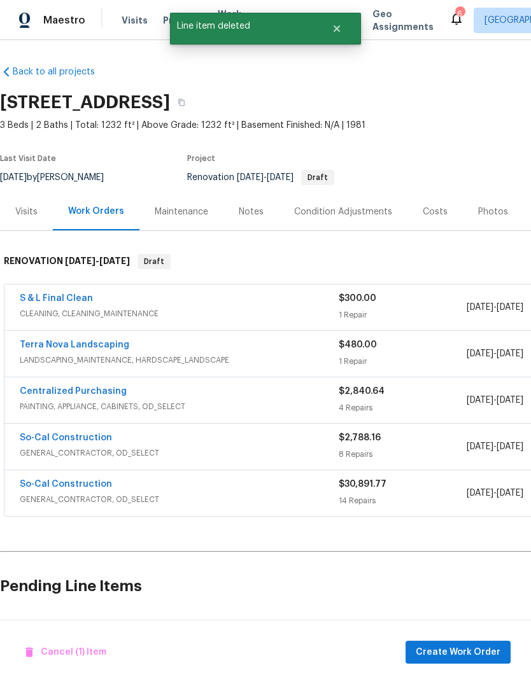
scroll to position [0, 0]
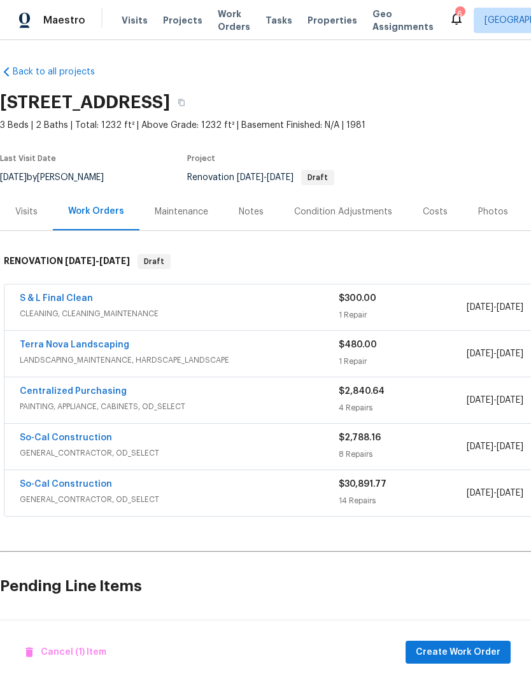
click at [437, 206] on div "Costs" at bounding box center [435, 212] width 25 height 13
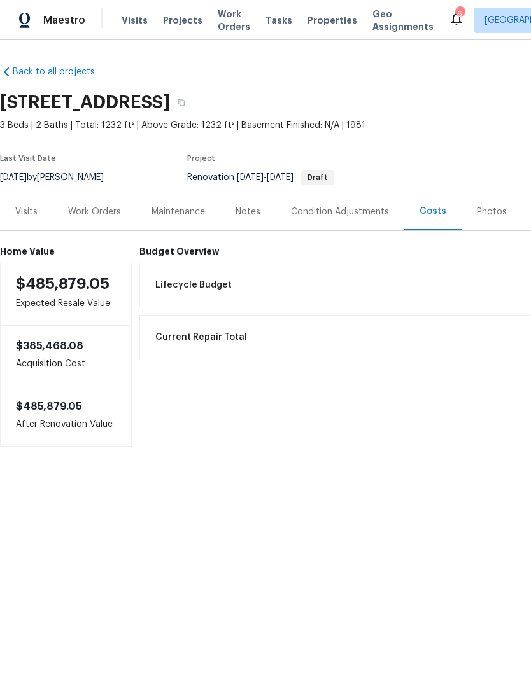
click at [112, 203] on div "Work Orders" at bounding box center [94, 212] width 83 height 38
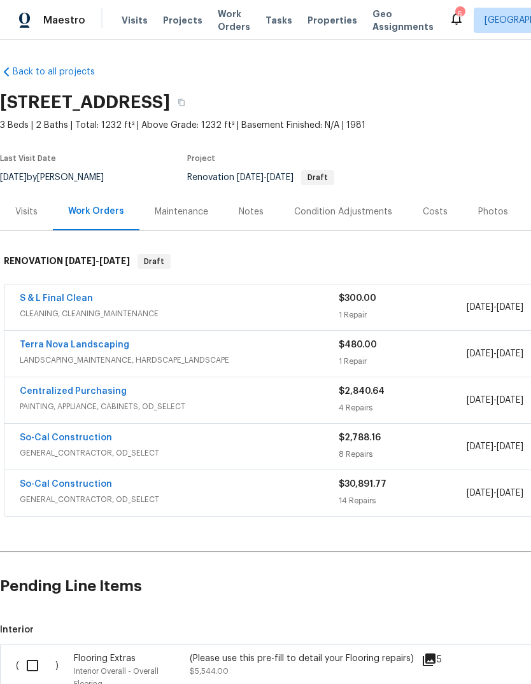
click at [455, 10] on div "6" at bounding box center [459, 14] width 9 height 13
click at [449, 15] on icon at bounding box center [456, 18] width 15 height 15
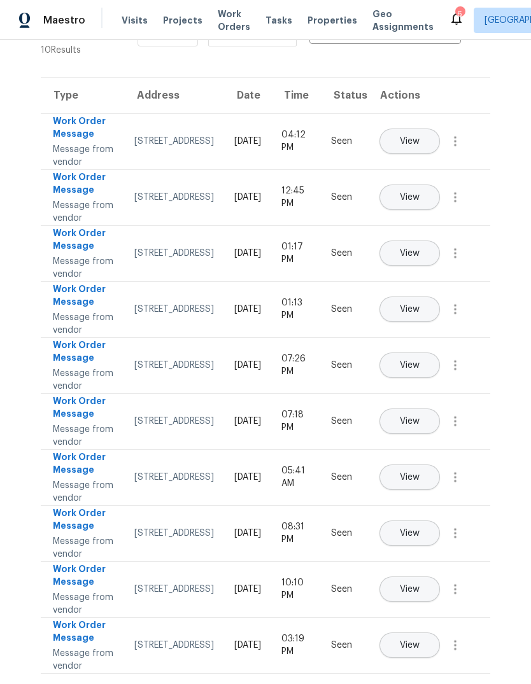
scroll to position [257, 0]
